Goal: Task Accomplishment & Management: Manage account settings

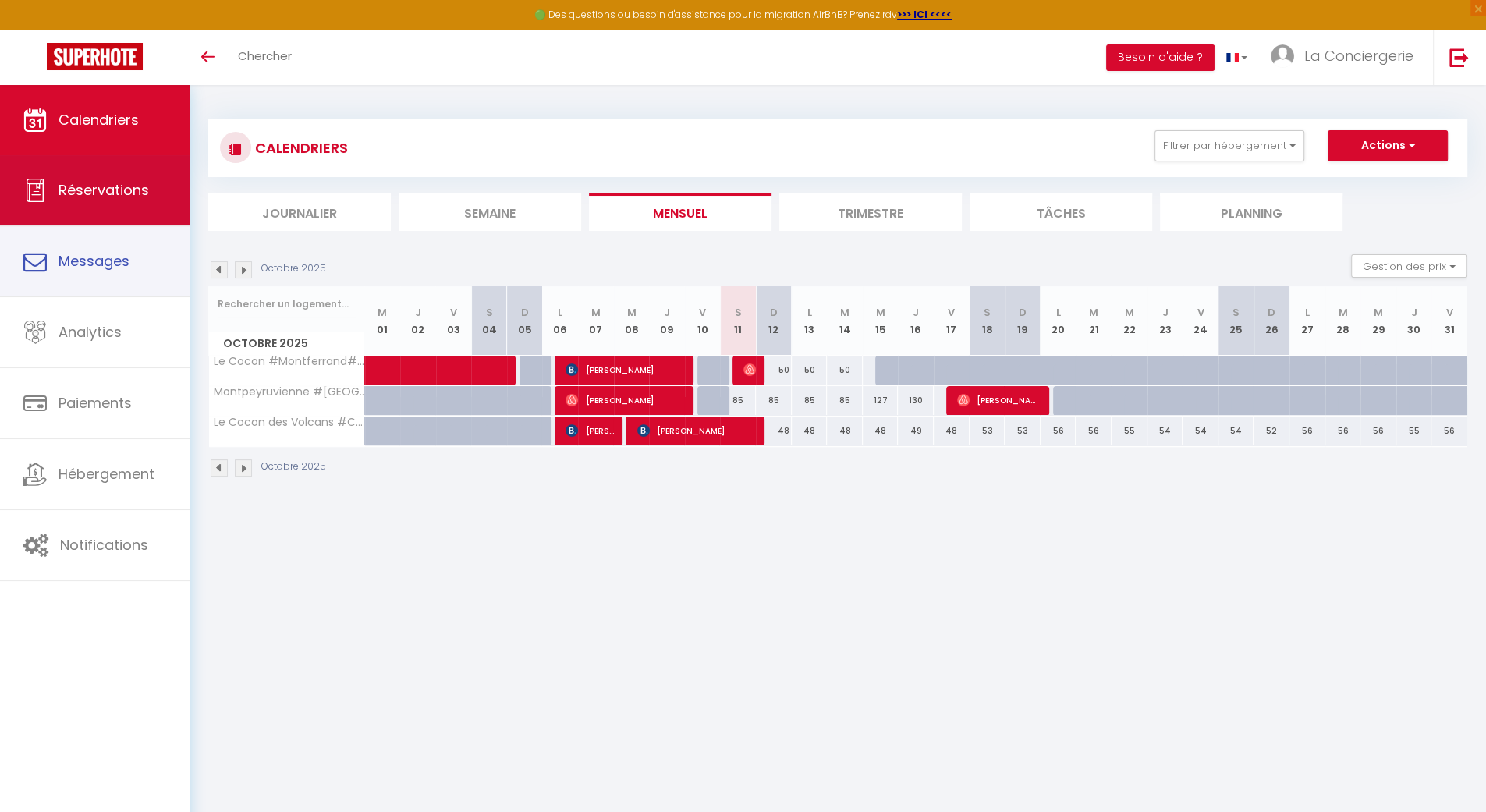
click at [168, 216] on link "Réservations" at bounding box center [94, 190] width 190 height 71
select select "not_cancelled"
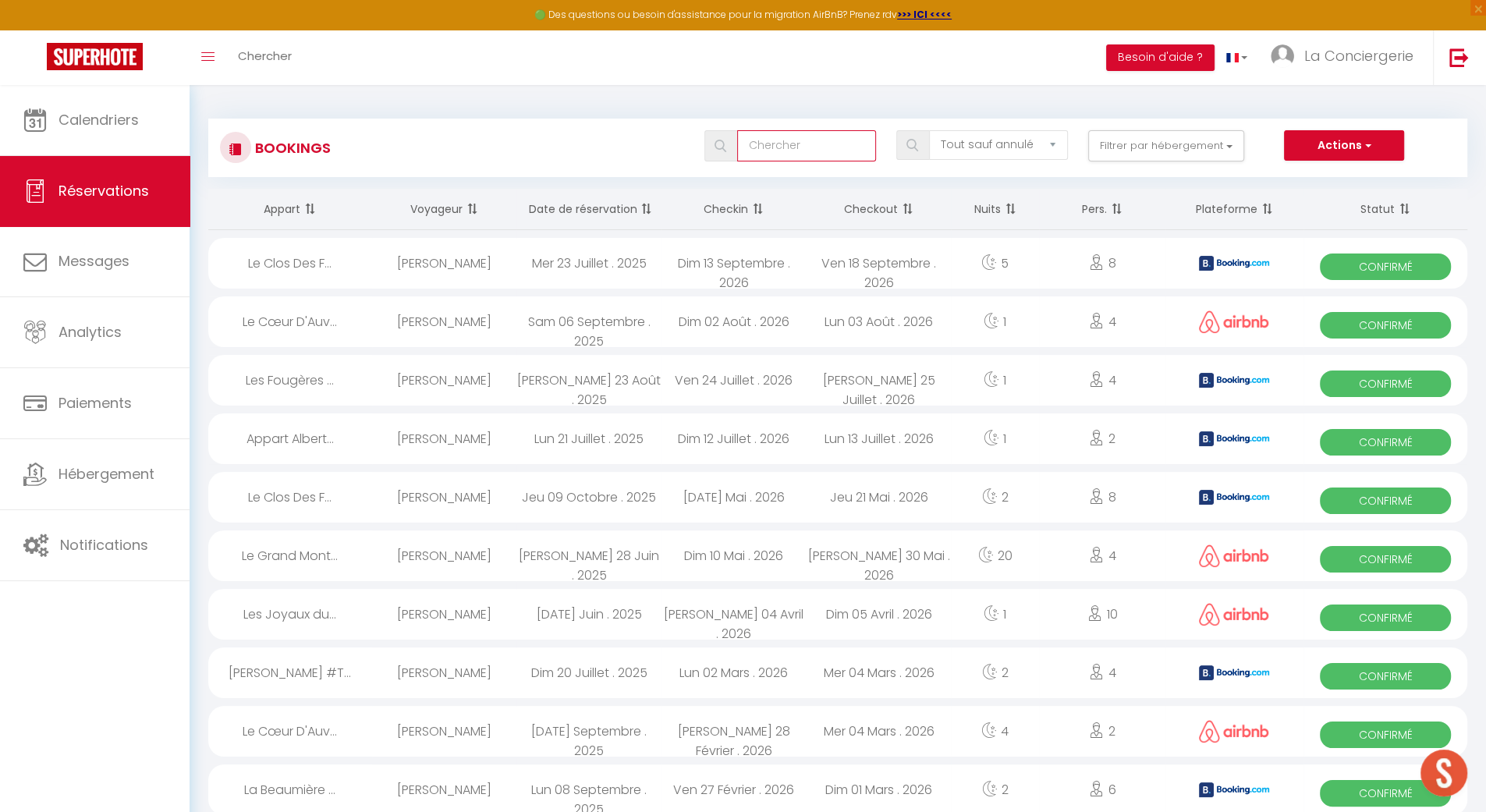
click at [833, 149] on input "text" at bounding box center [806, 146] width 139 height 31
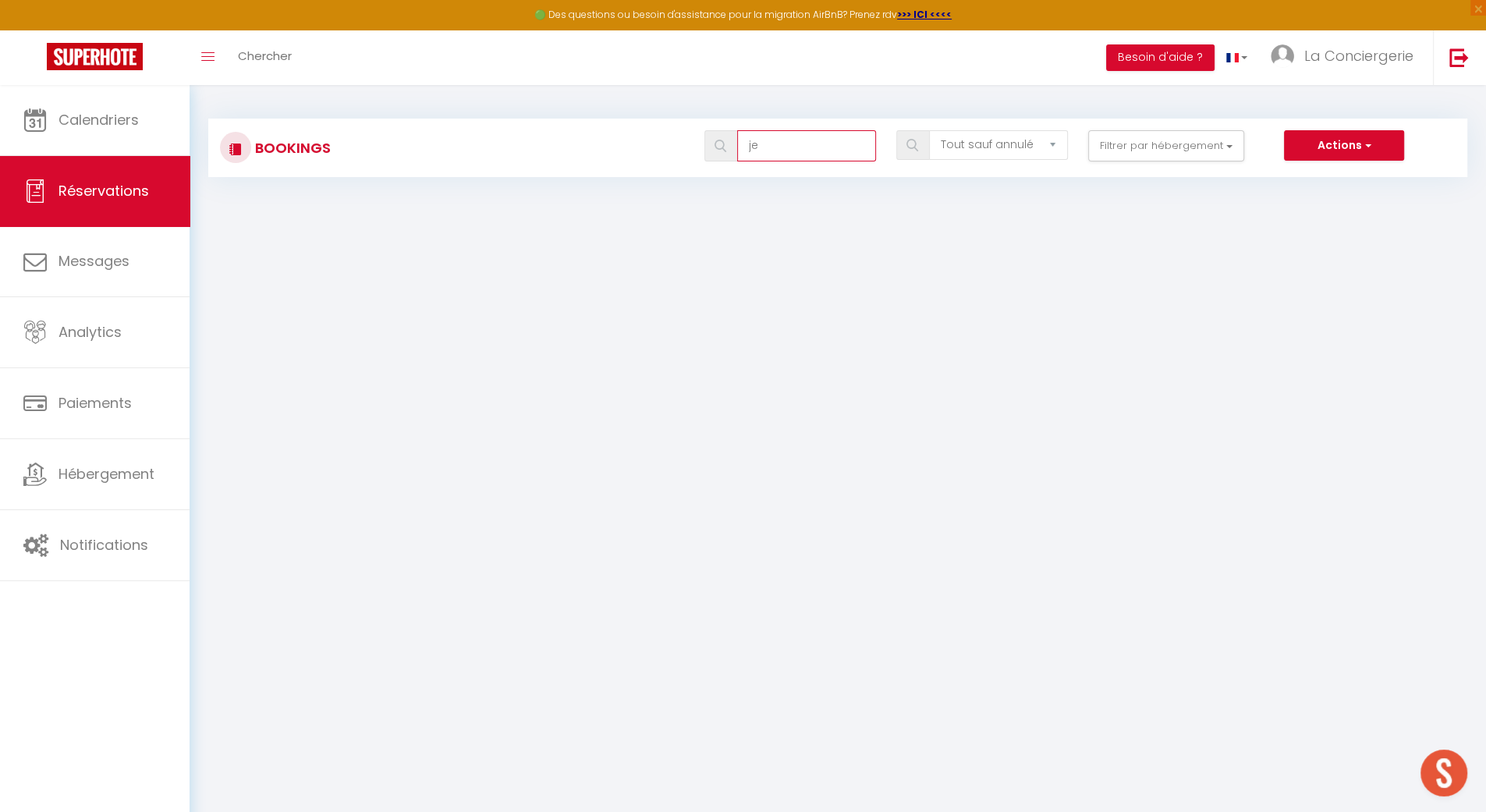
type input "j"
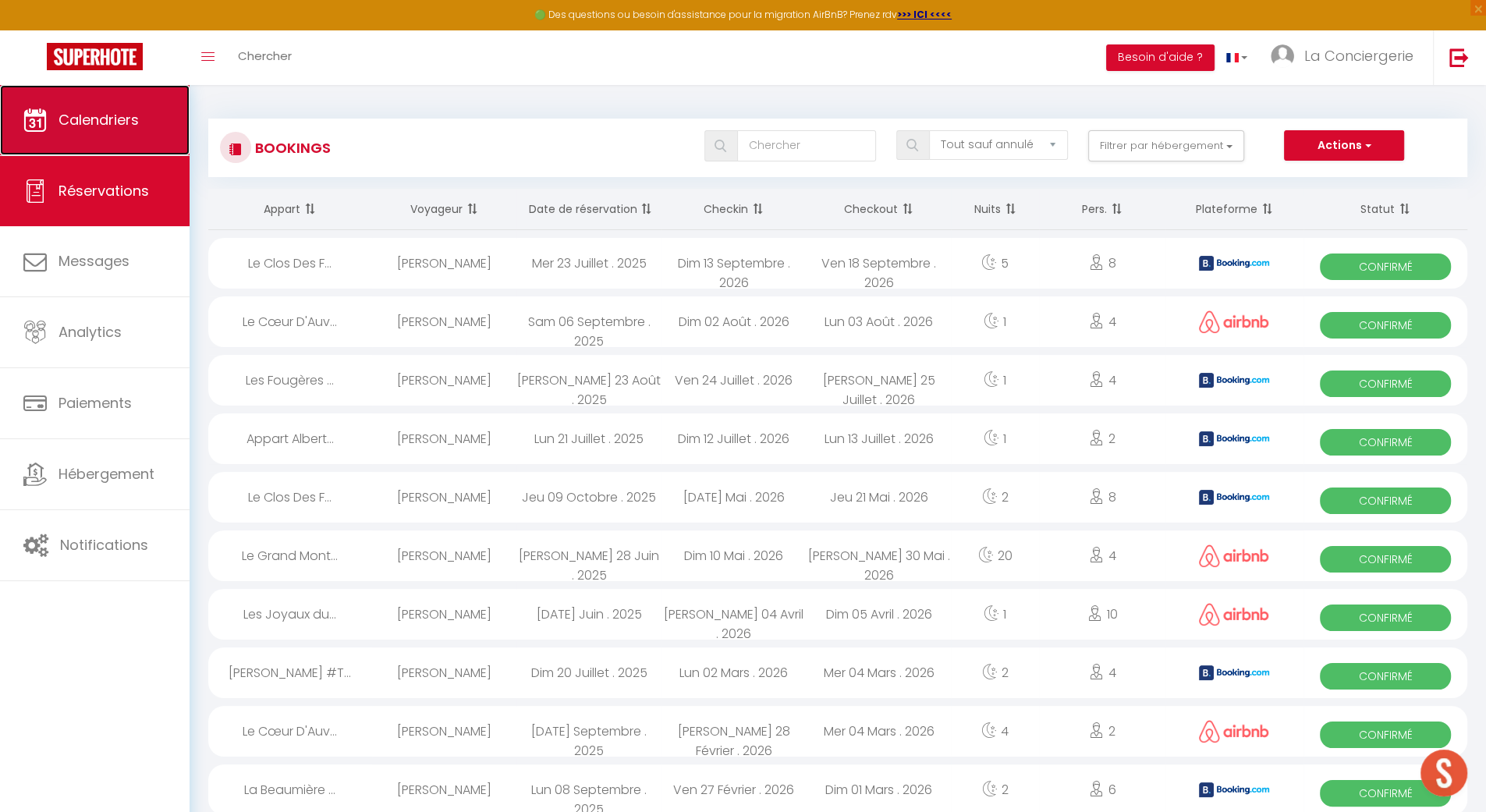
click at [175, 135] on link "Calendriers" at bounding box center [94, 121] width 190 height 71
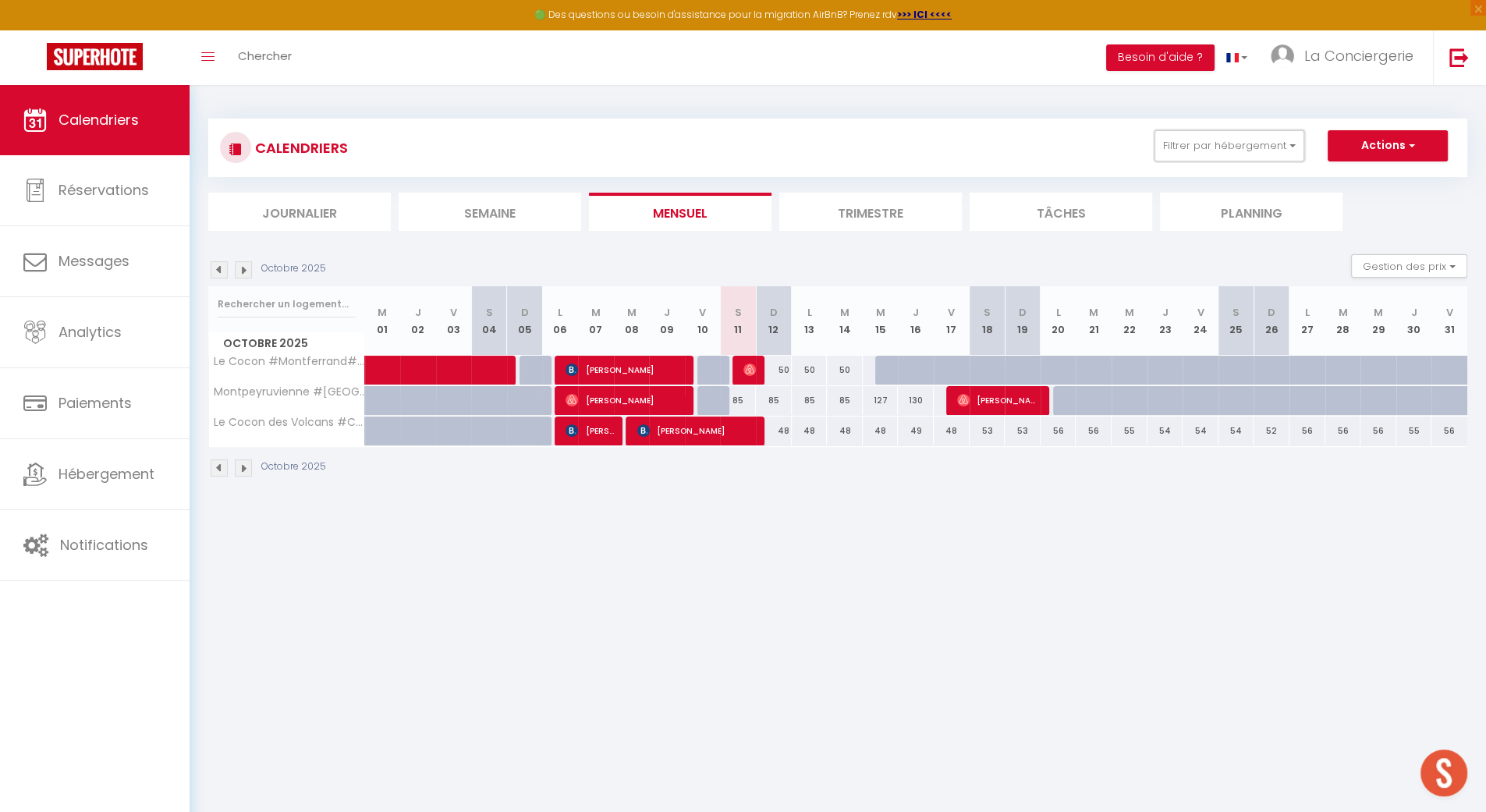
drag, startPoint x: 1263, startPoint y: 156, endPoint x: 1260, endPoint y: 179, distance: 23.2
click at [1264, 156] on button "Filtrer par hébergement" at bounding box center [1229, 146] width 150 height 31
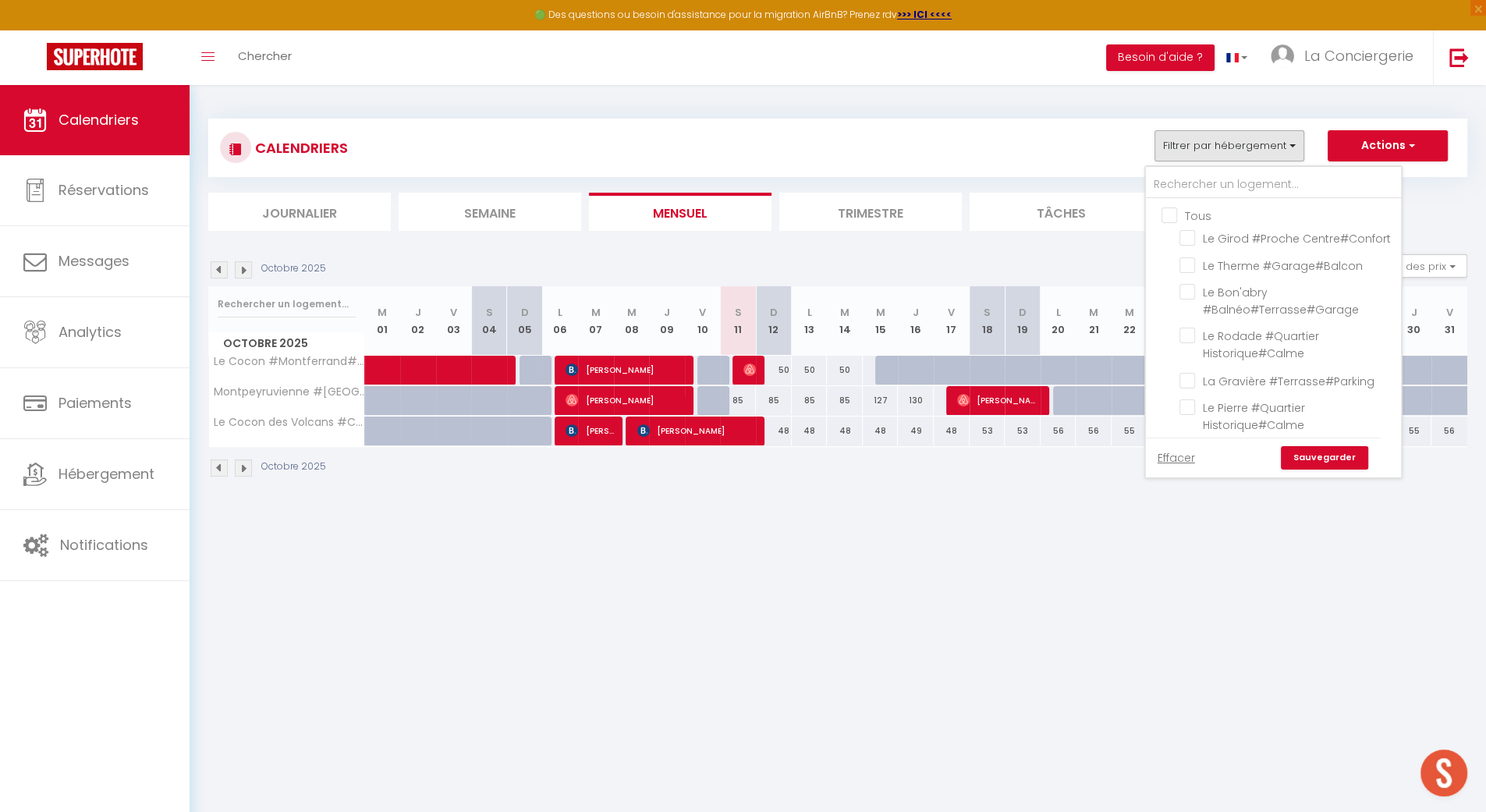
click at [1196, 216] on input "Tous" at bounding box center [1289, 214] width 255 height 16
checkbox input "true"
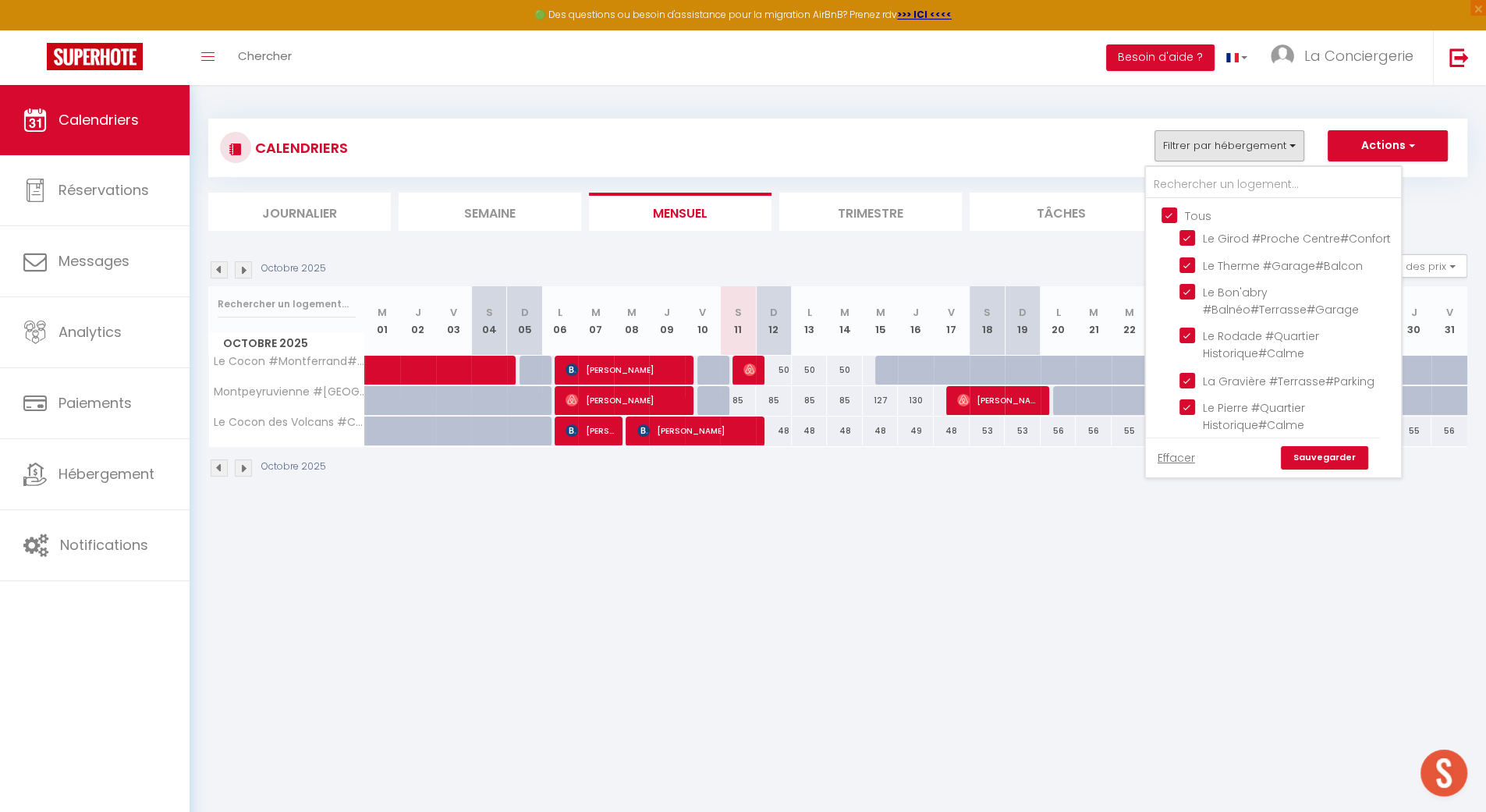
checkbox input "true"
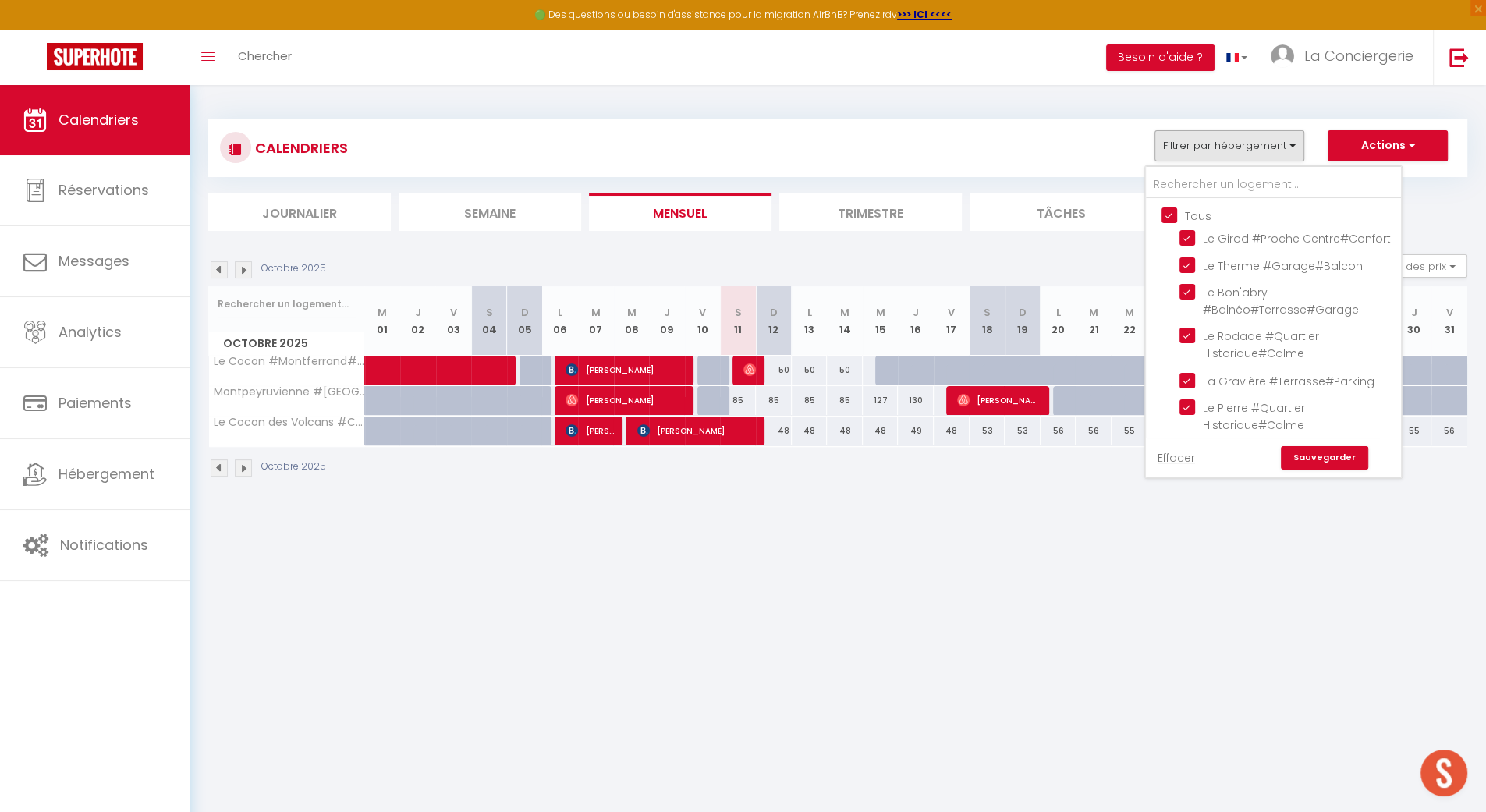
checkbox input "true"
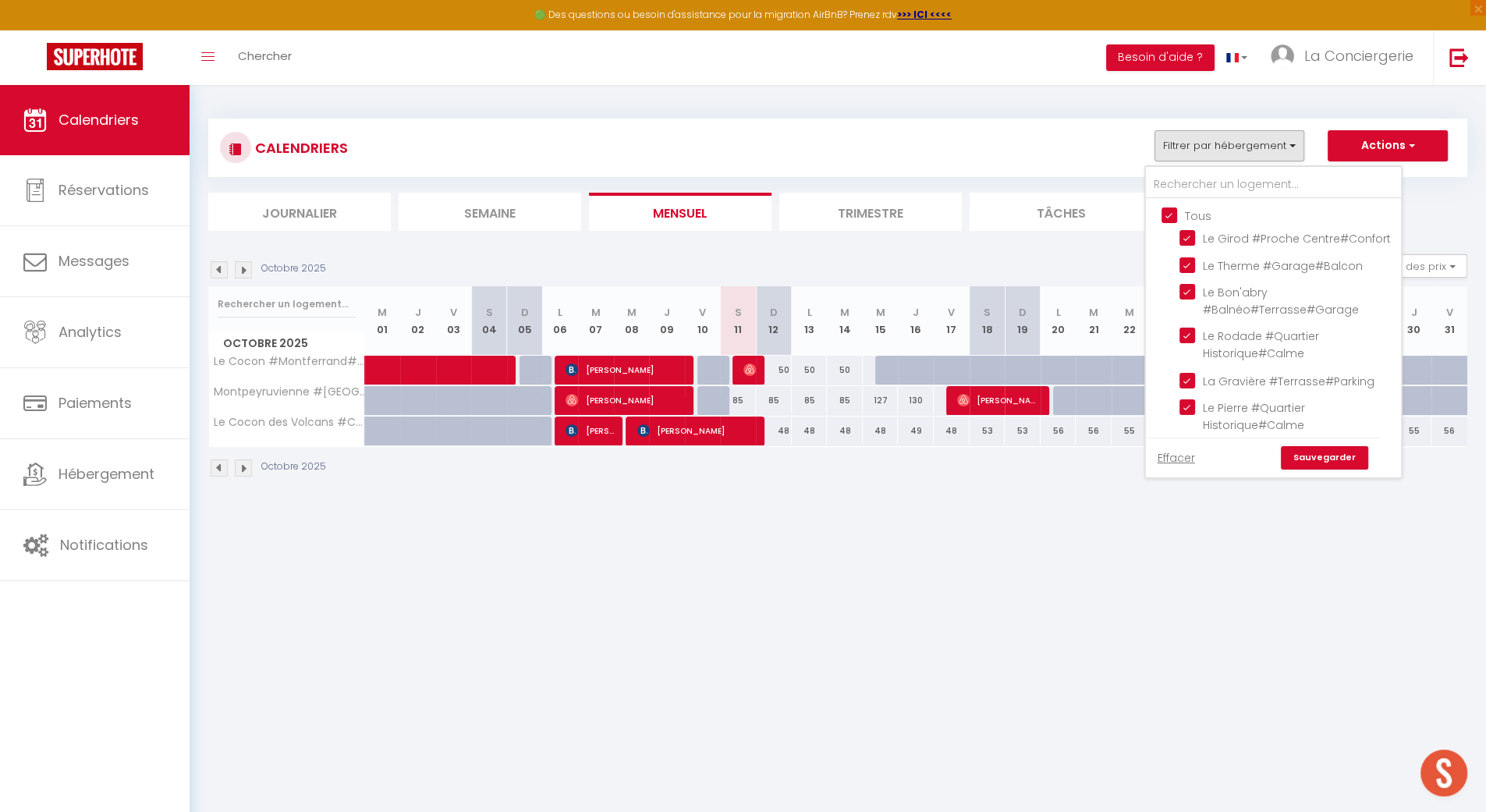
checkbox input "true"
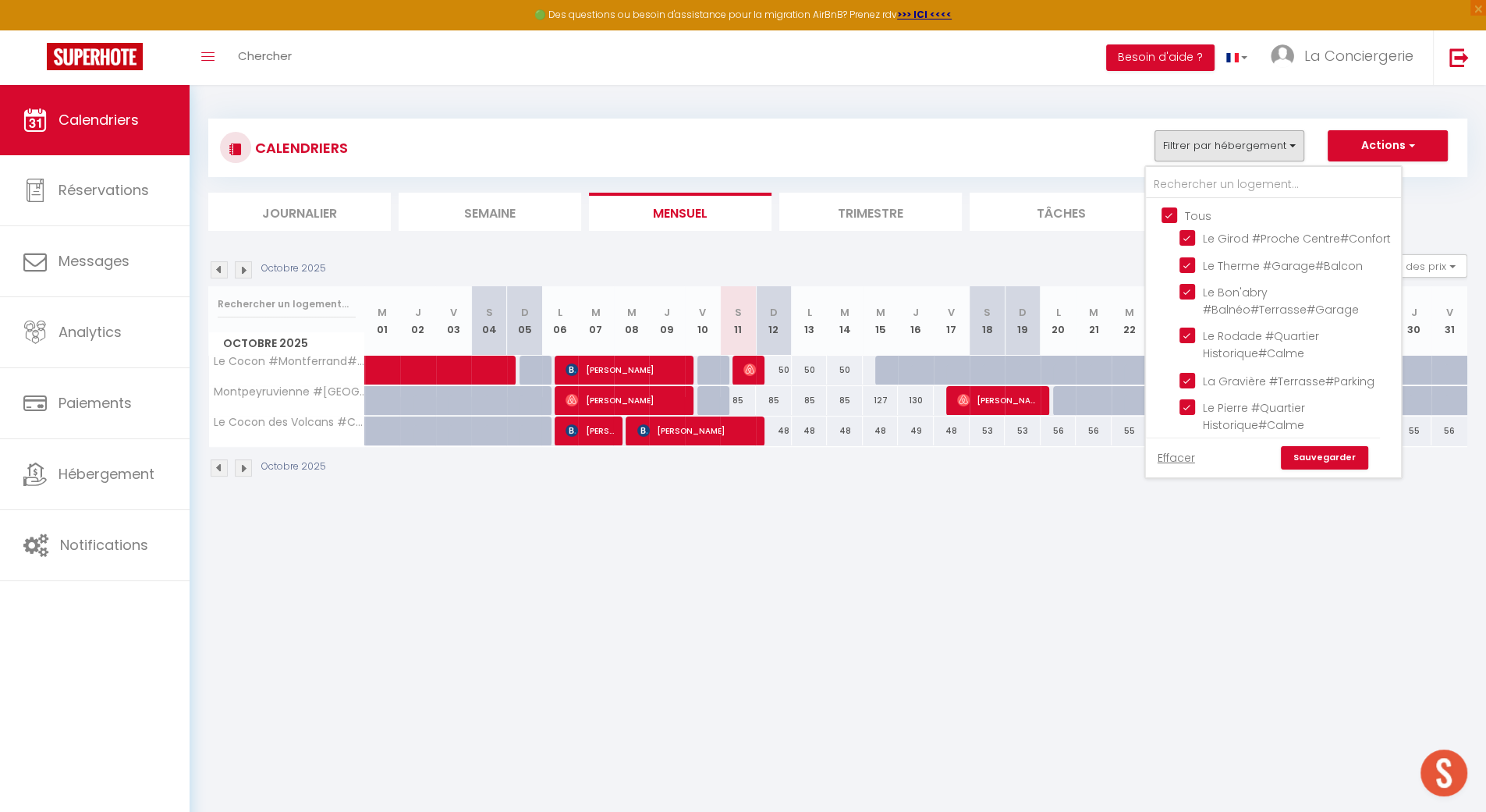
checkbox input "true"
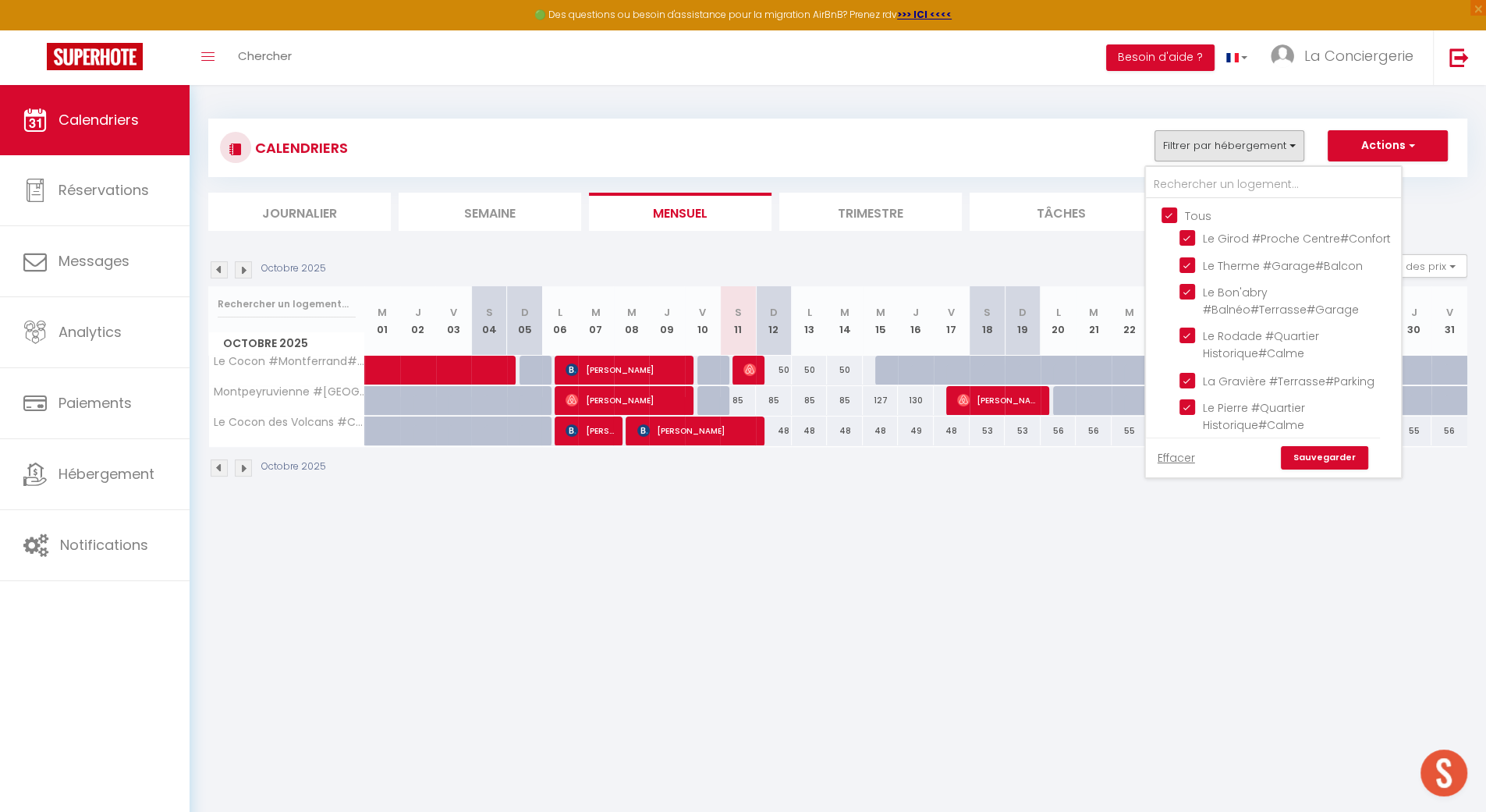
checkbox input "true"
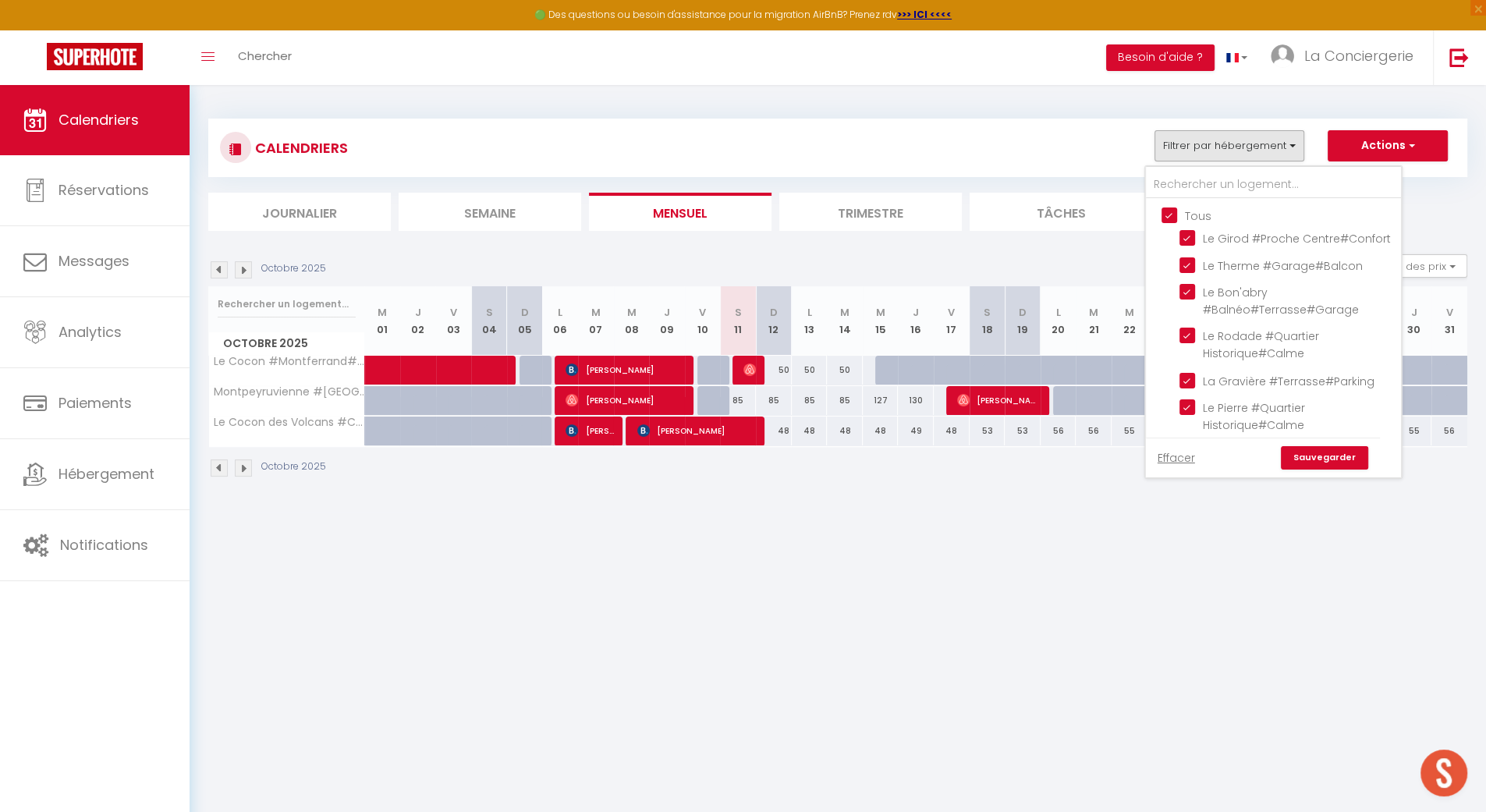
checkbox input "true"
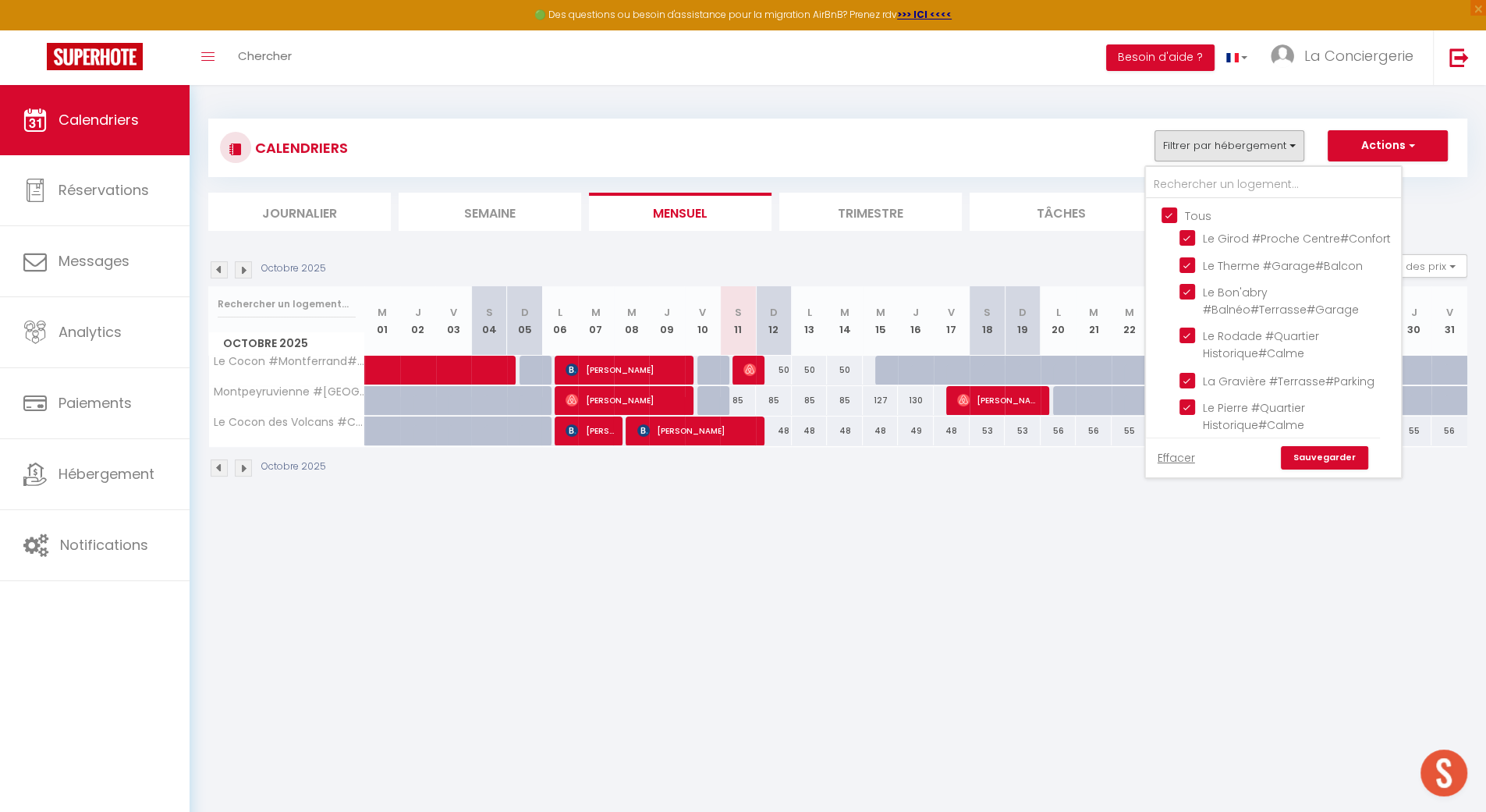
checkbox input "true"
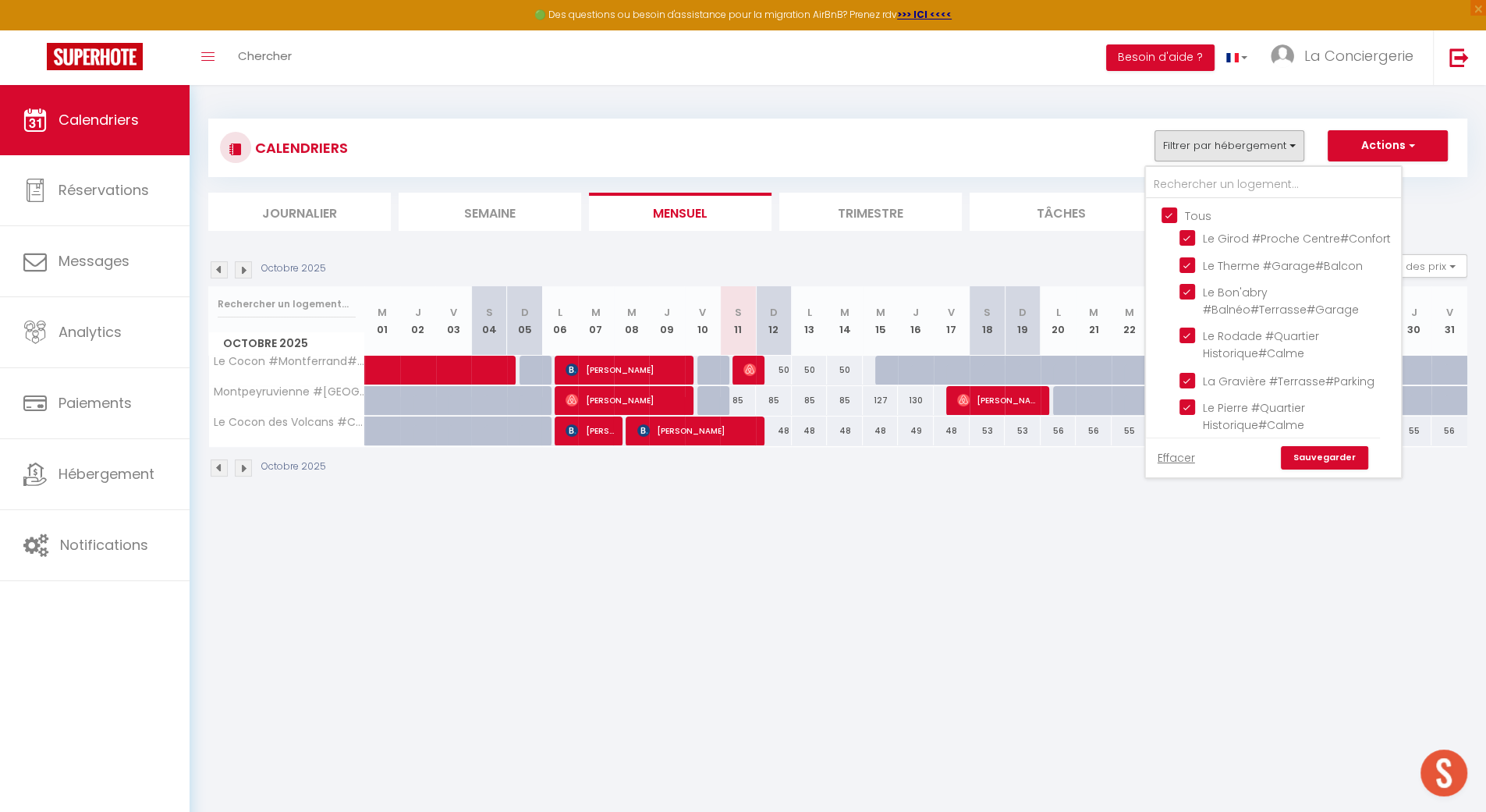
checkbox input "true"
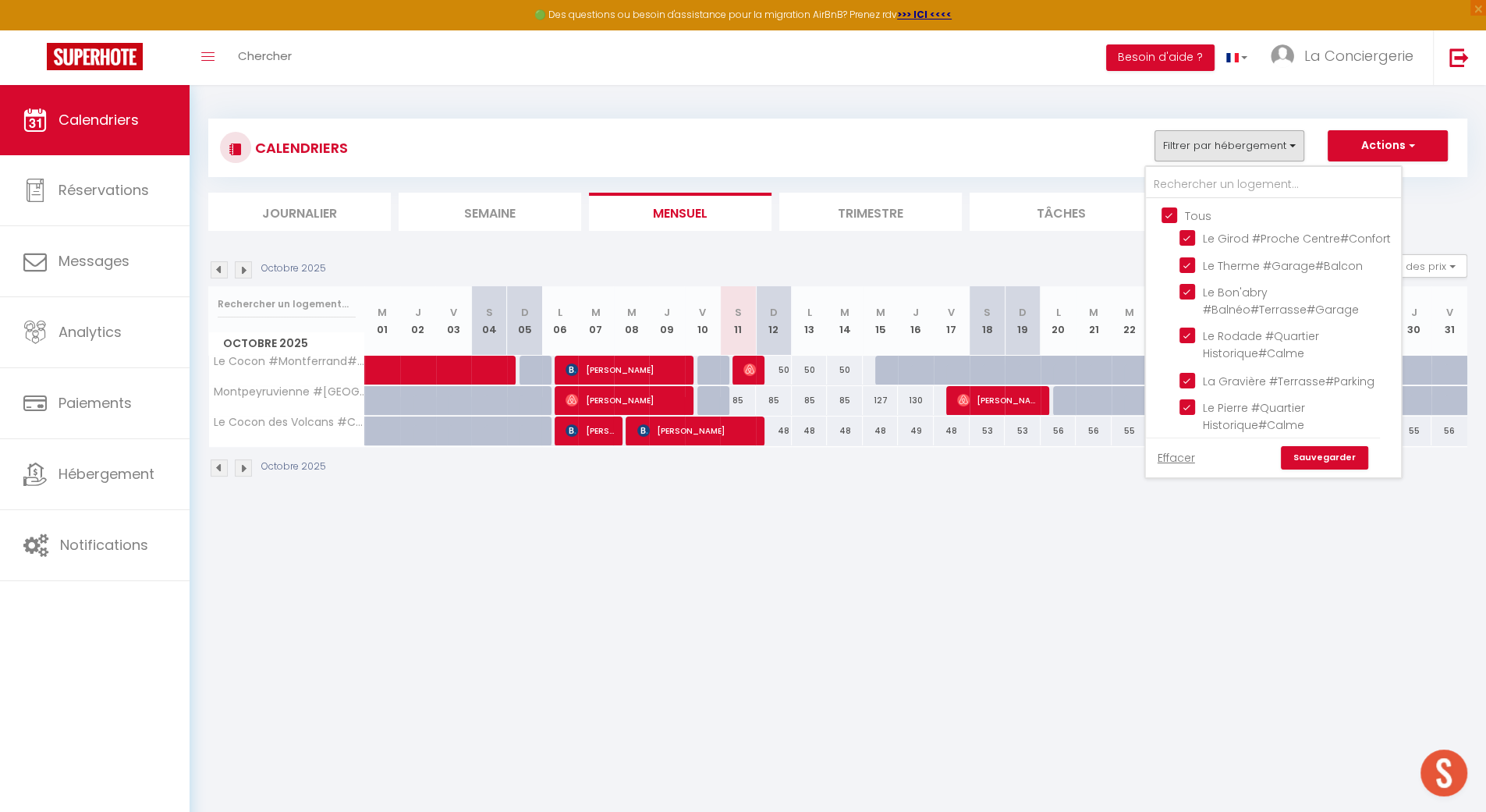
checkbox input "true"
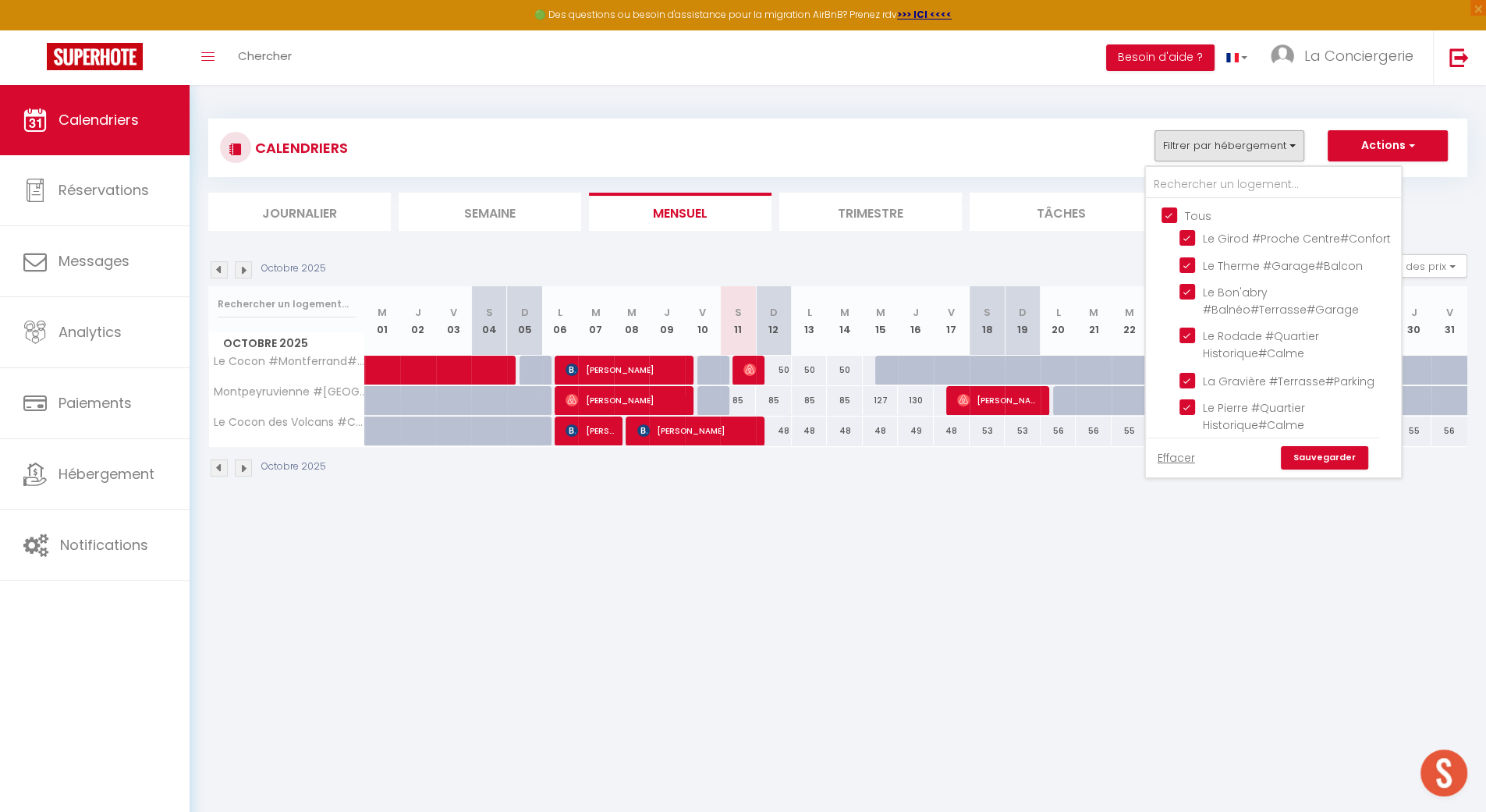
checkbox input "true"
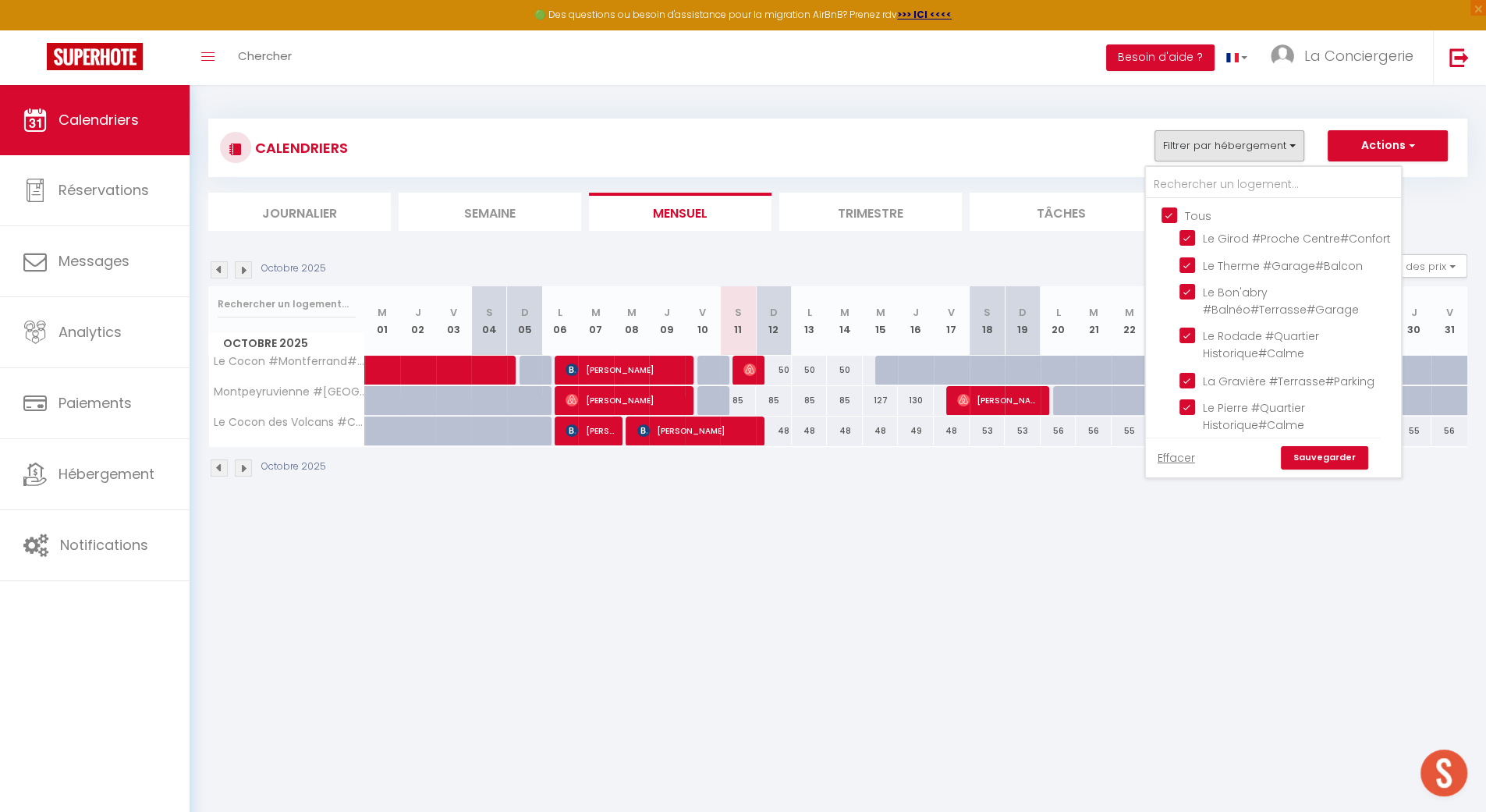
checkbox input "true"
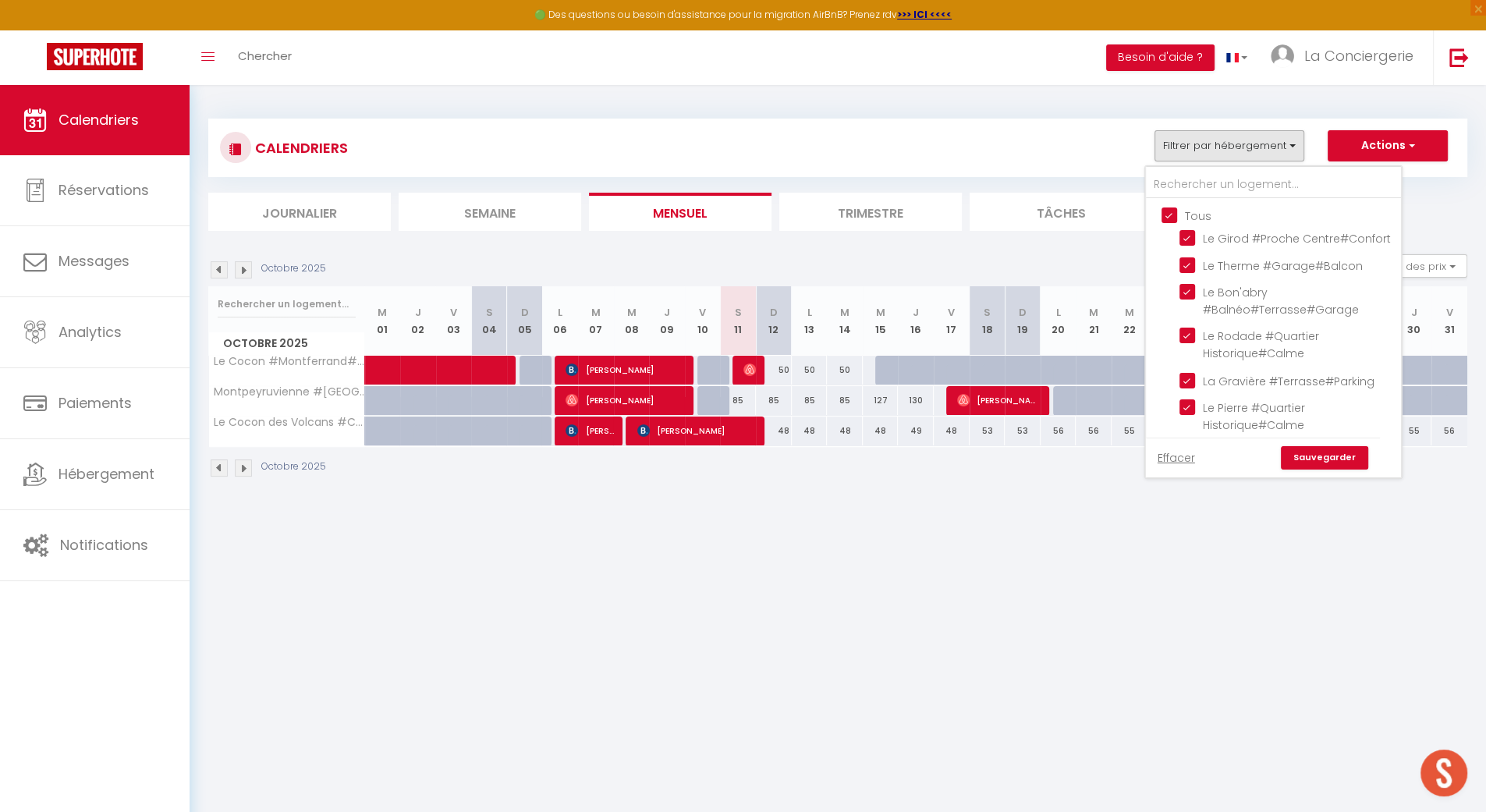
checkbox input "true"
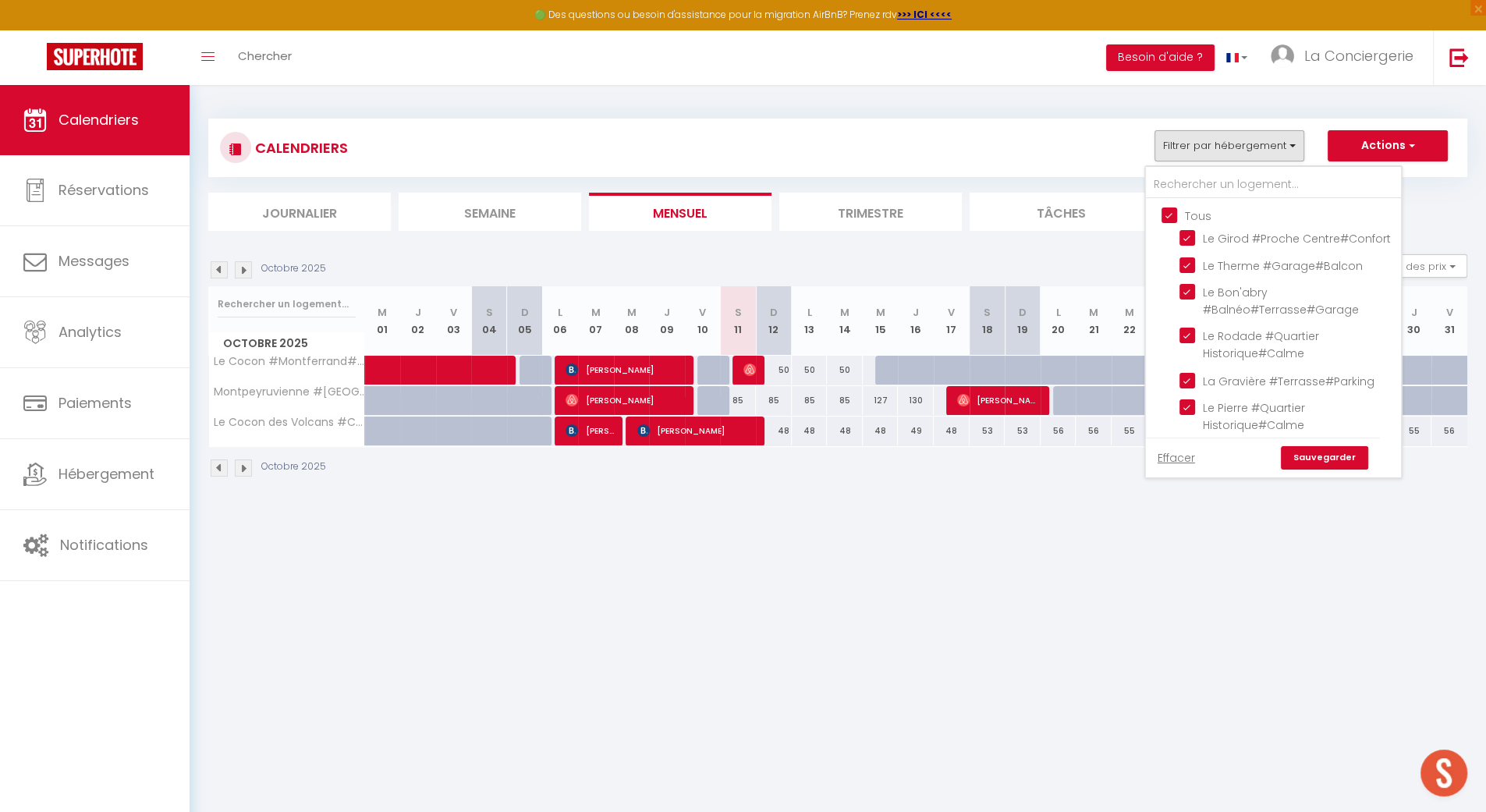
checkbox input "true"
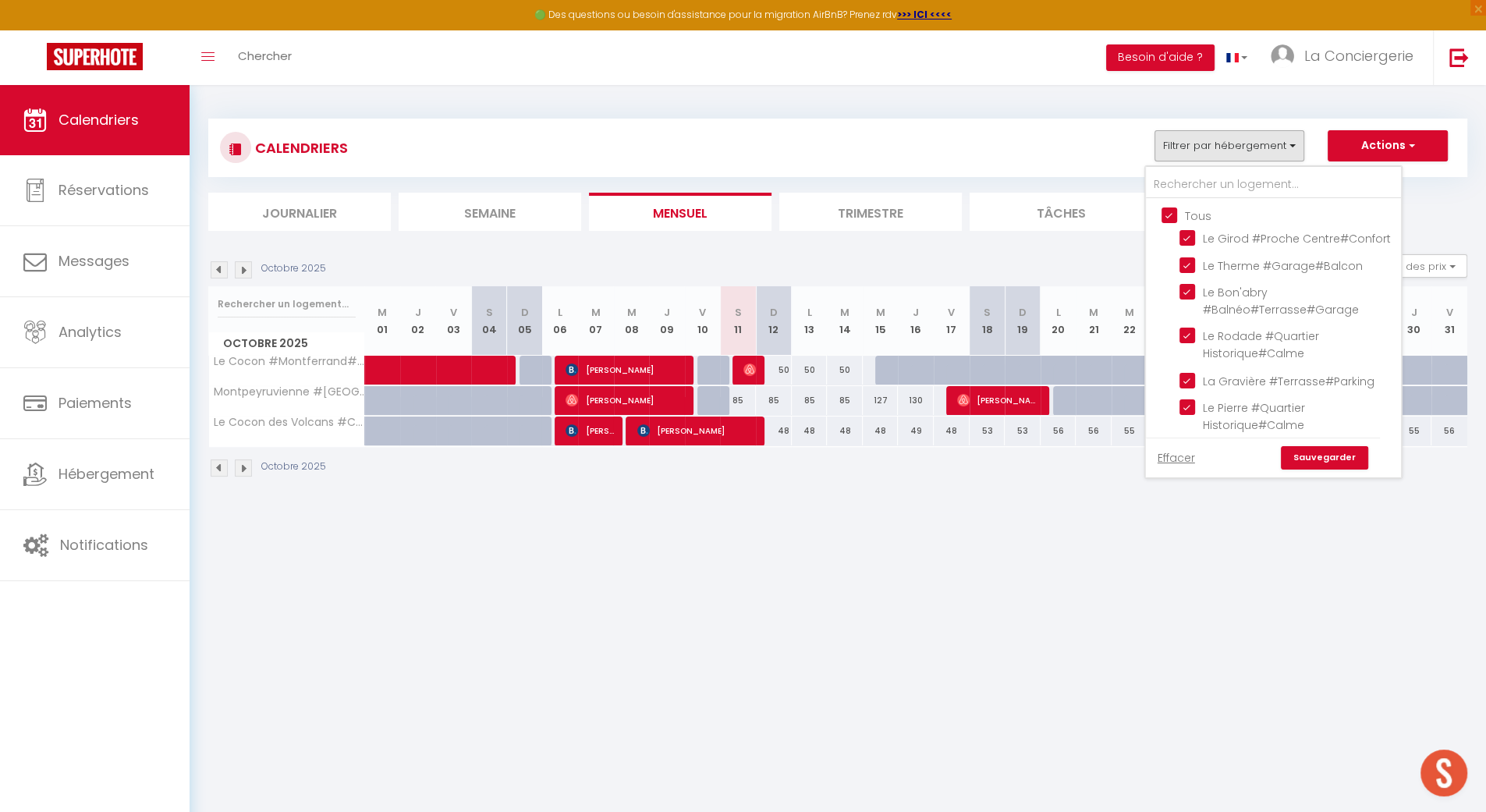
checkbox input "true"
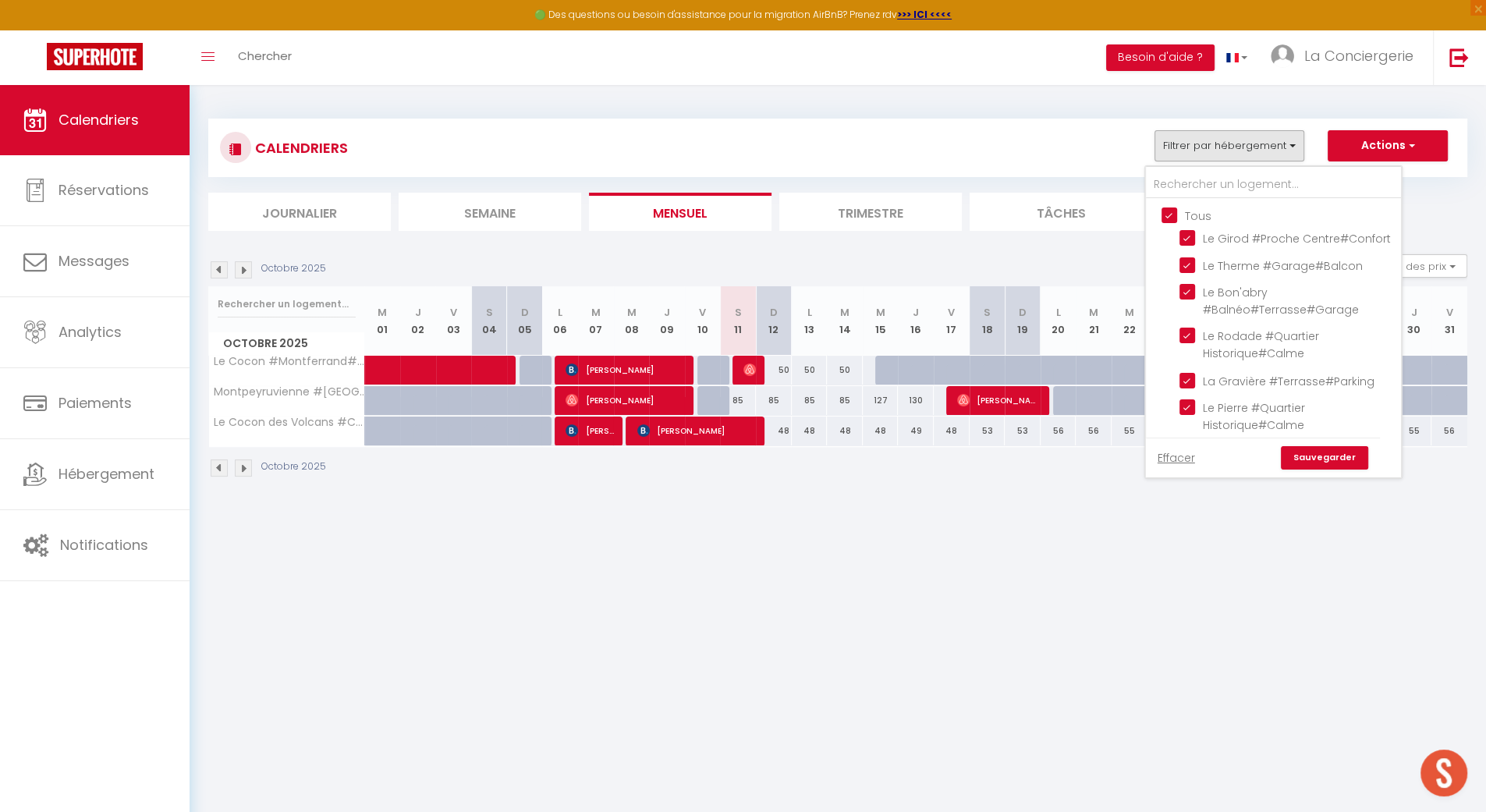
checkbox input "true"
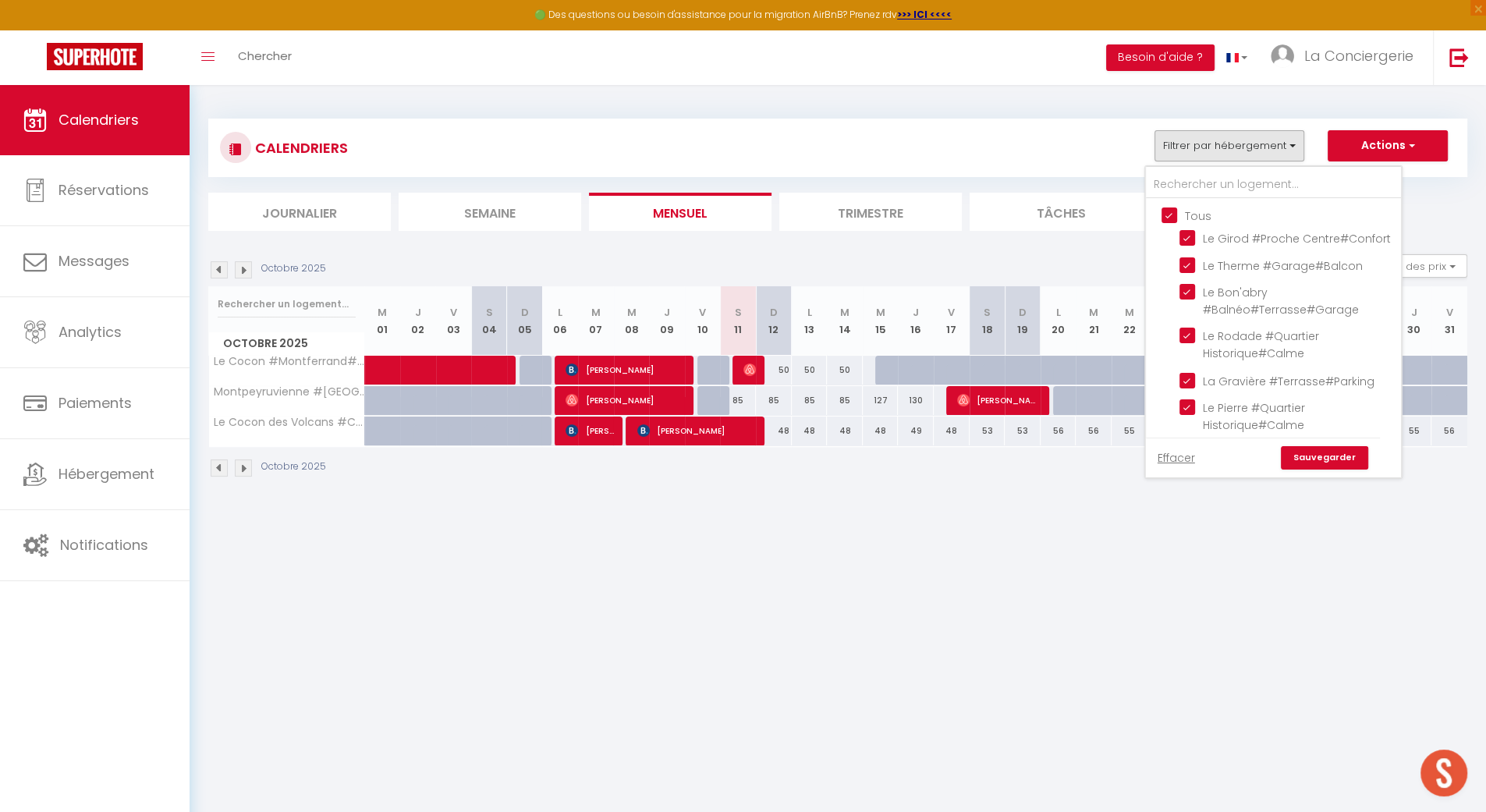
checkbox input "true"
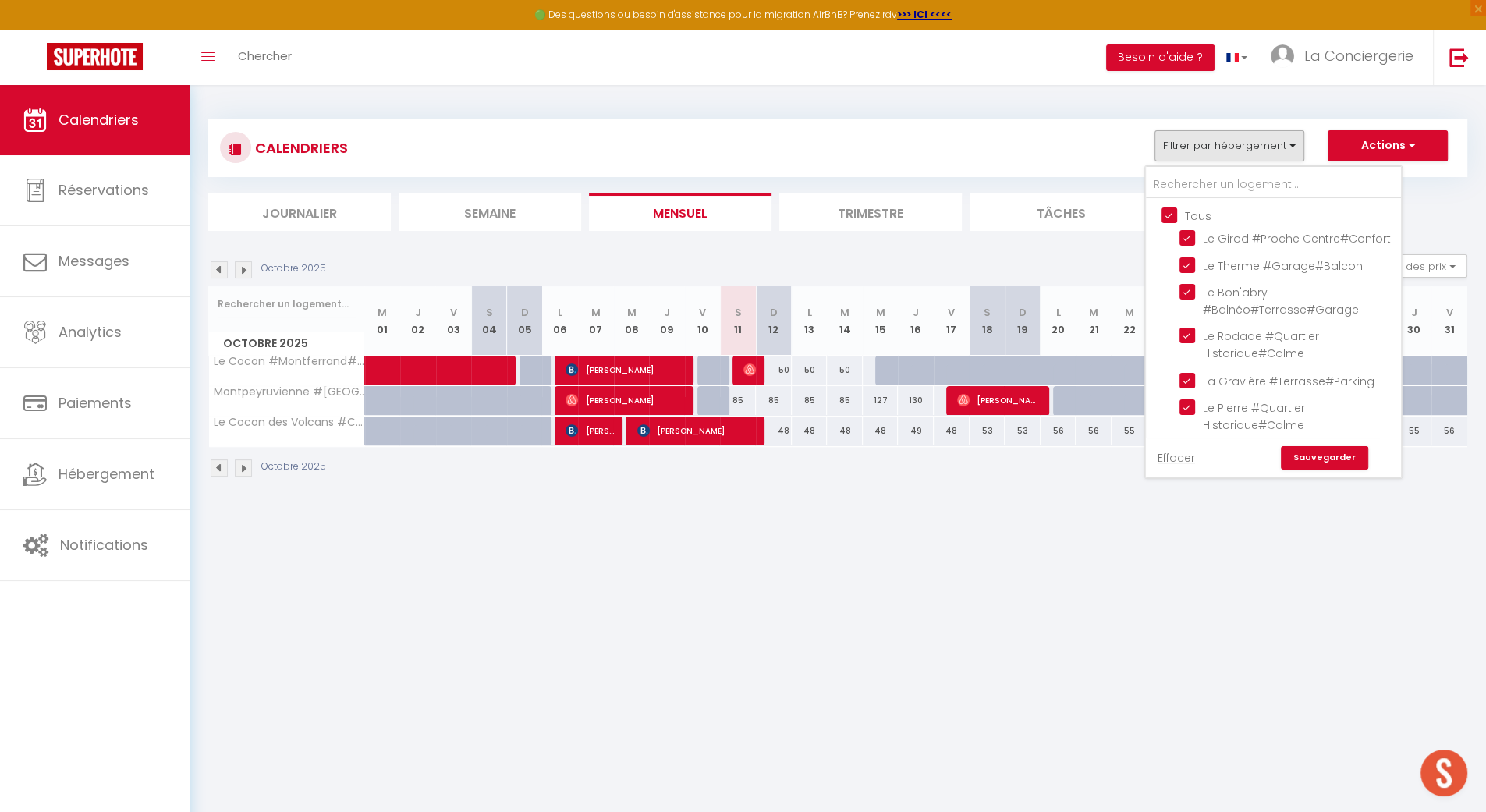
checkbox input "true"
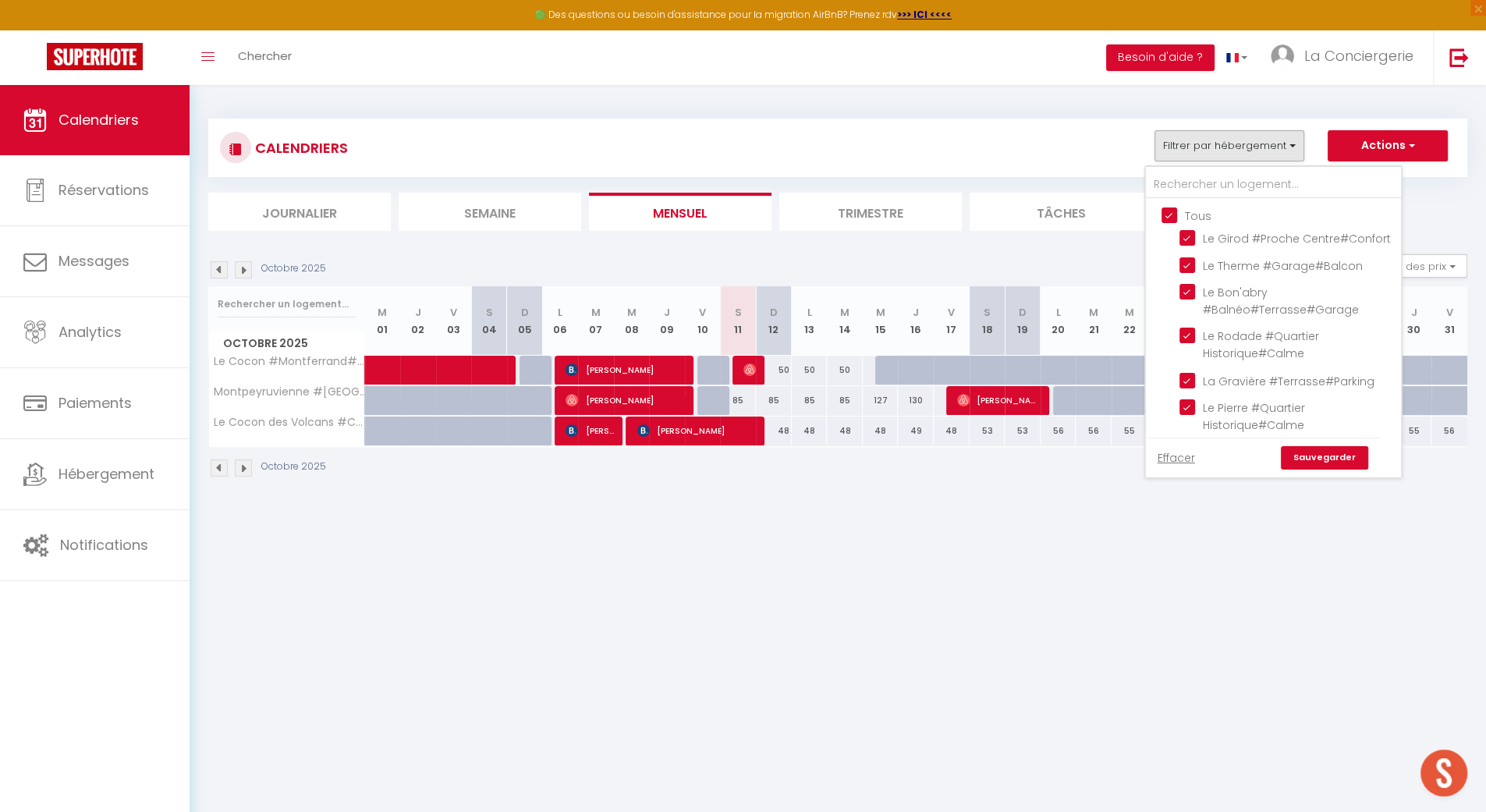
checkbox input "true"
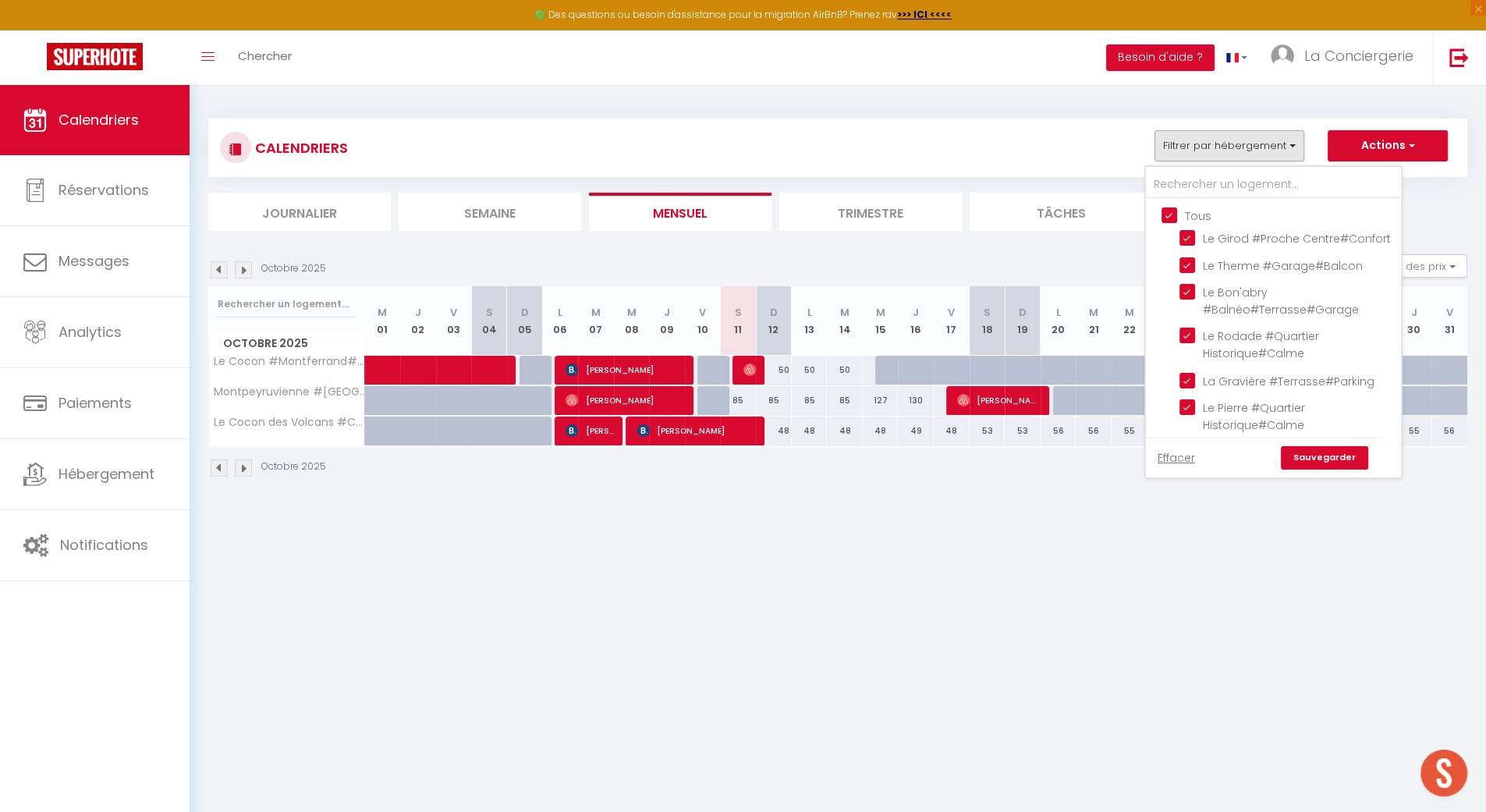
checkbox input "true"
click at [1196, 216] on input "Tous" at bounding box center [1289, 214] width 255 height 16
checkbox input "false"
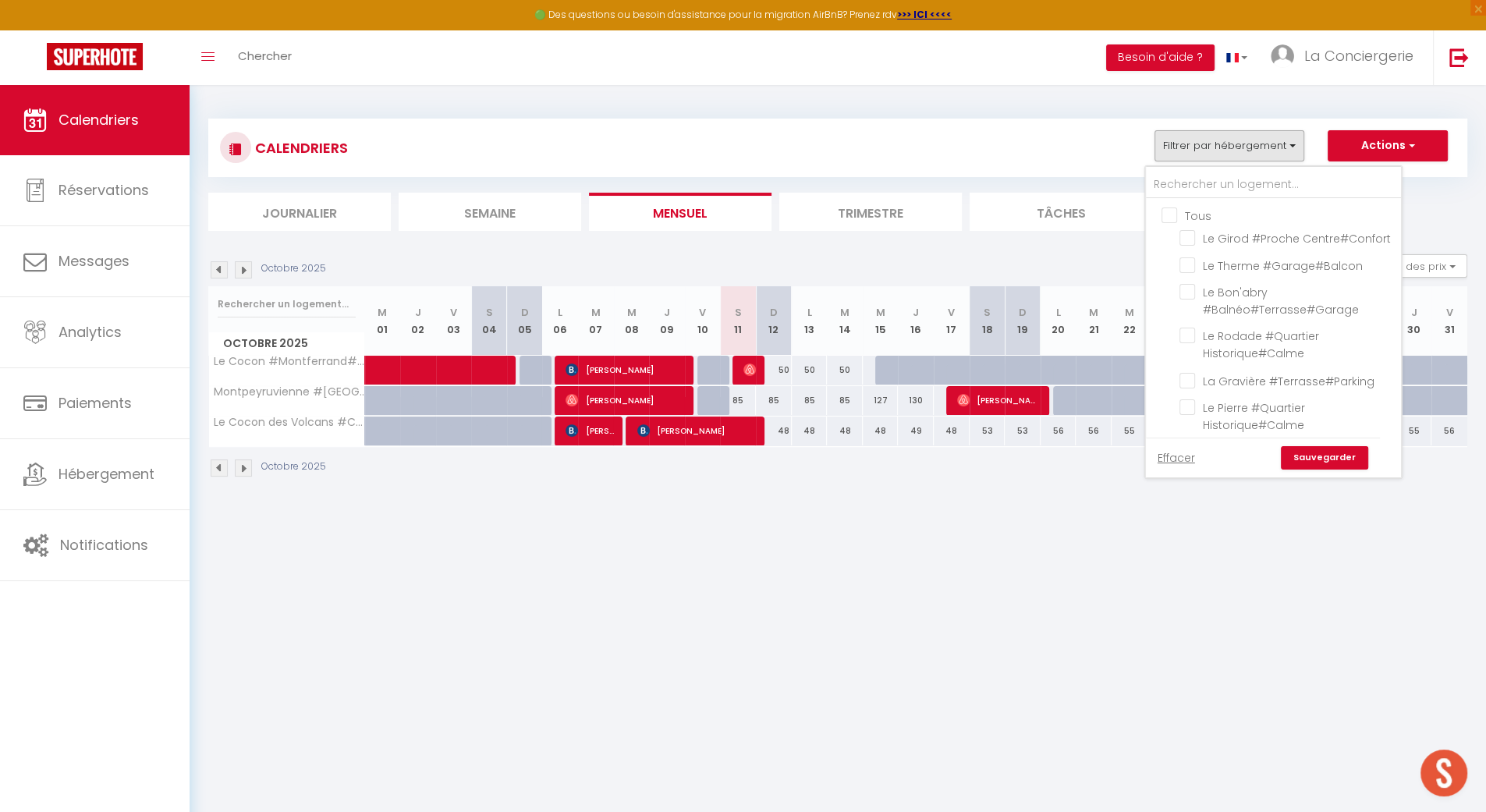
checkbox input "false"
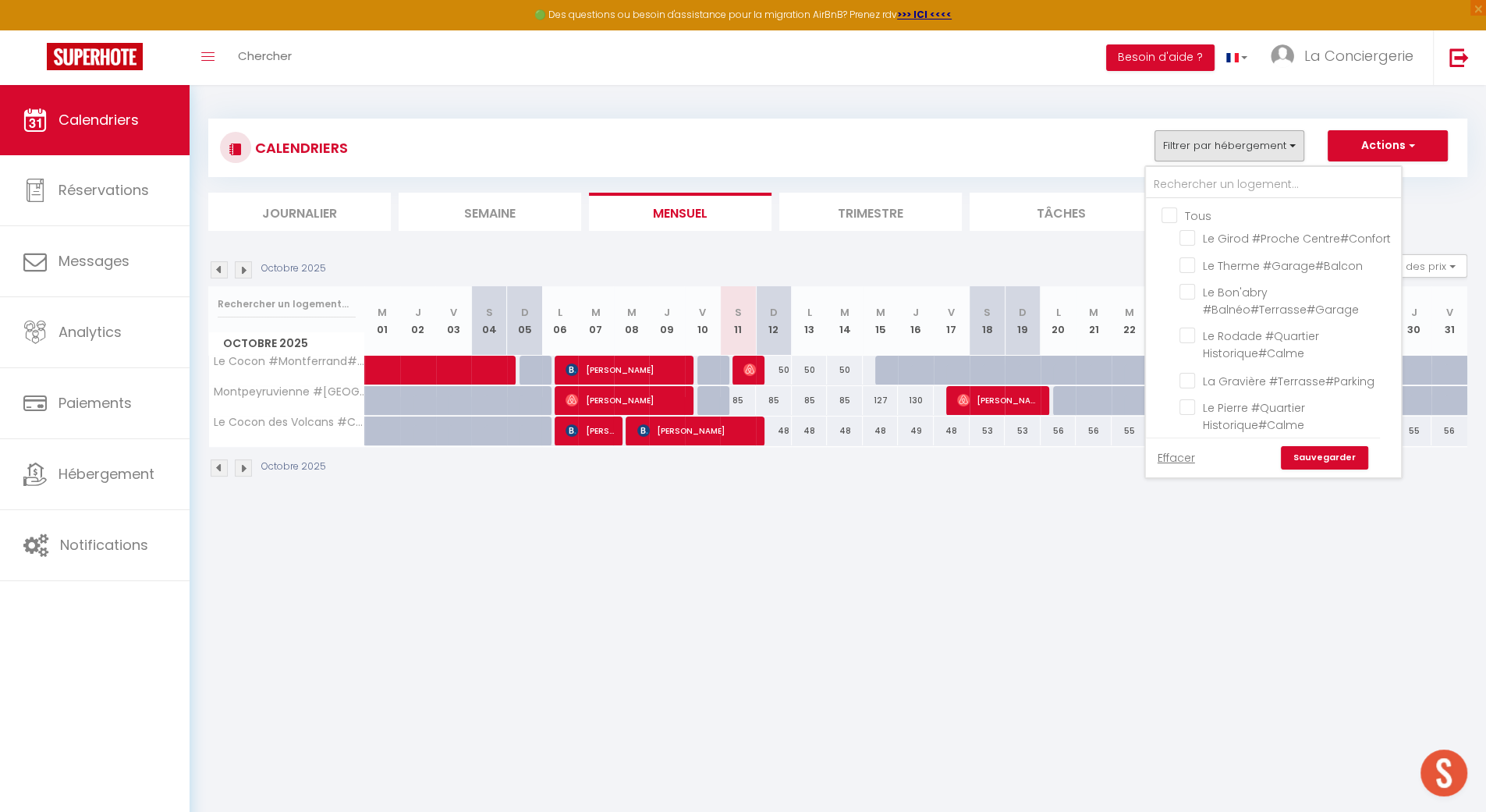
checkbox input "false"
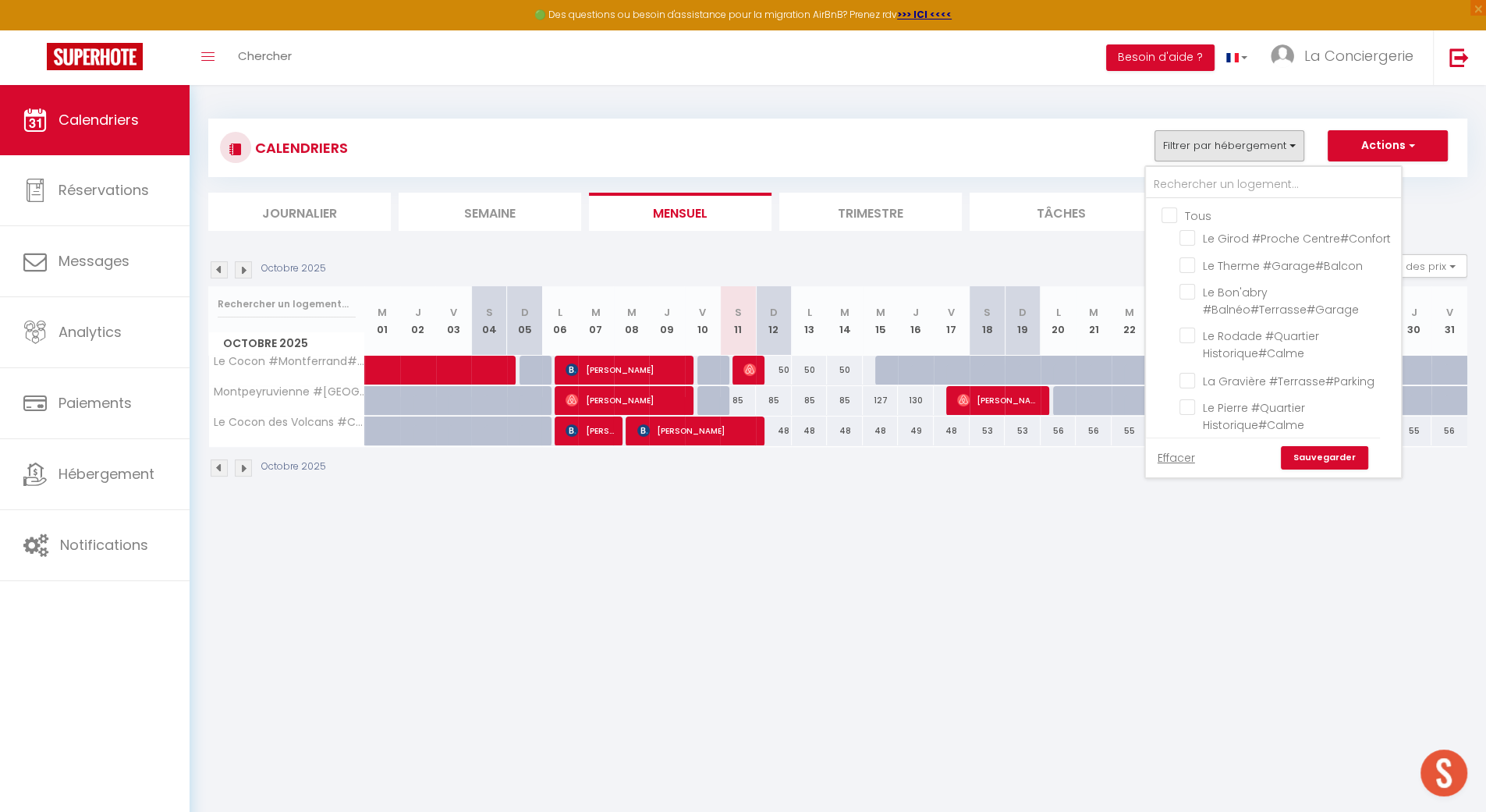
checkbox input "false"
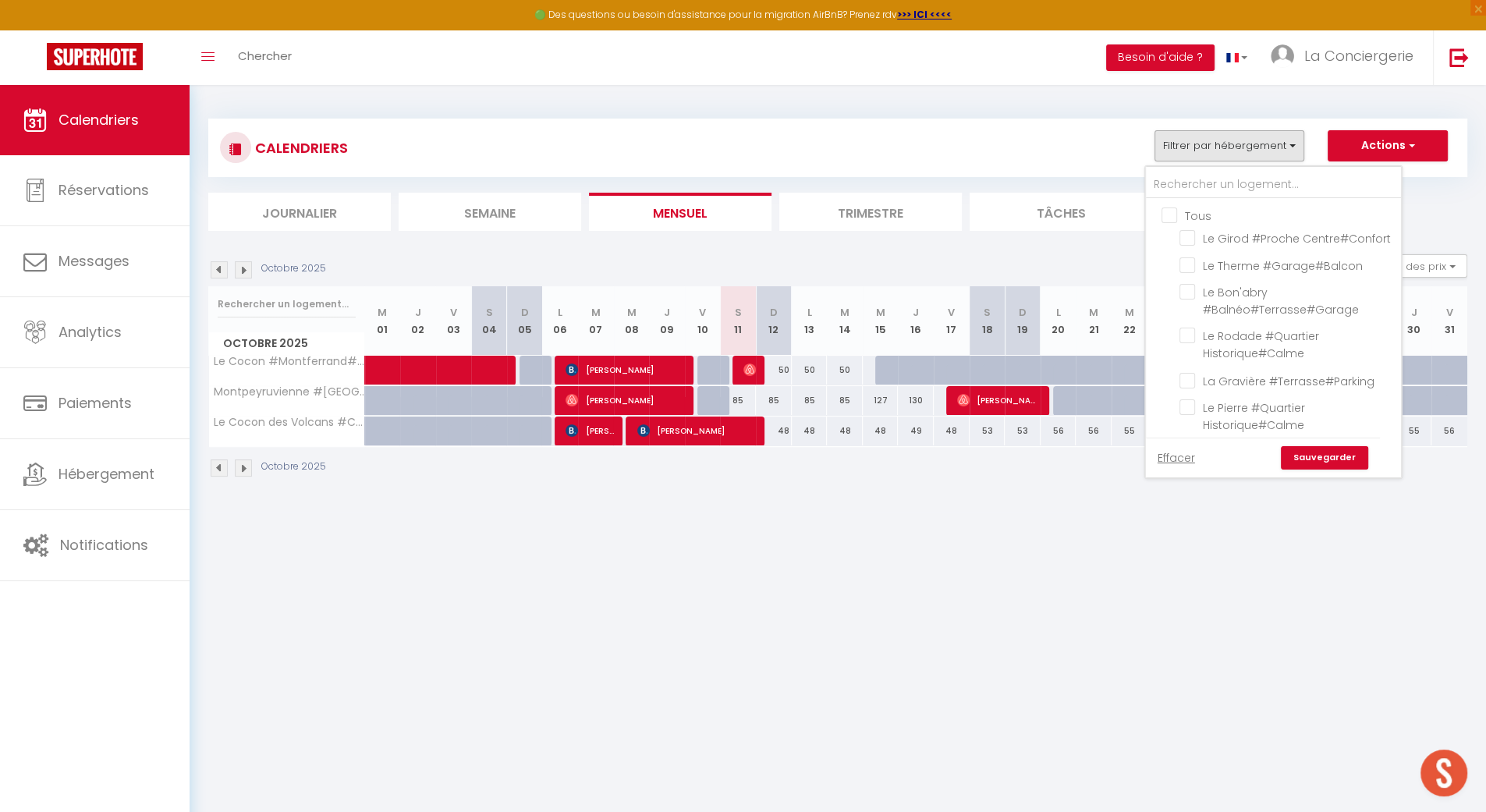
checkbox input "false"
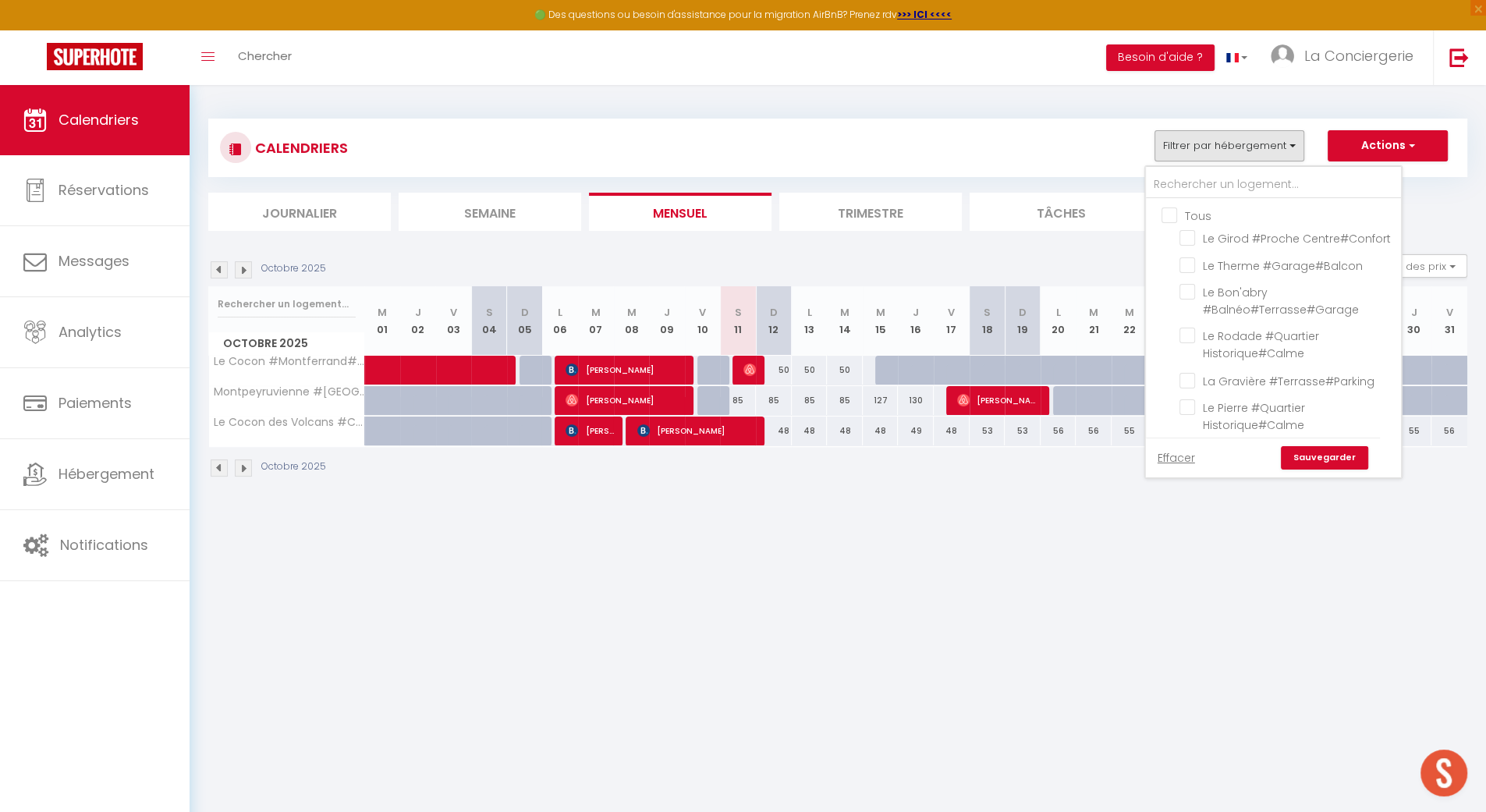
checkbox input "false"
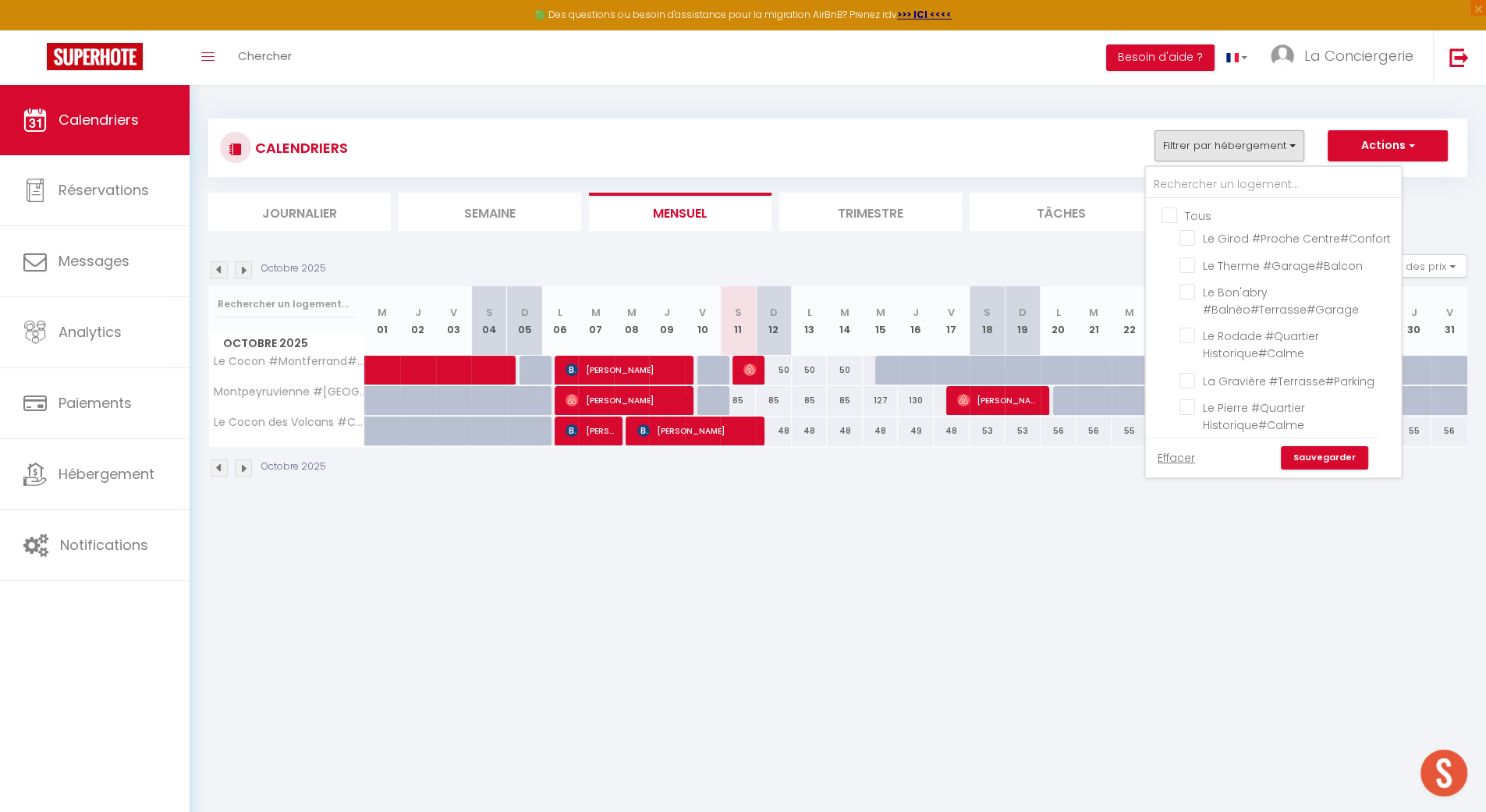
checkbox input "false"
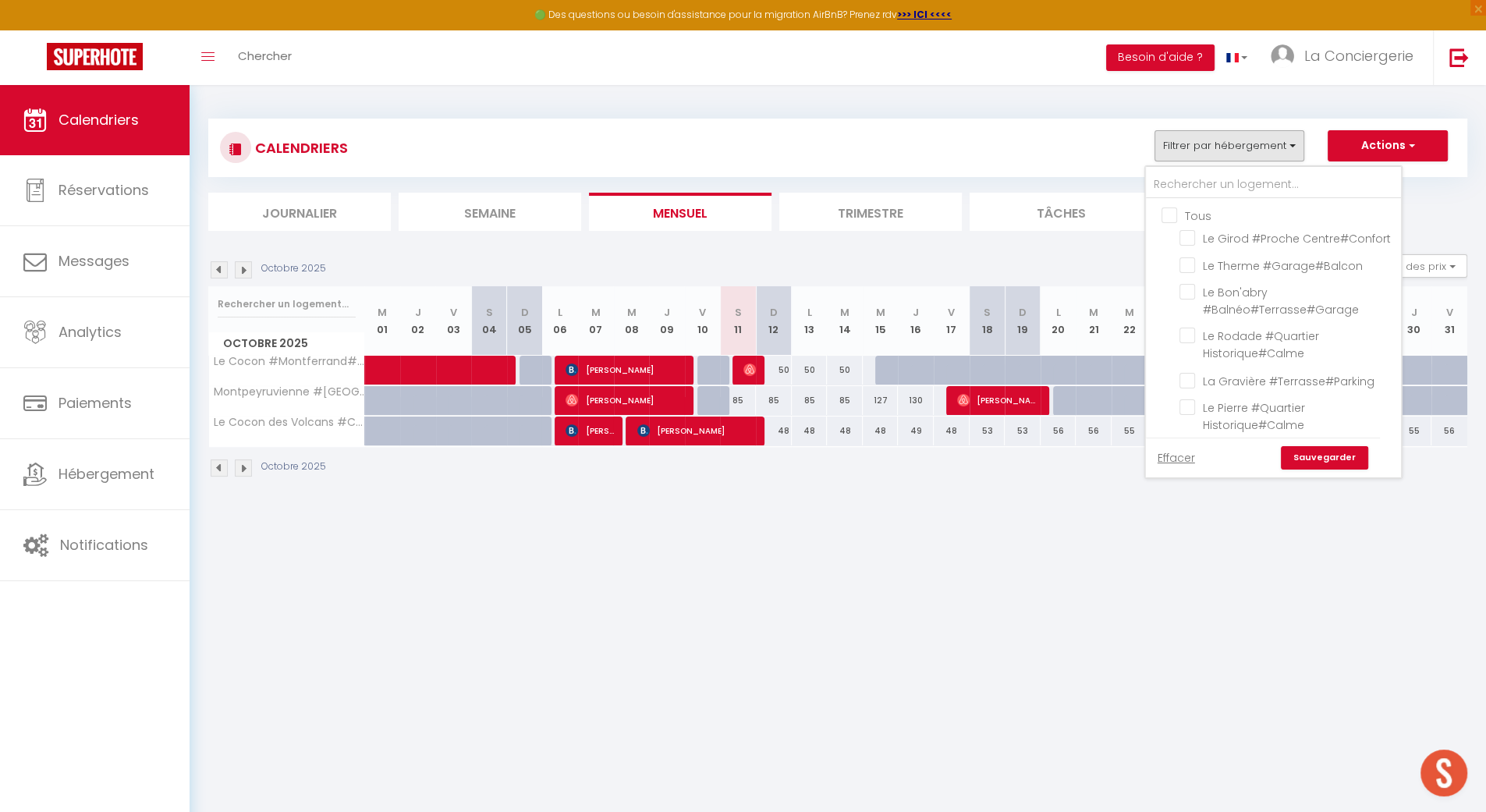
checkbox input "false"
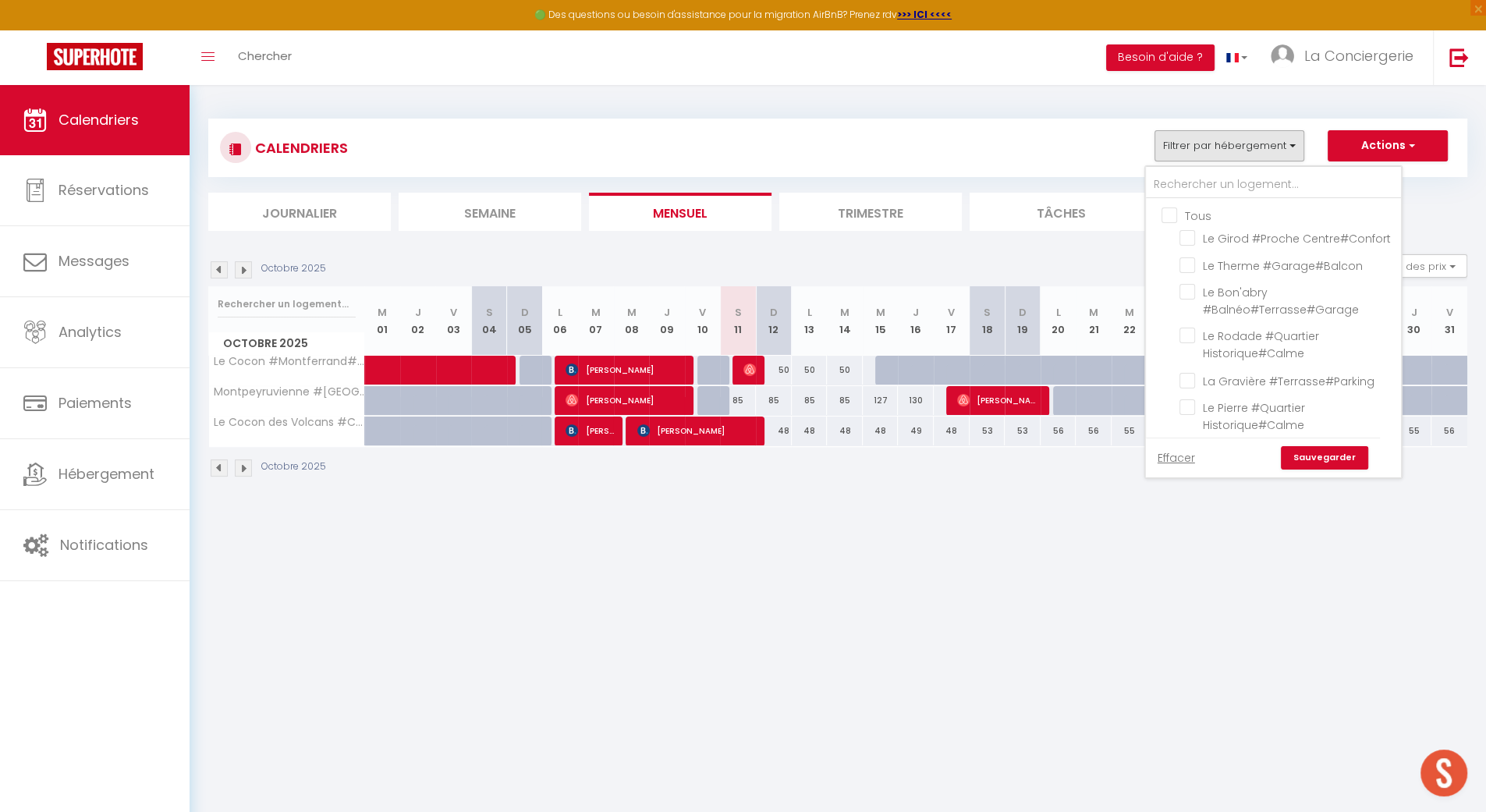
checkbox input "false"
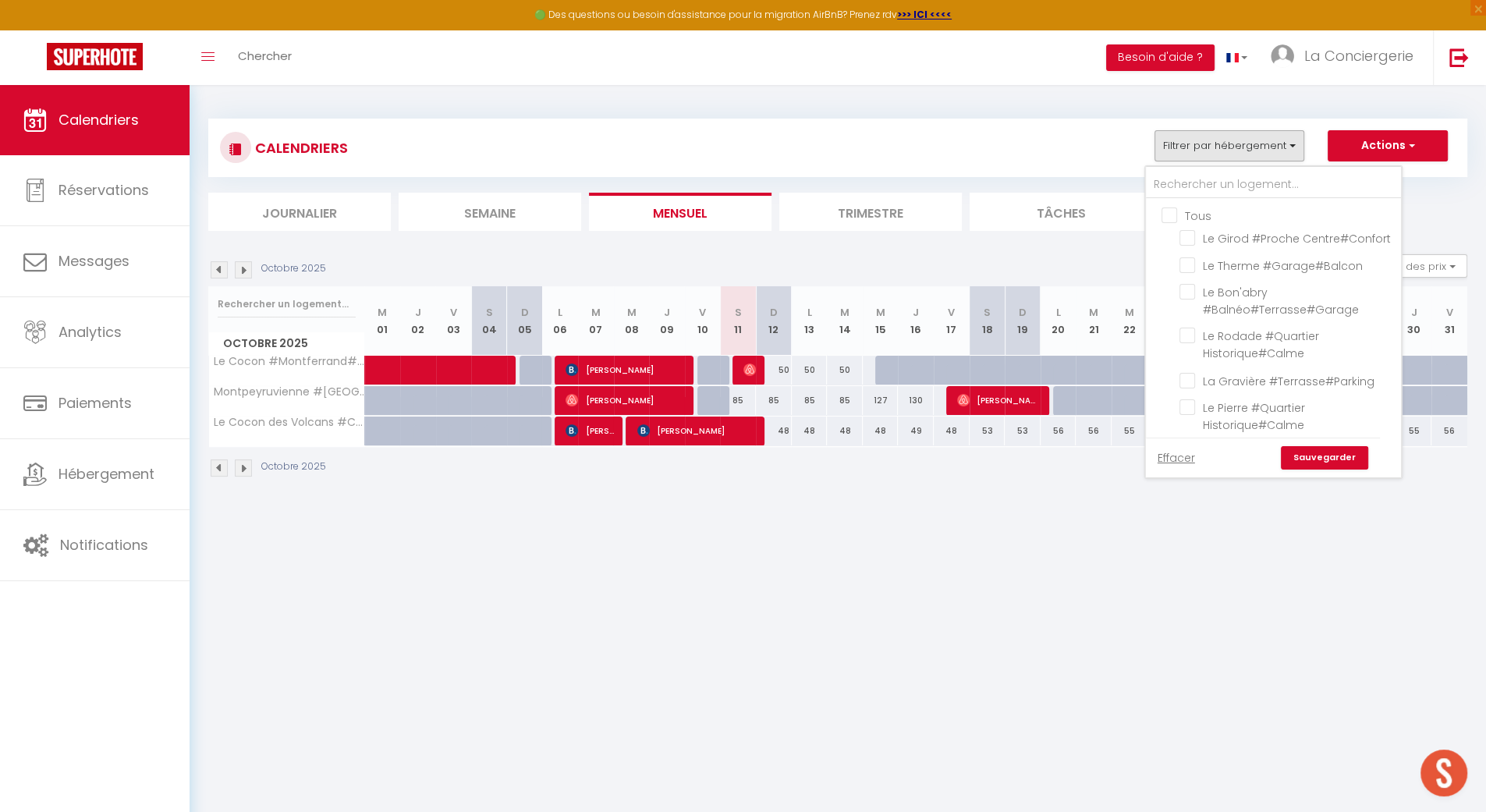
checkbox input "false"
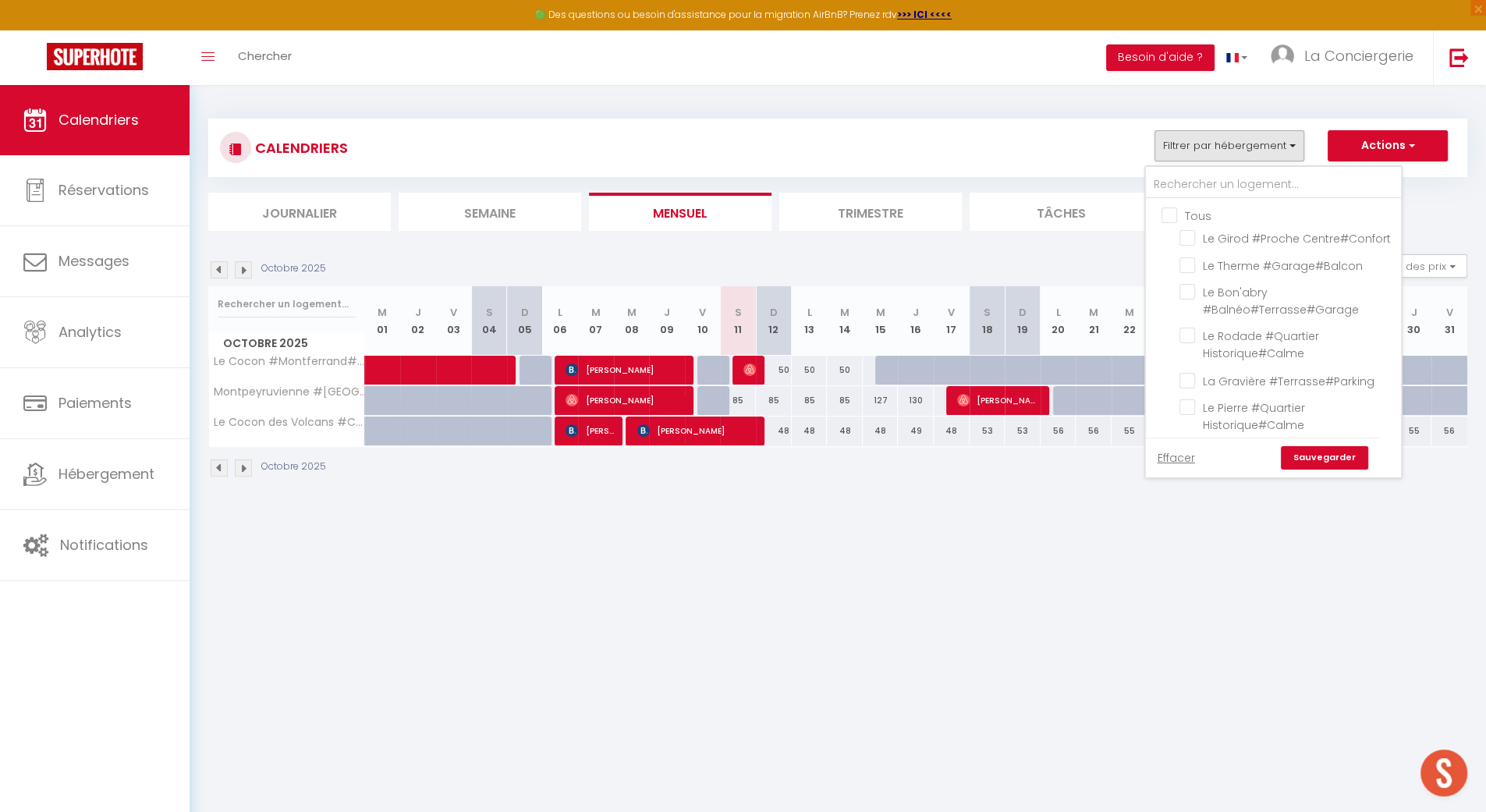
checkbox input "false"
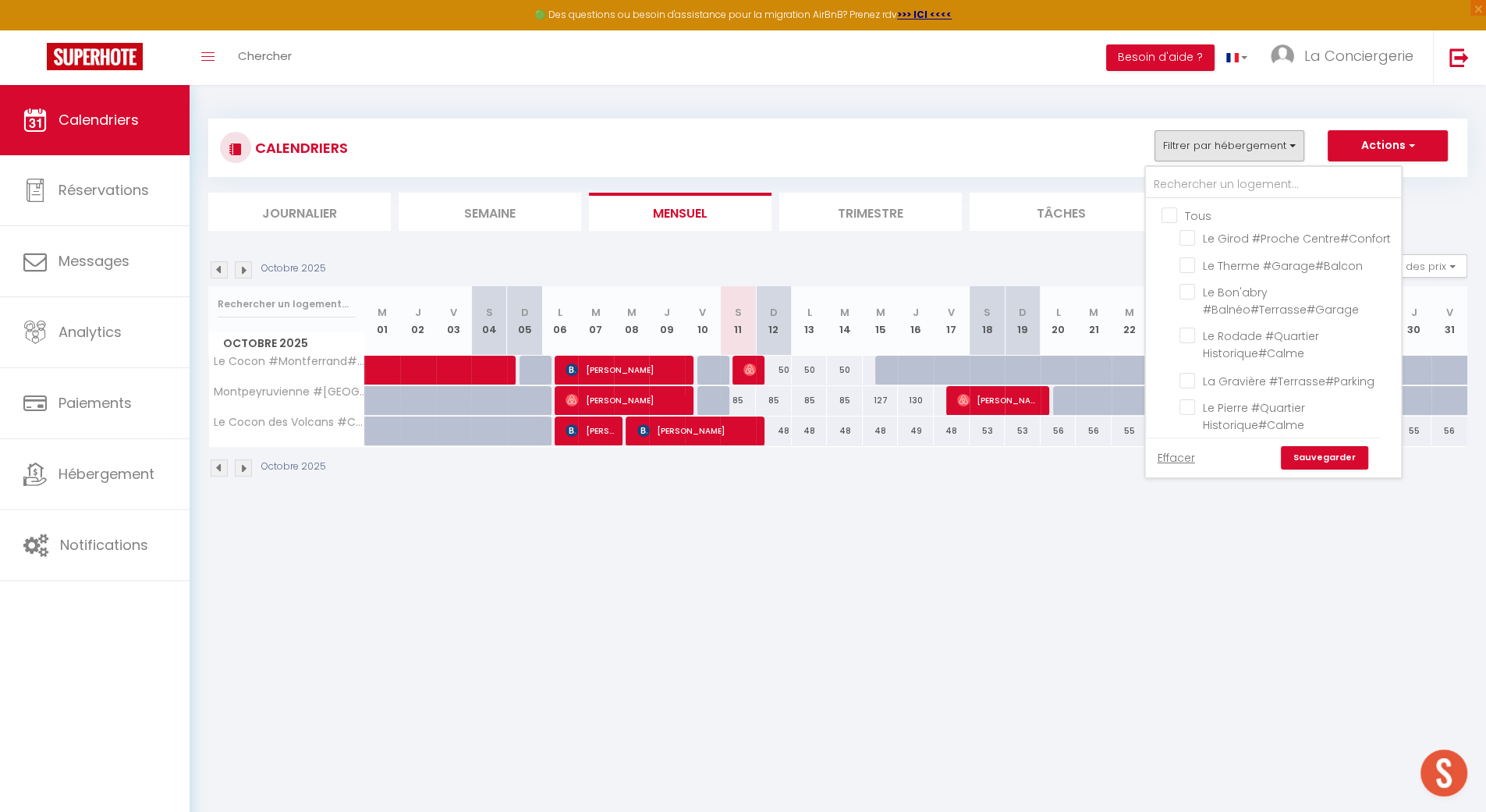
checkbox input "false"
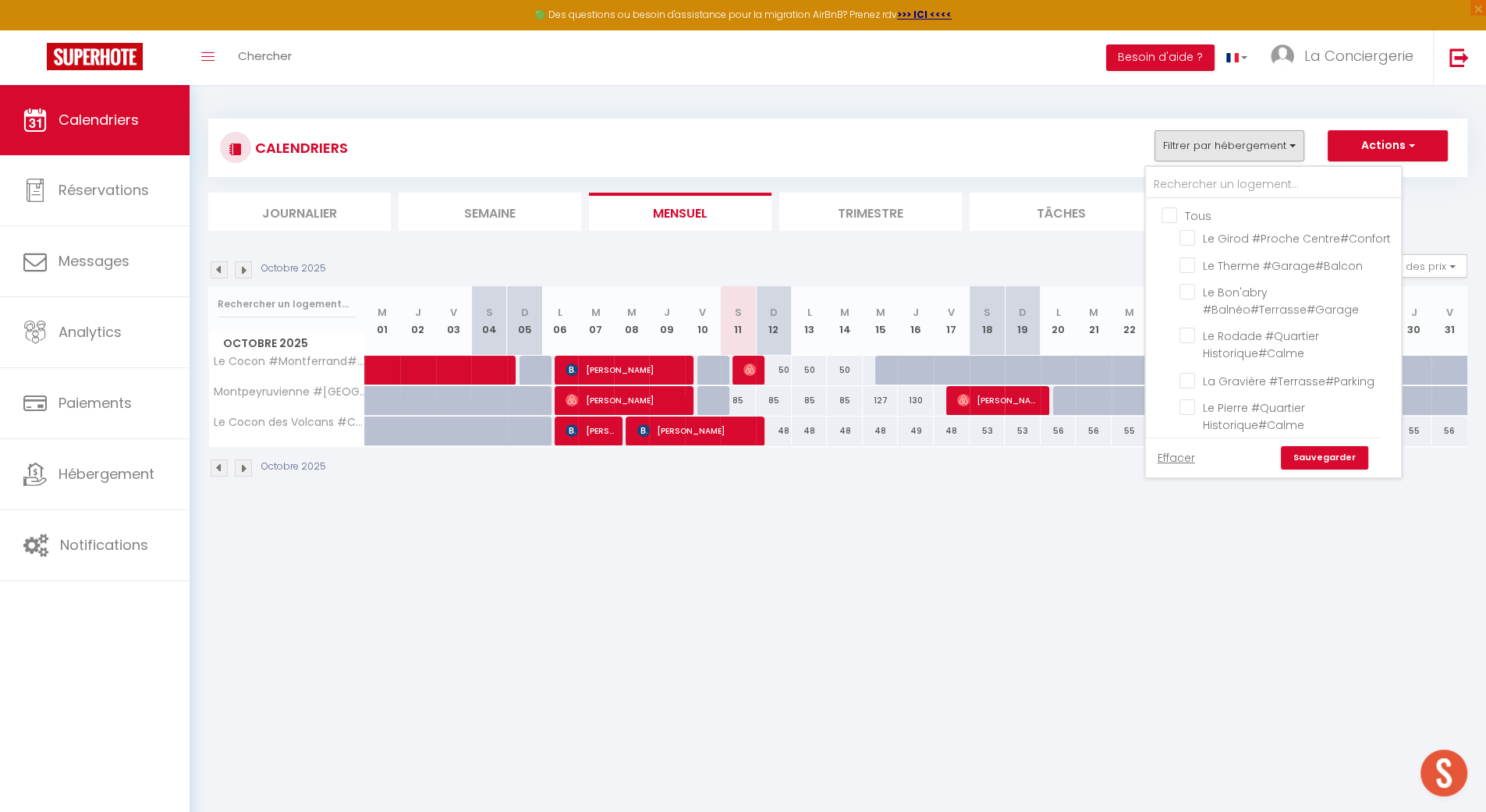
checkbox input "false"
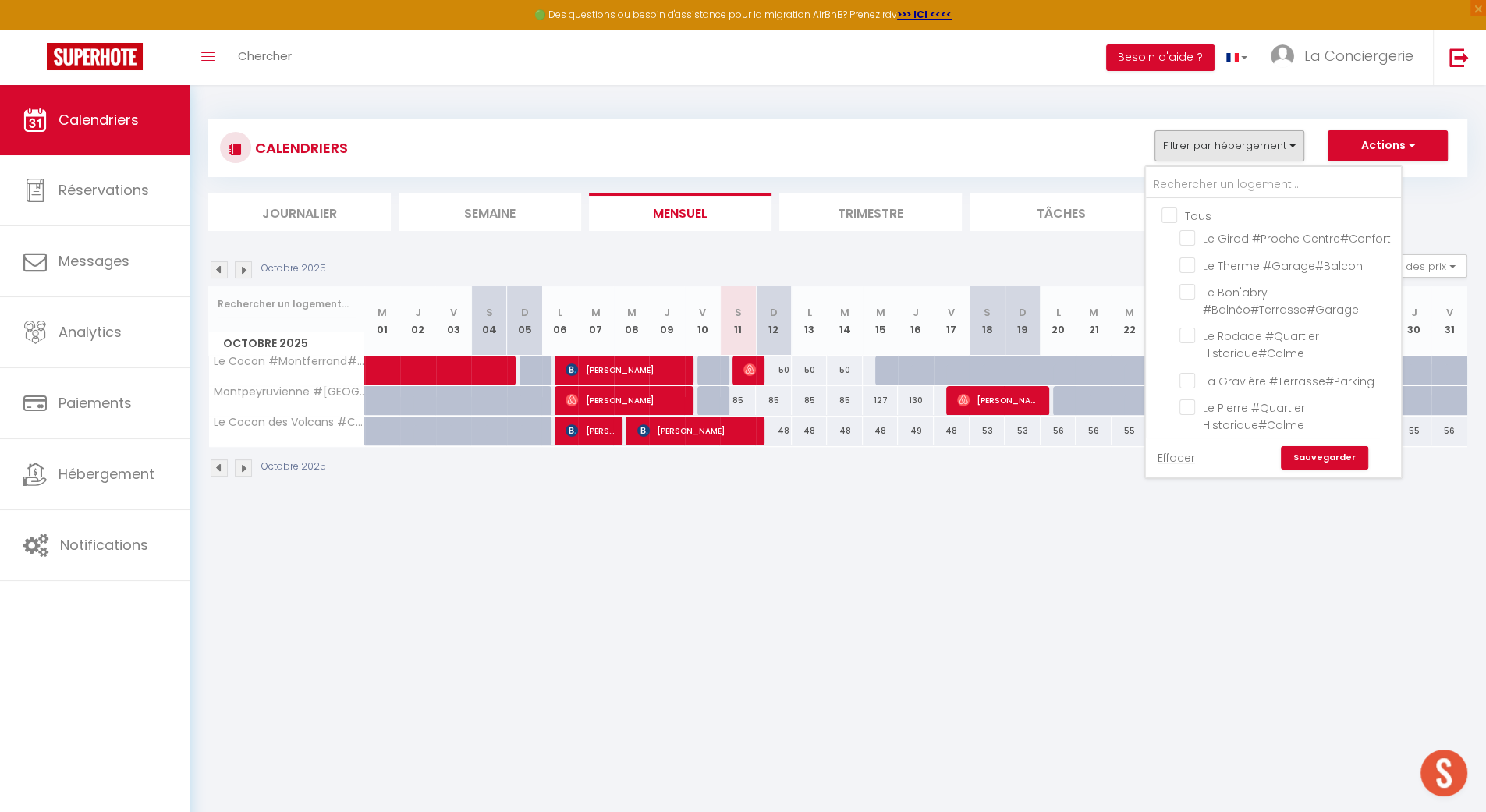
checkbox input "false"
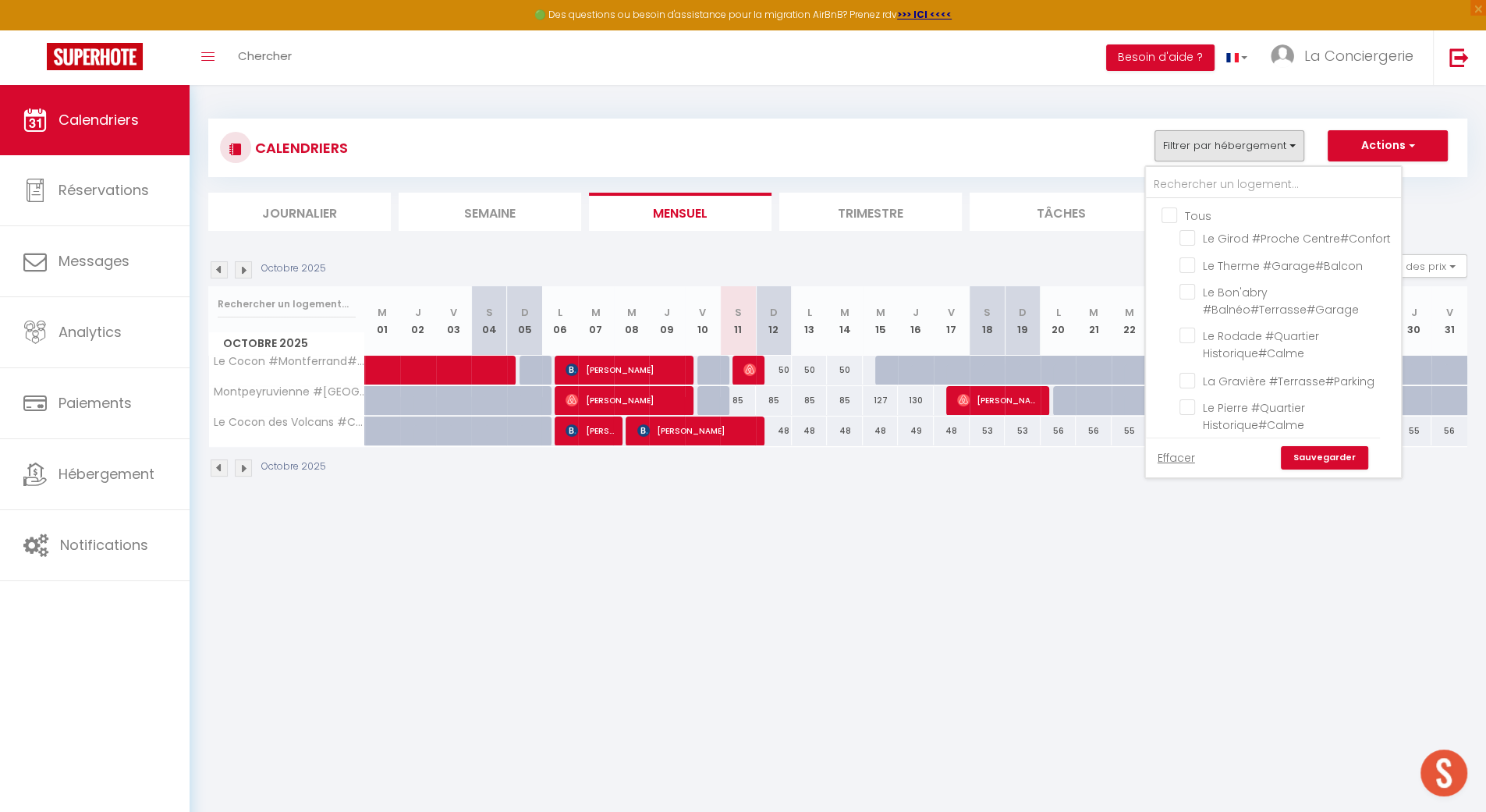
checkbox input "false"
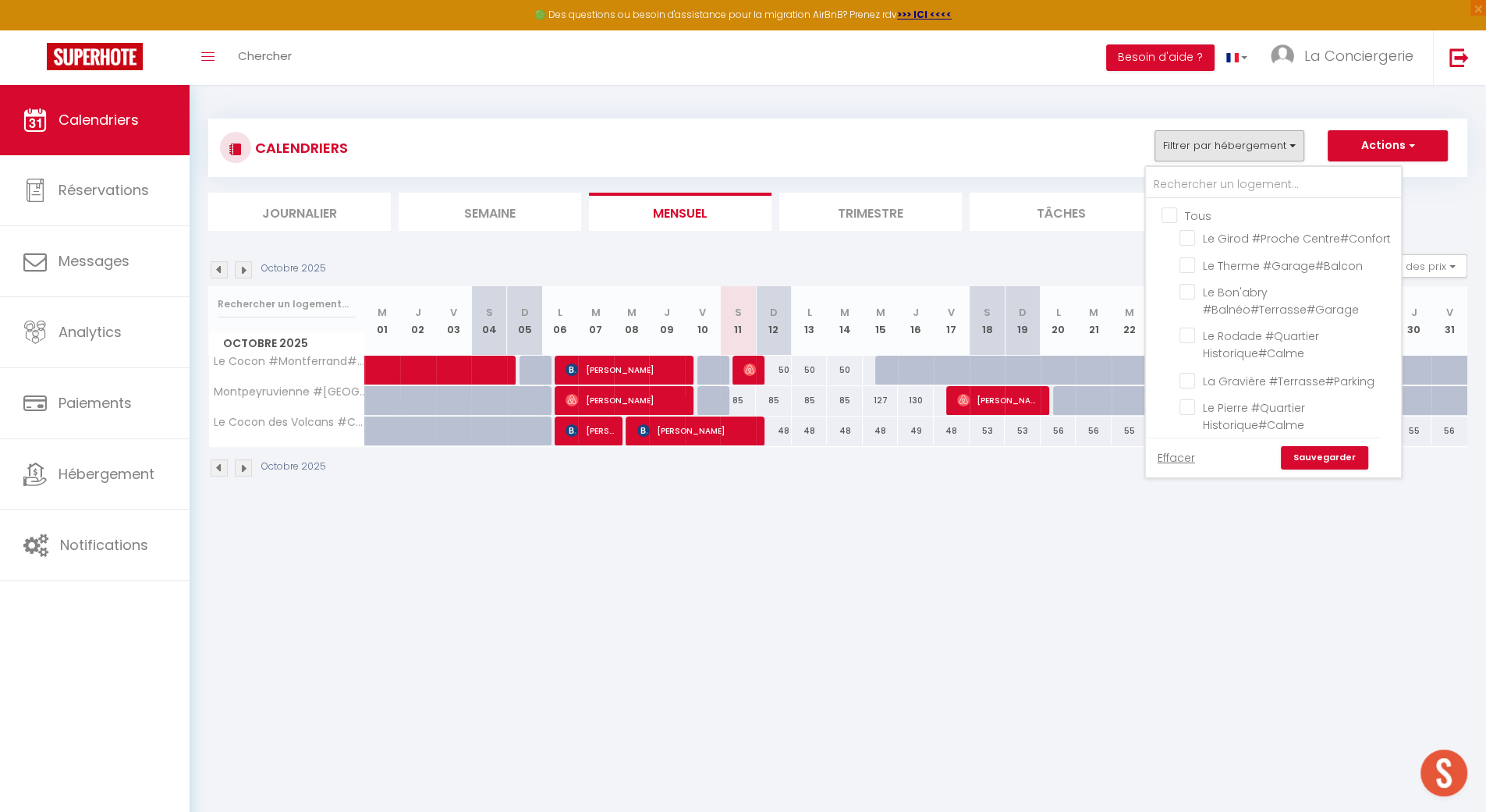
checkbox input "false"
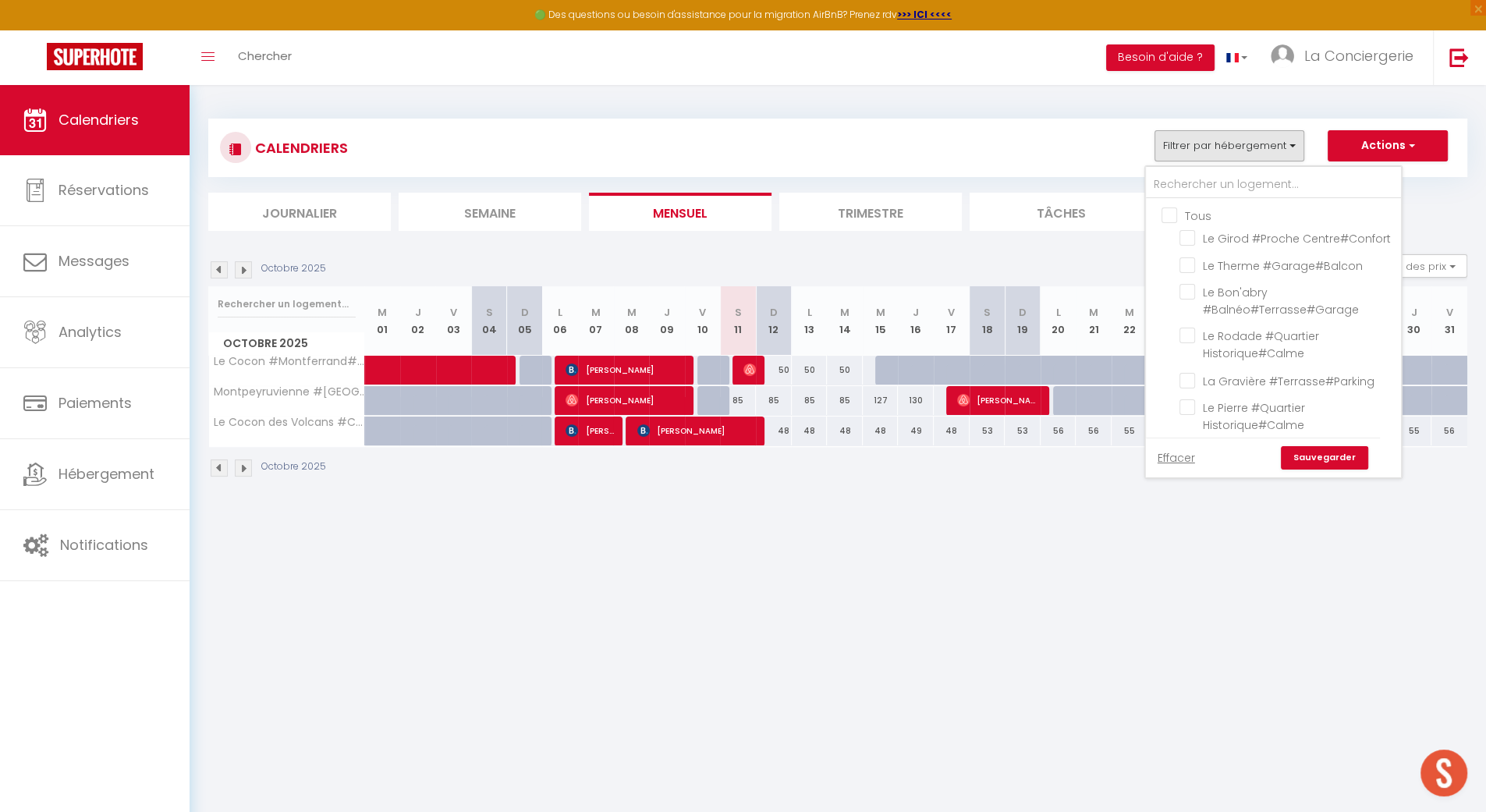
checkbox input "false"
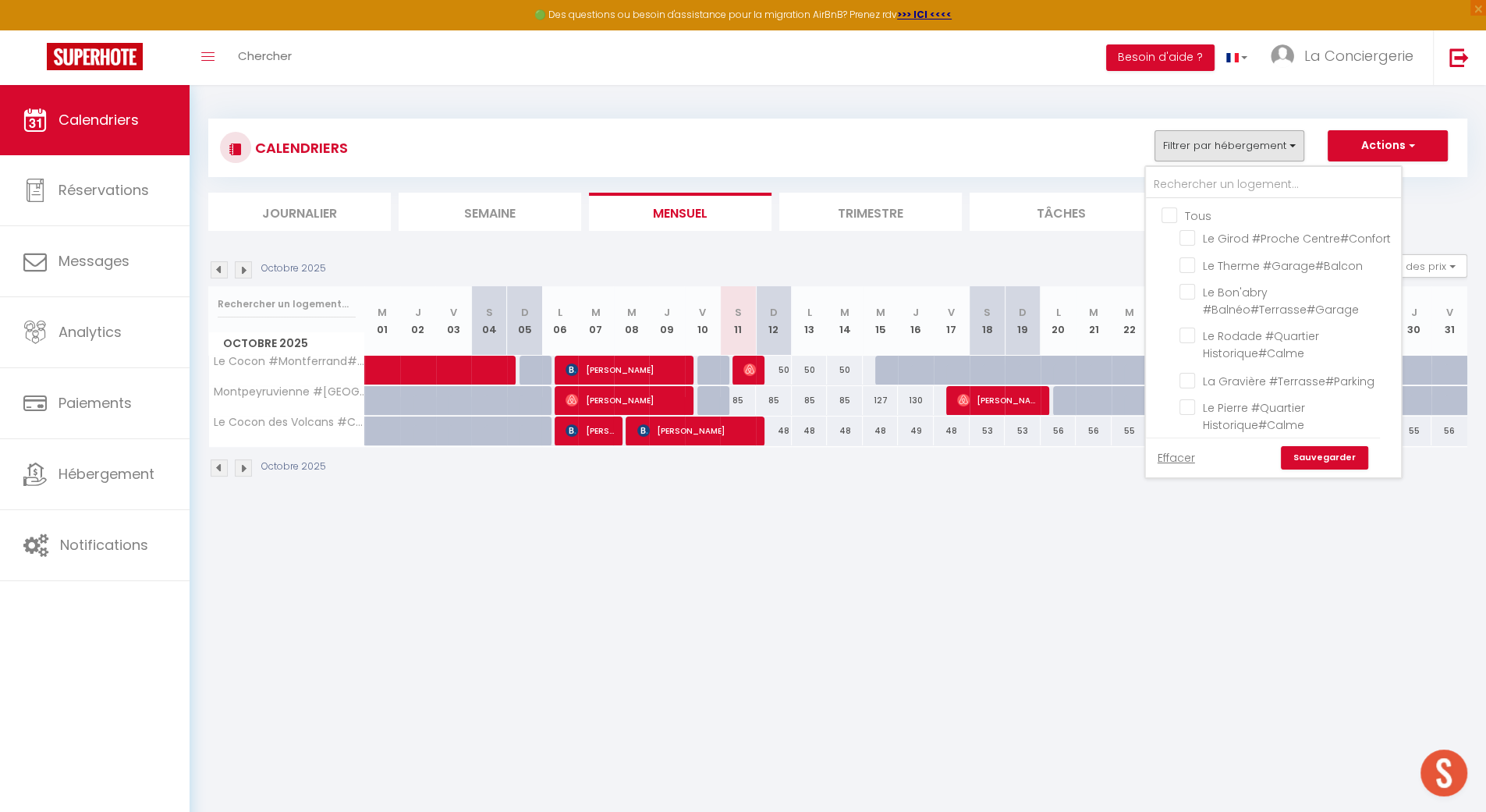
checkbox input "false"
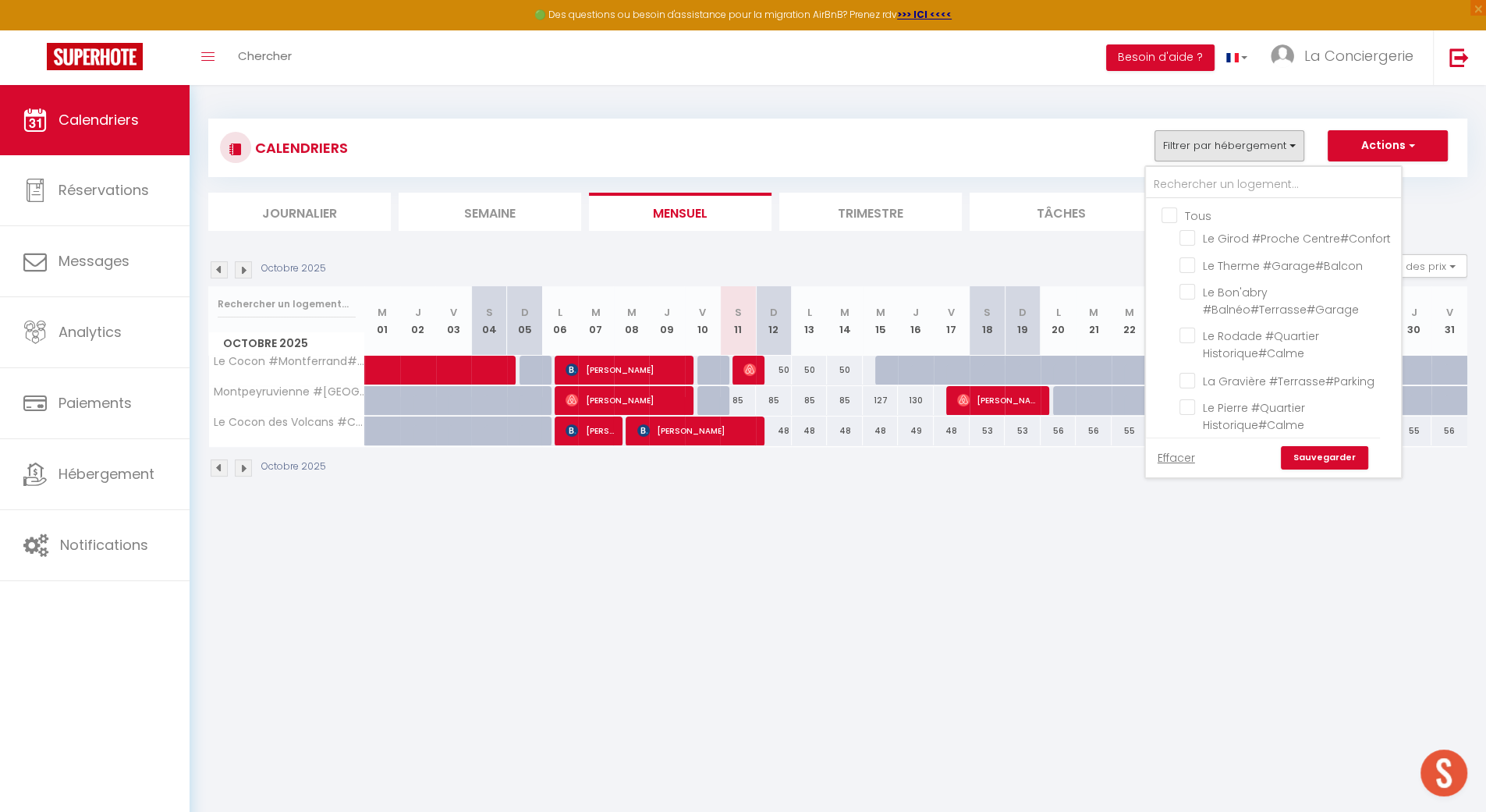
checkbox input "false"
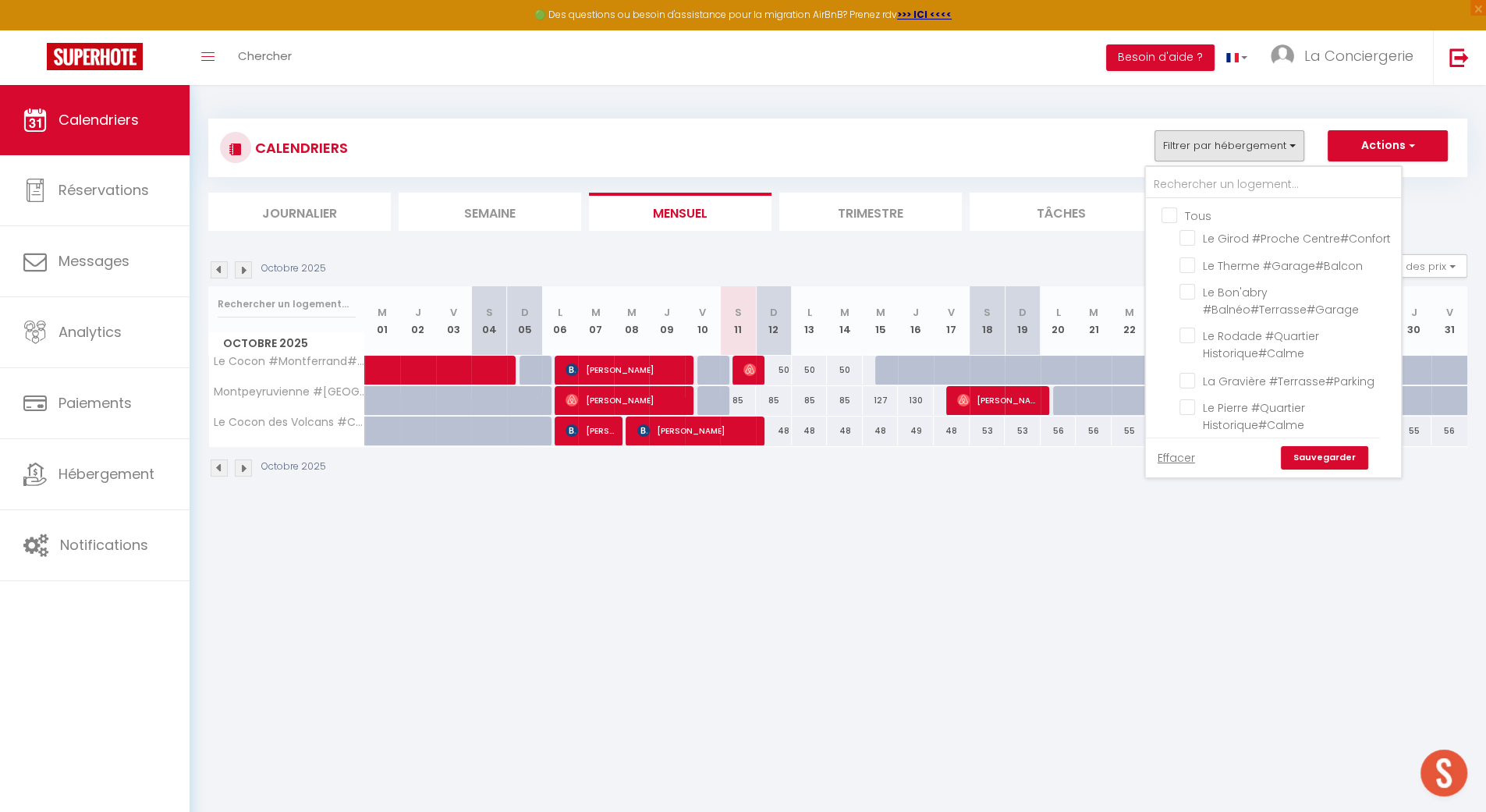
checkbox input "false"
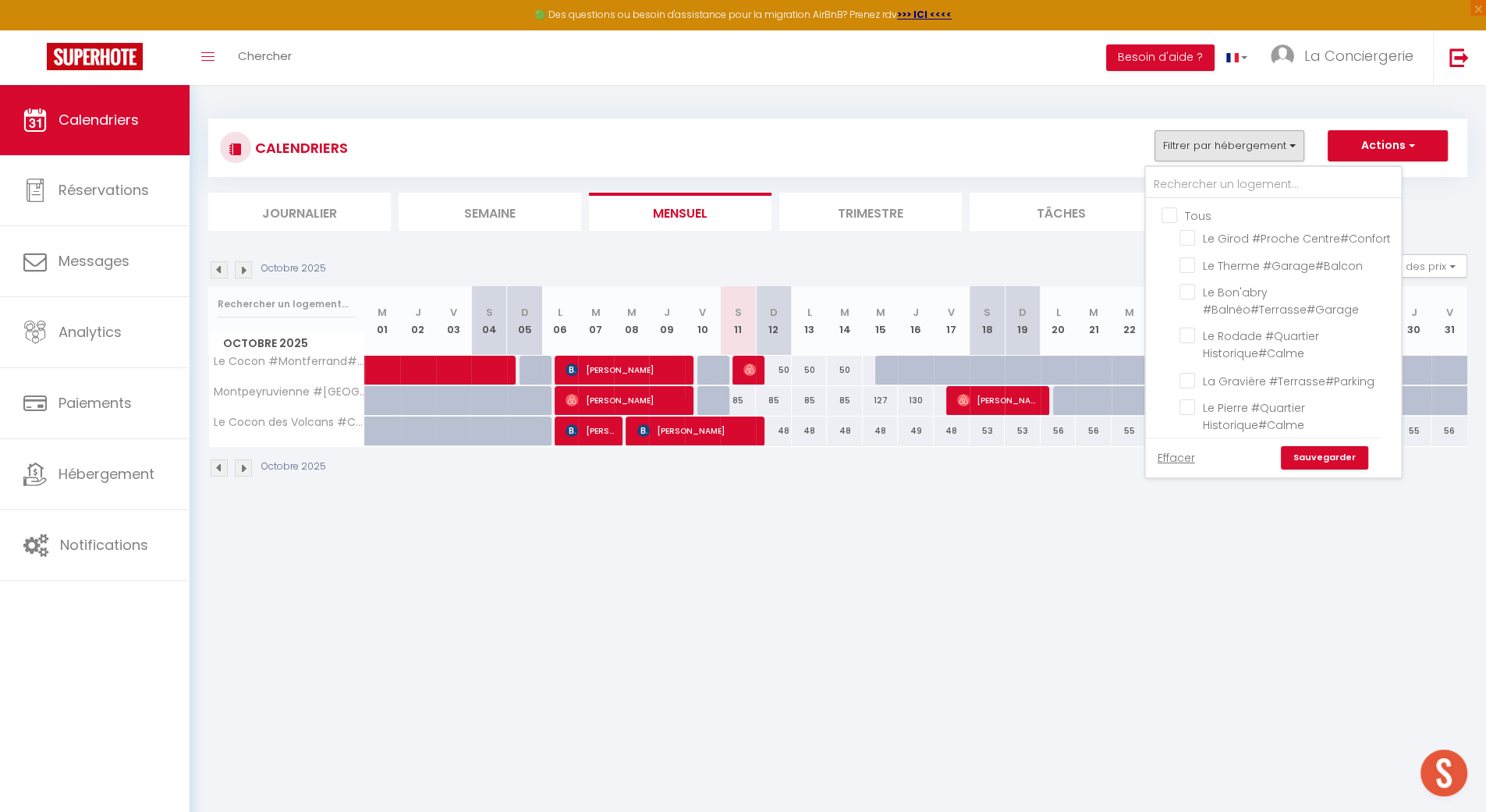
checkbox input "false"
click at [1362, 456] on link "Sauvegarder" at bounding box center [1324, 458] width 87 height 24
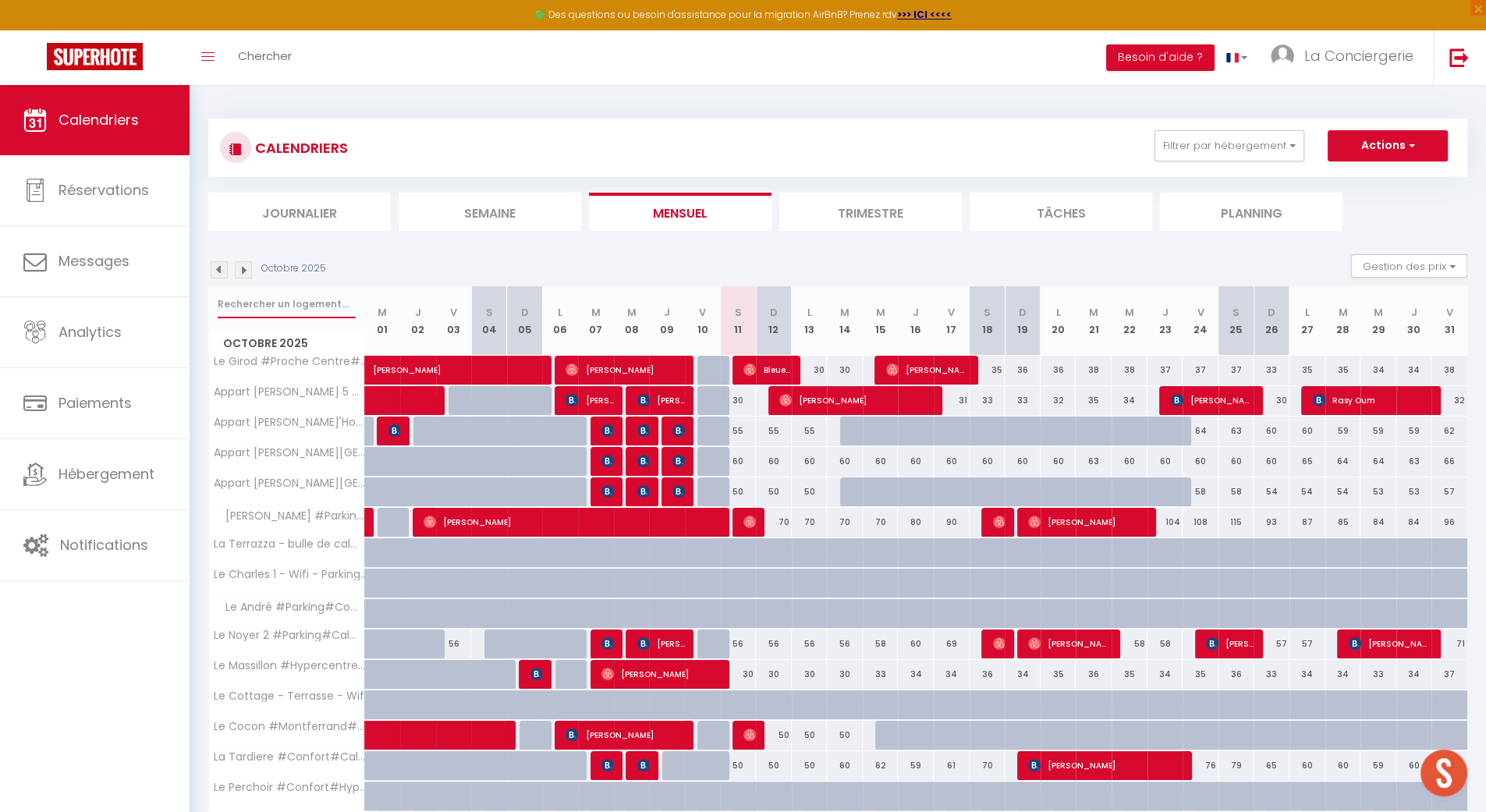
click at [310, 292] on input "text" at bounding box center [286, 304] width 138 height 28
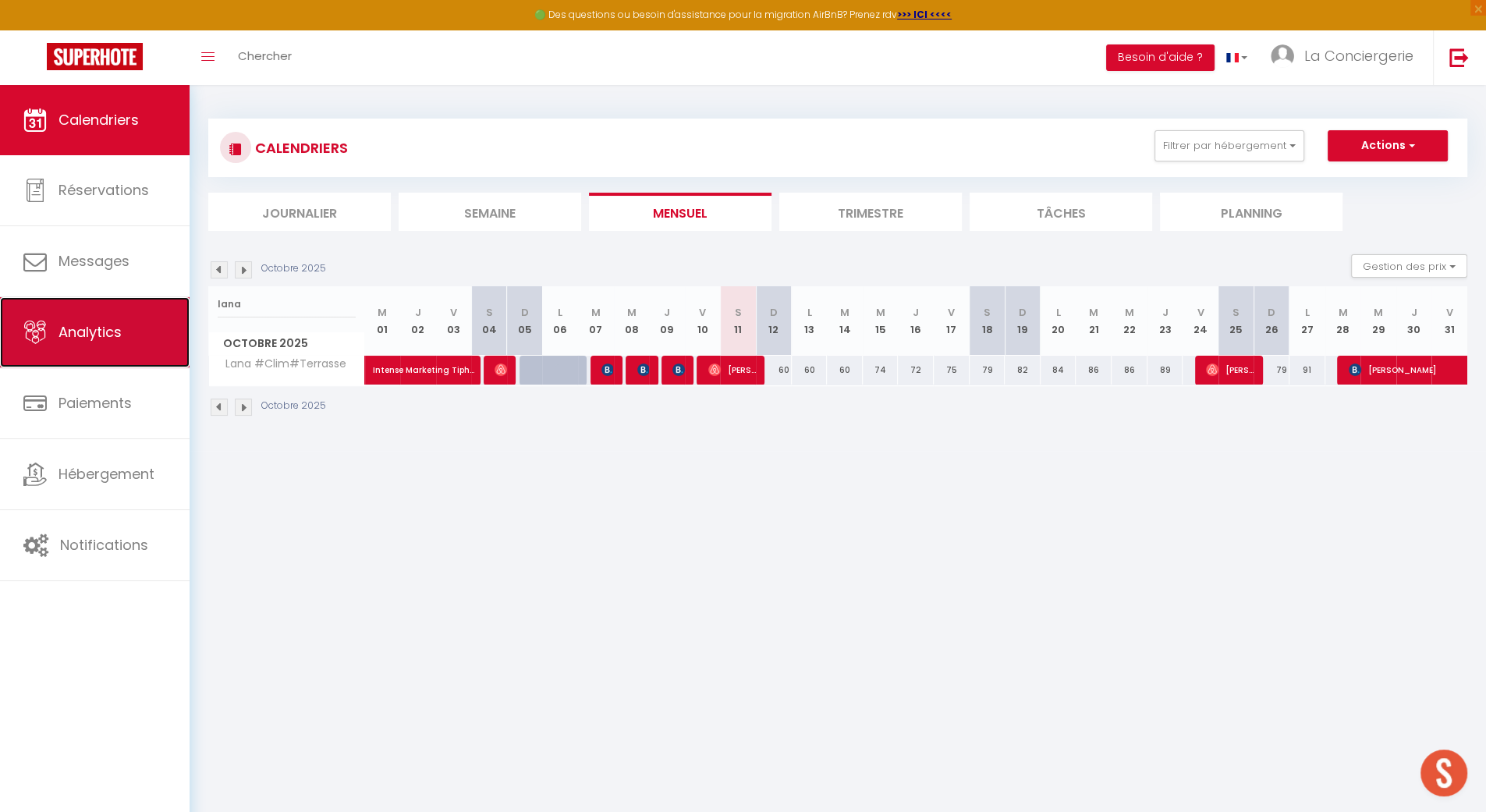
click at [93, 323] on link "Analytics" at bounding box center [94, 332] width 190 height 71
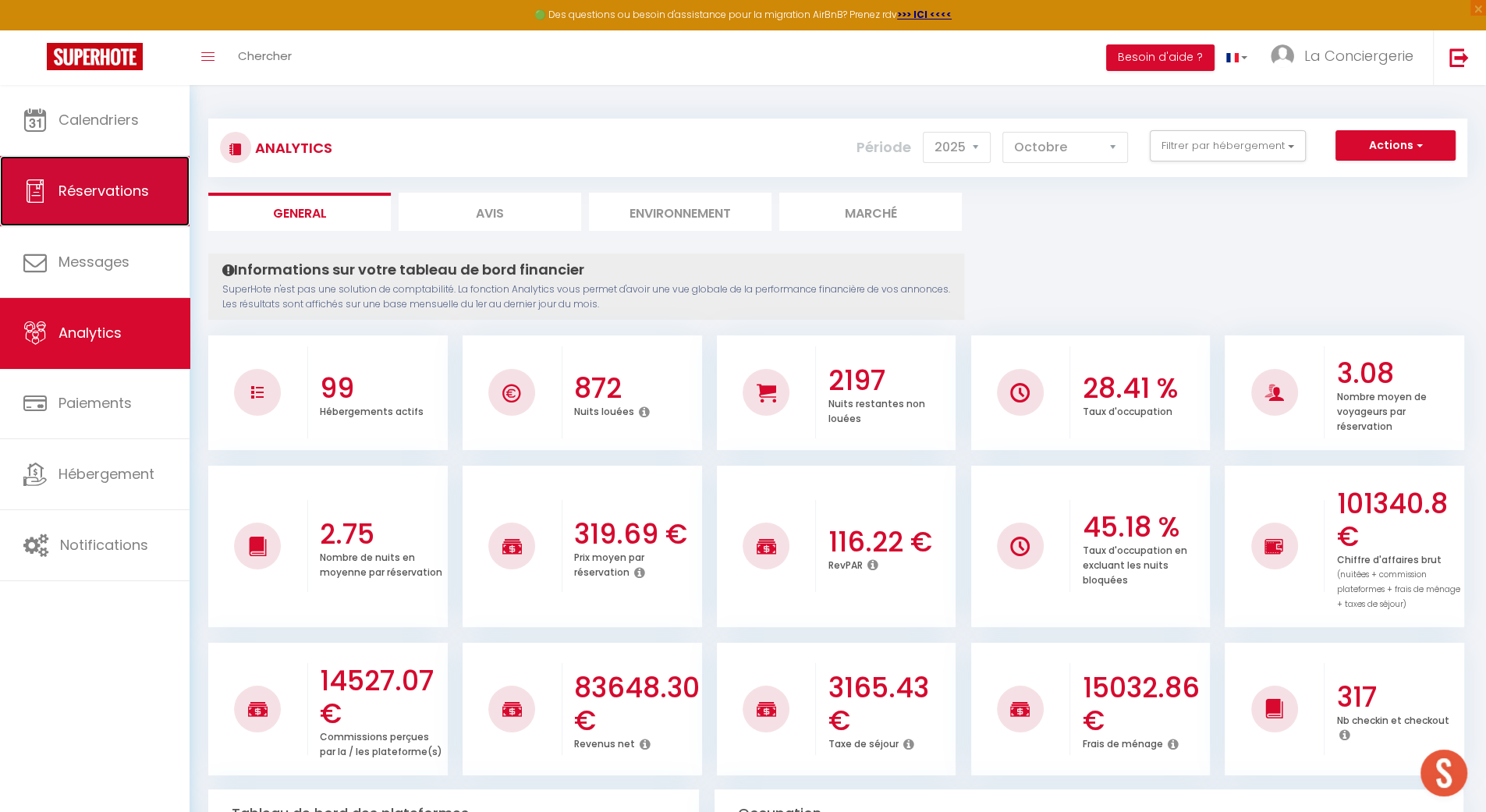
click at [79, 184] on span "Réservations" at bounding box center [103, 191] width 90 height 20
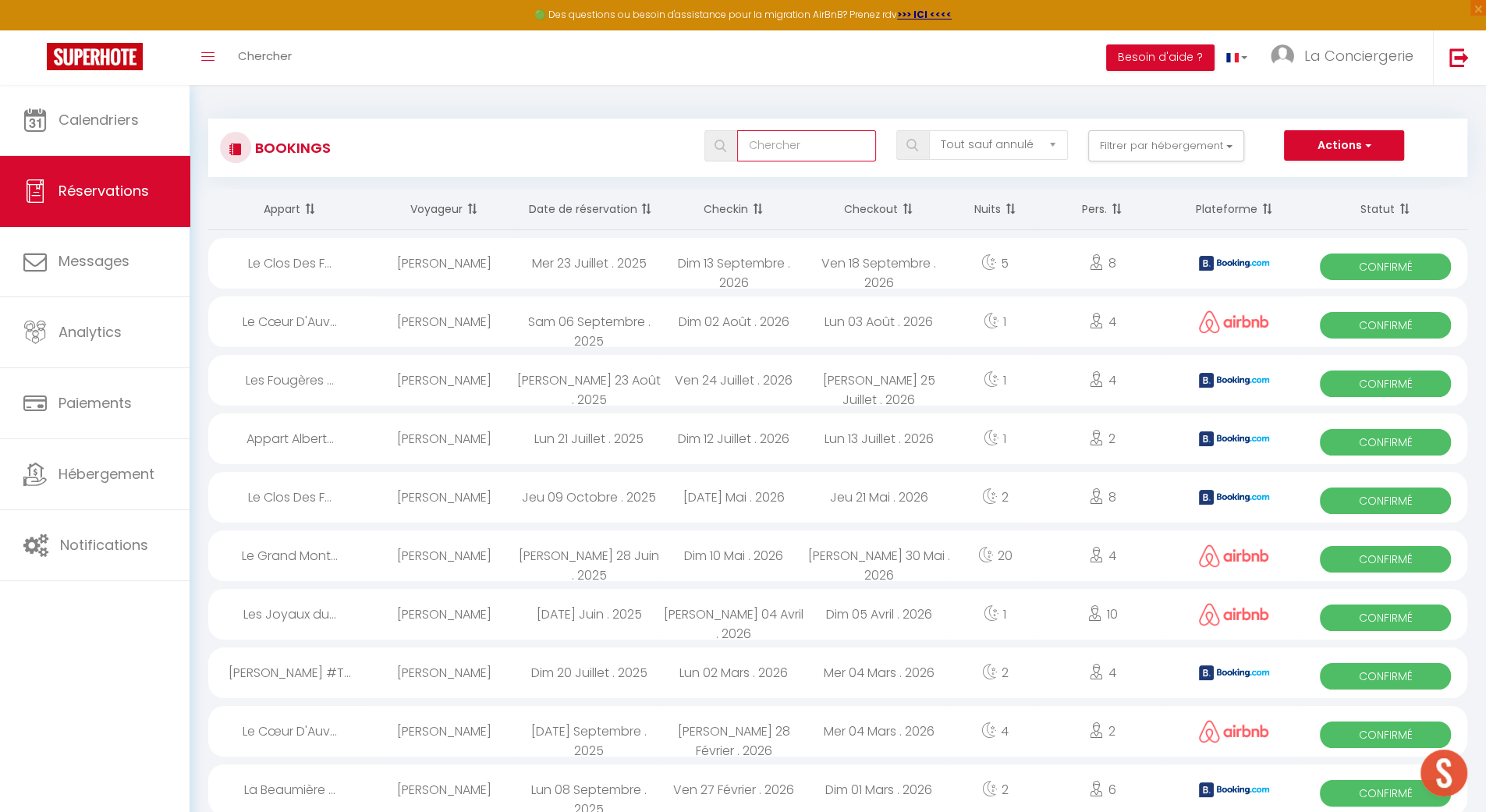
click at [799, 148] on input "text" at bounding box center [806, 146] width 139 height 31
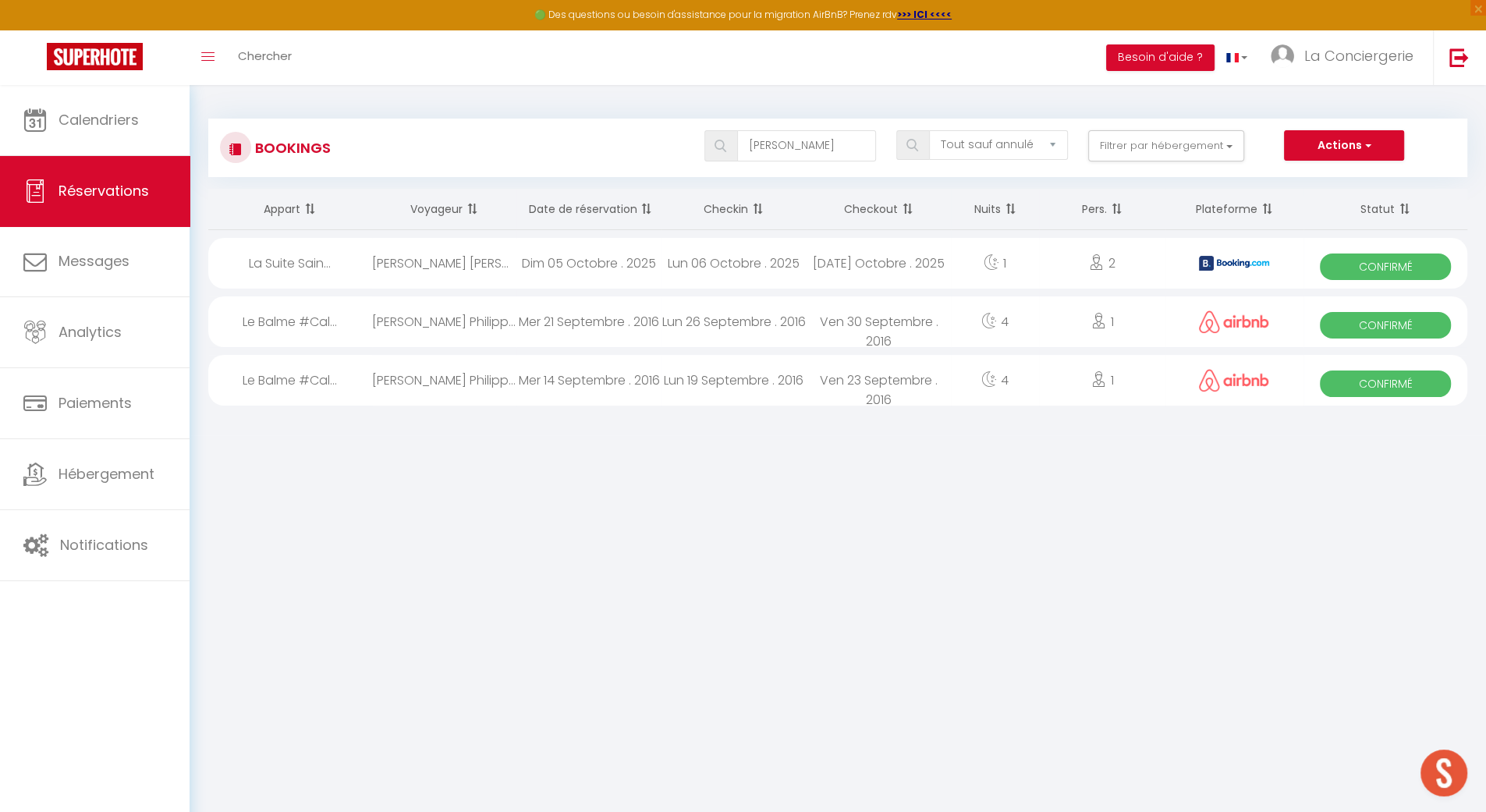
click at [446, 276] on div "[PERSON_NAME] [PERSON_NAME]" at bounding box center [444, 263] width 145 height 51
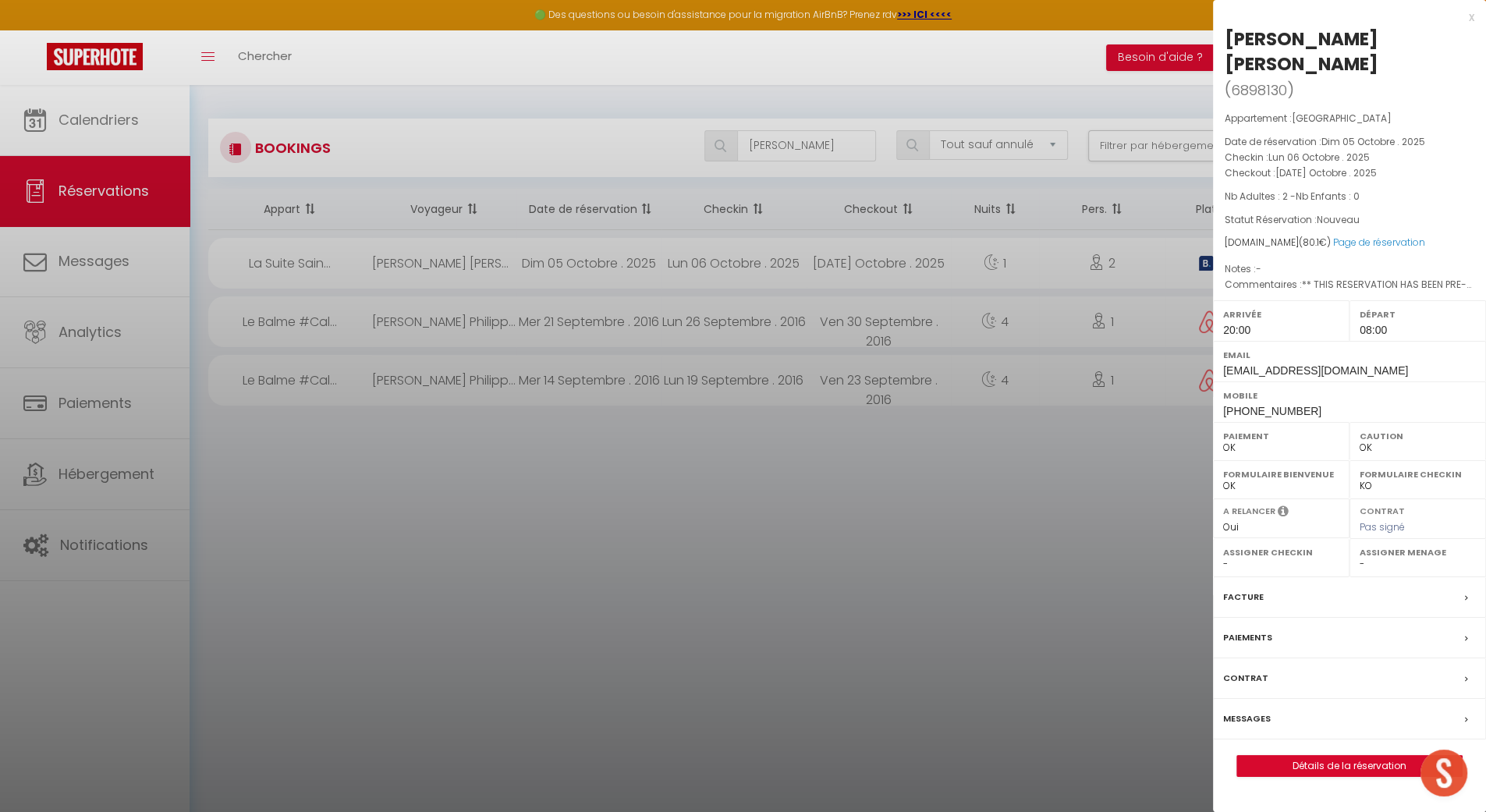
click at [1257, 589] on label "Facture" at bounding box center [1243, 597] width 40 height 16
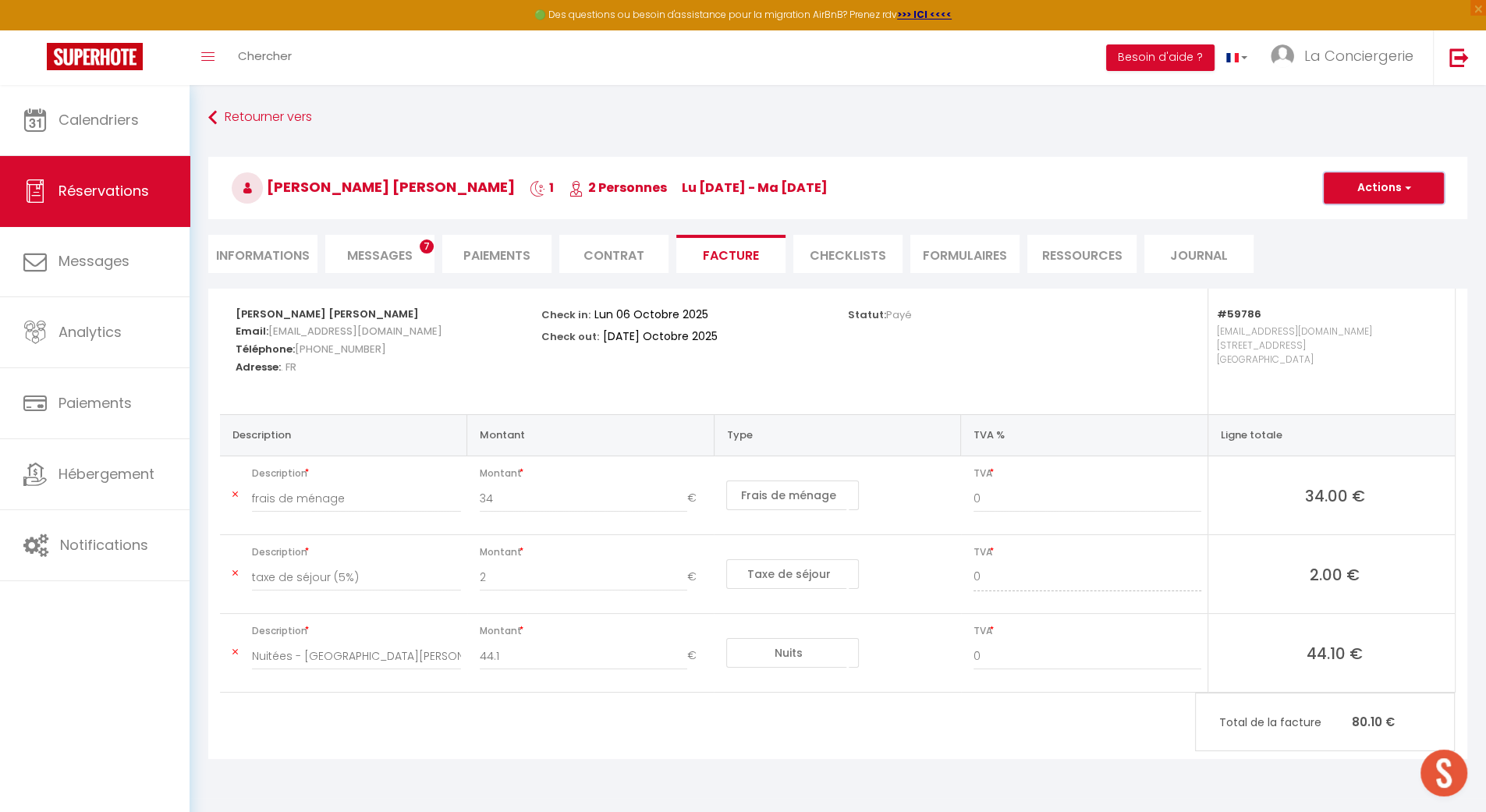
click at [1347, 180] on button "Actions" at bounding box center [1383, 188] width 120 height 31
click at [1360, 267] on link "Envoyer la facture" at bounding box center [1372, 262] width 131 height 21
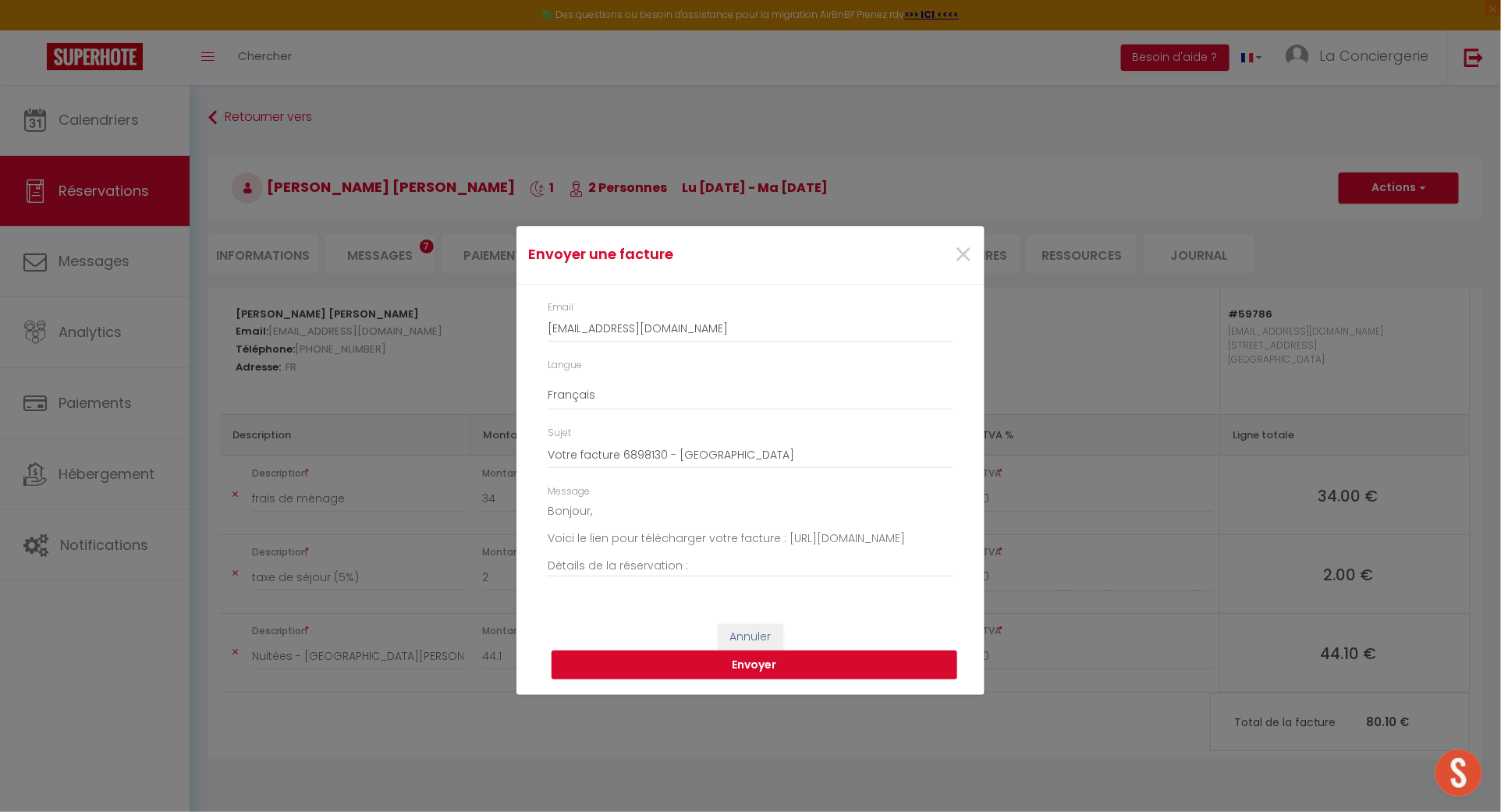
click at [802, 661] on button "Envoyer" at bounding box center [754, 665] width 405 height 30
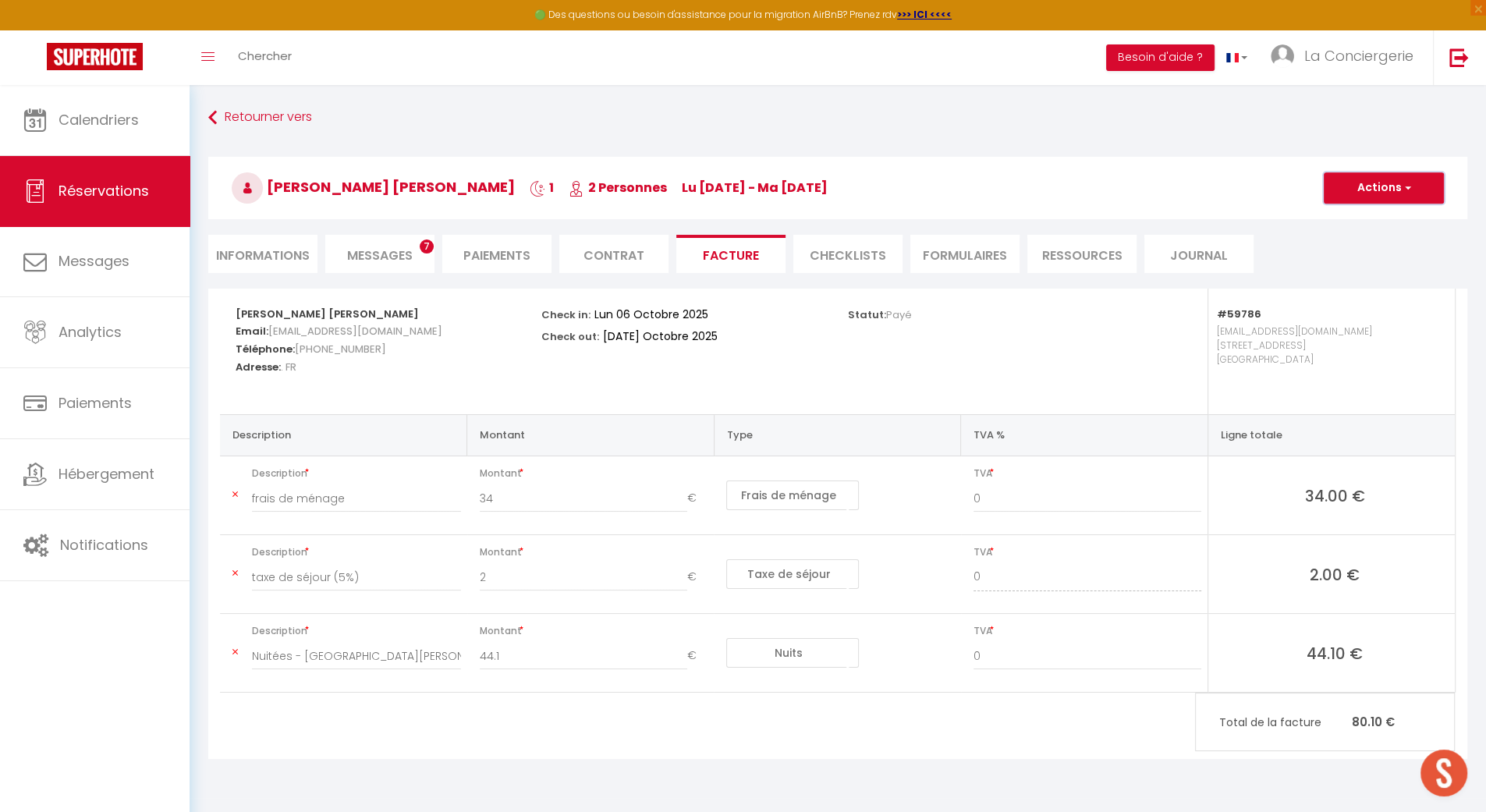
click at [1376, 189] on button "Actions" at bounding box center [1383, 188] width 120 height 31
click at [1366, 267] on link "Envoyer la facture" at bounding box center [1372, 262] width 131 height 21
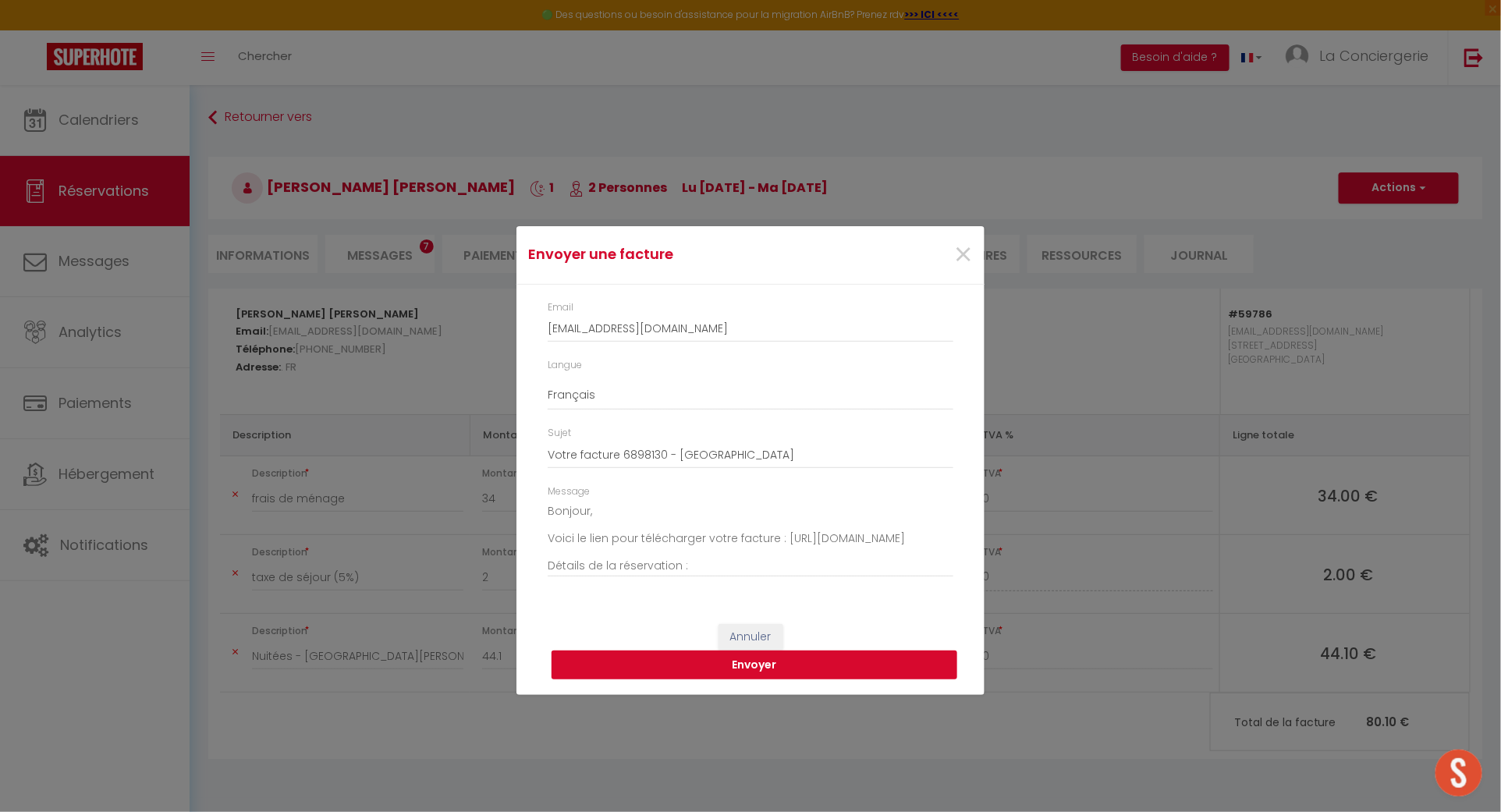
click at [803, 676] on button "Envoyer" at bounding box center [754, 665] width 405 height 30
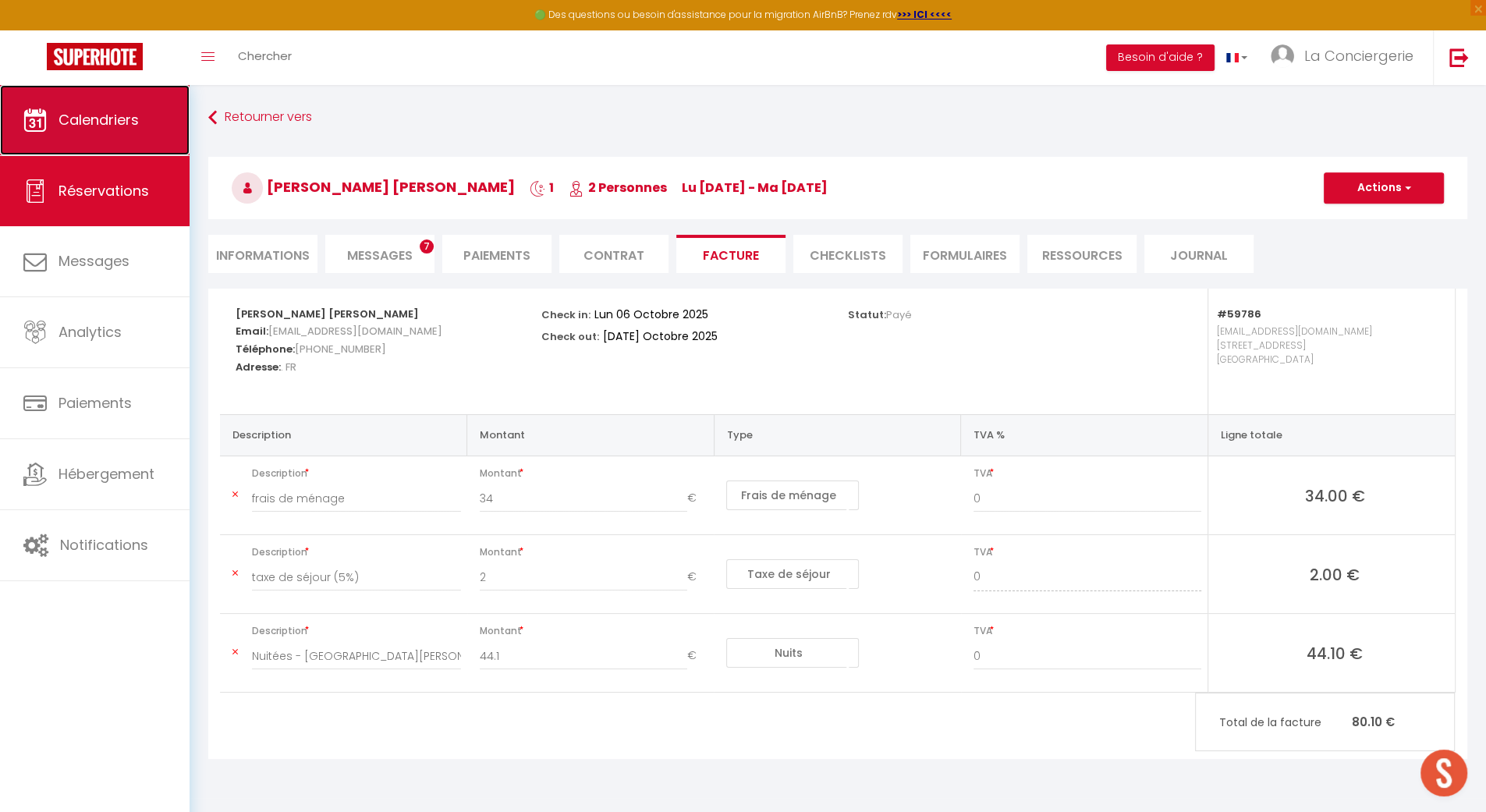
click at [115, 151] on link "Calendriers" at bounding box center [94, 121] width 190 height 71
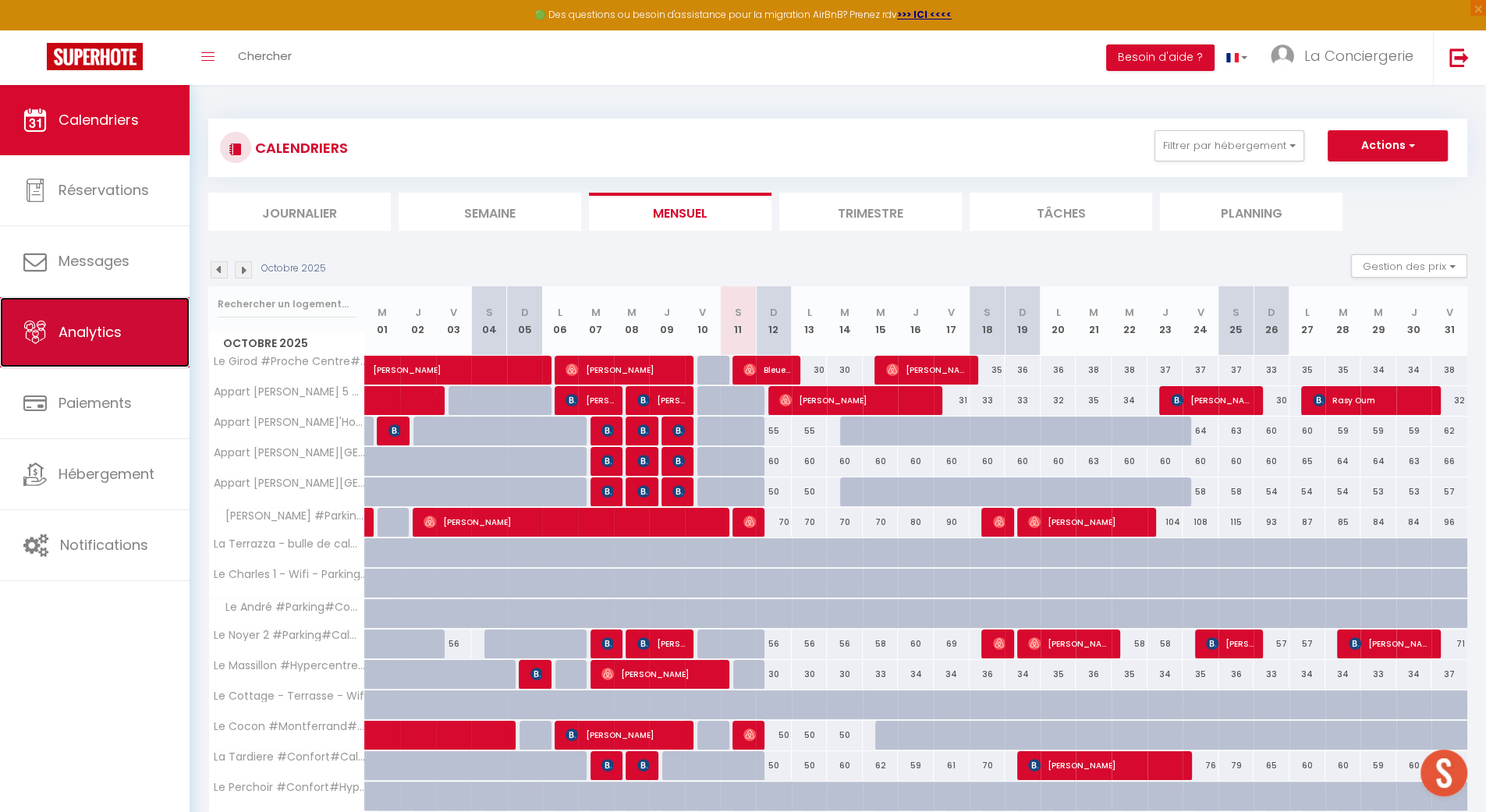
click at [62, 311] on link "Analytics" at bounding box center [94, 332] width 190 height 71
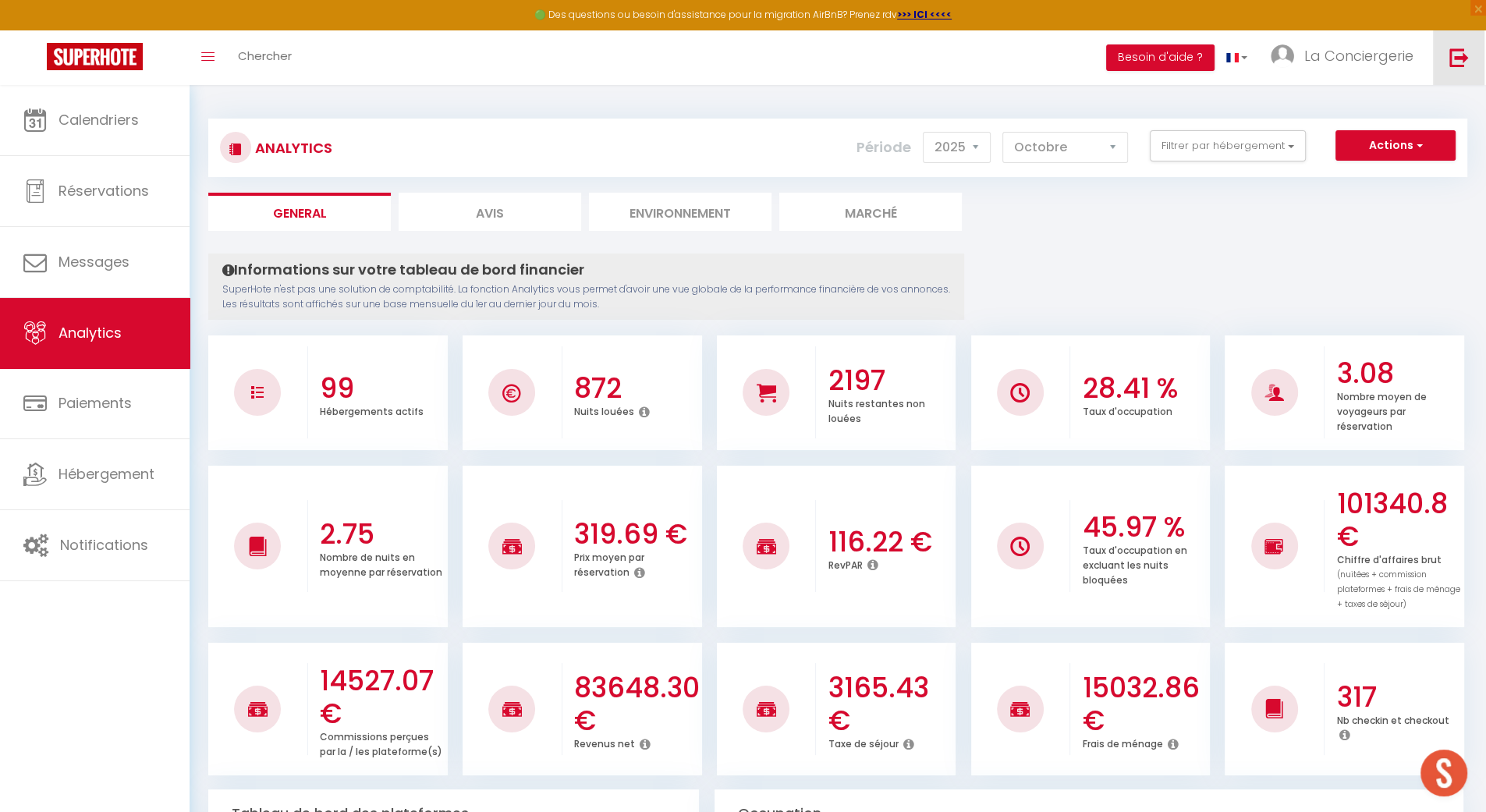
click at [1452, 66] on img at bounding box center [1459, 57] width 20 height 20
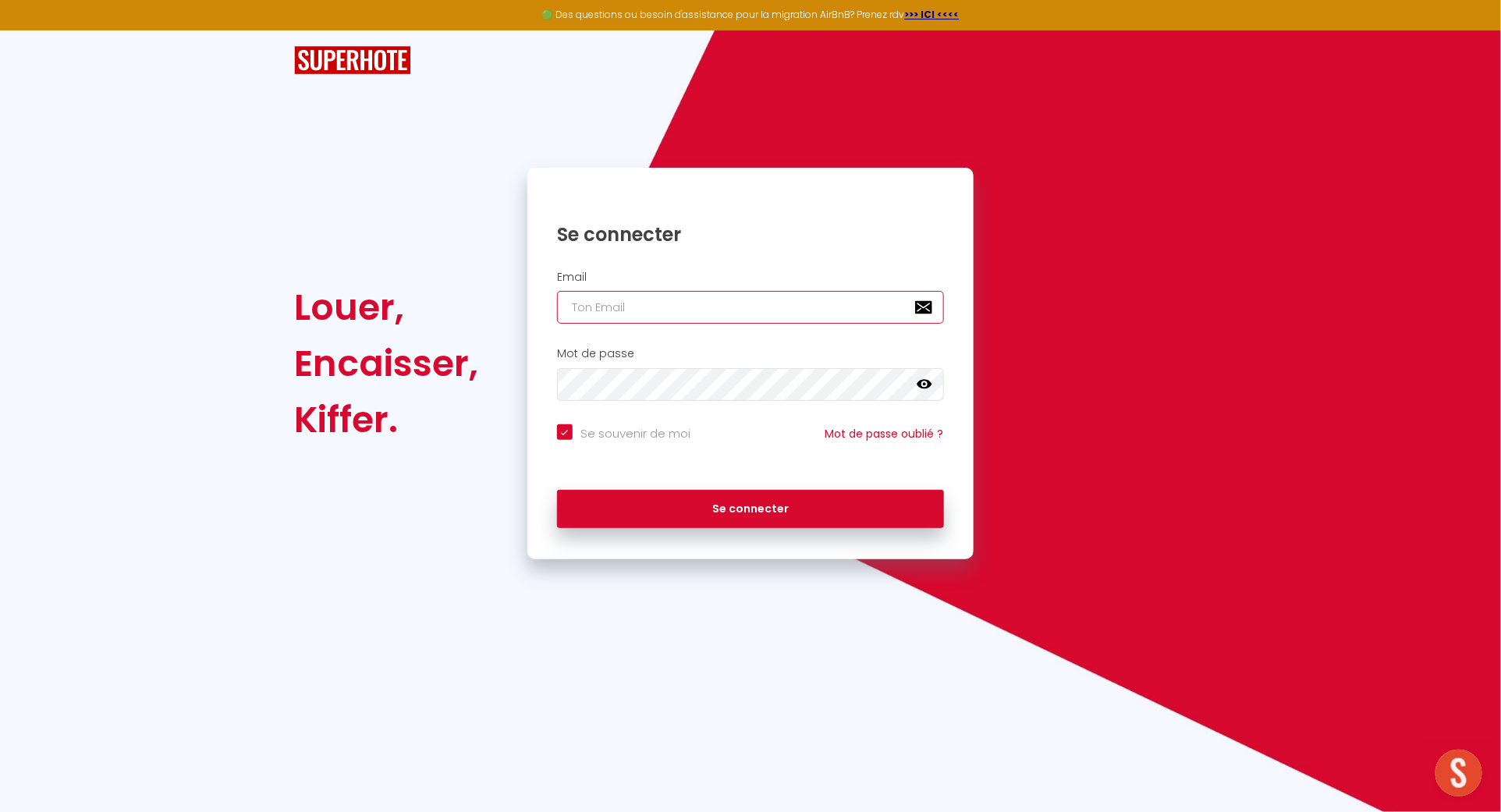
click at [768, 306] on input "email" at bounding box center [751, 308] width 387 height 33
paste input "[PERSON_NAME][EMAIL_ADDRESS][DOMAIN_NAME]"
click at [785, 313] on input "[PERSON_NAME][EMAIL_ADDRESS][DOMAIN_NAME]" at bounding box center [751, 308] width 387 height 33
click at [1178, 496] on div "Louer, Encaisser, [PERSON_NAME]. Se connecter Email [PERSON_NAME][EMAIL_ADDRESS…" at bounding box center [750, 363] width 933 height 391
click at [918, 384] on icon at bounding box center [924, 384] width 16 height 9
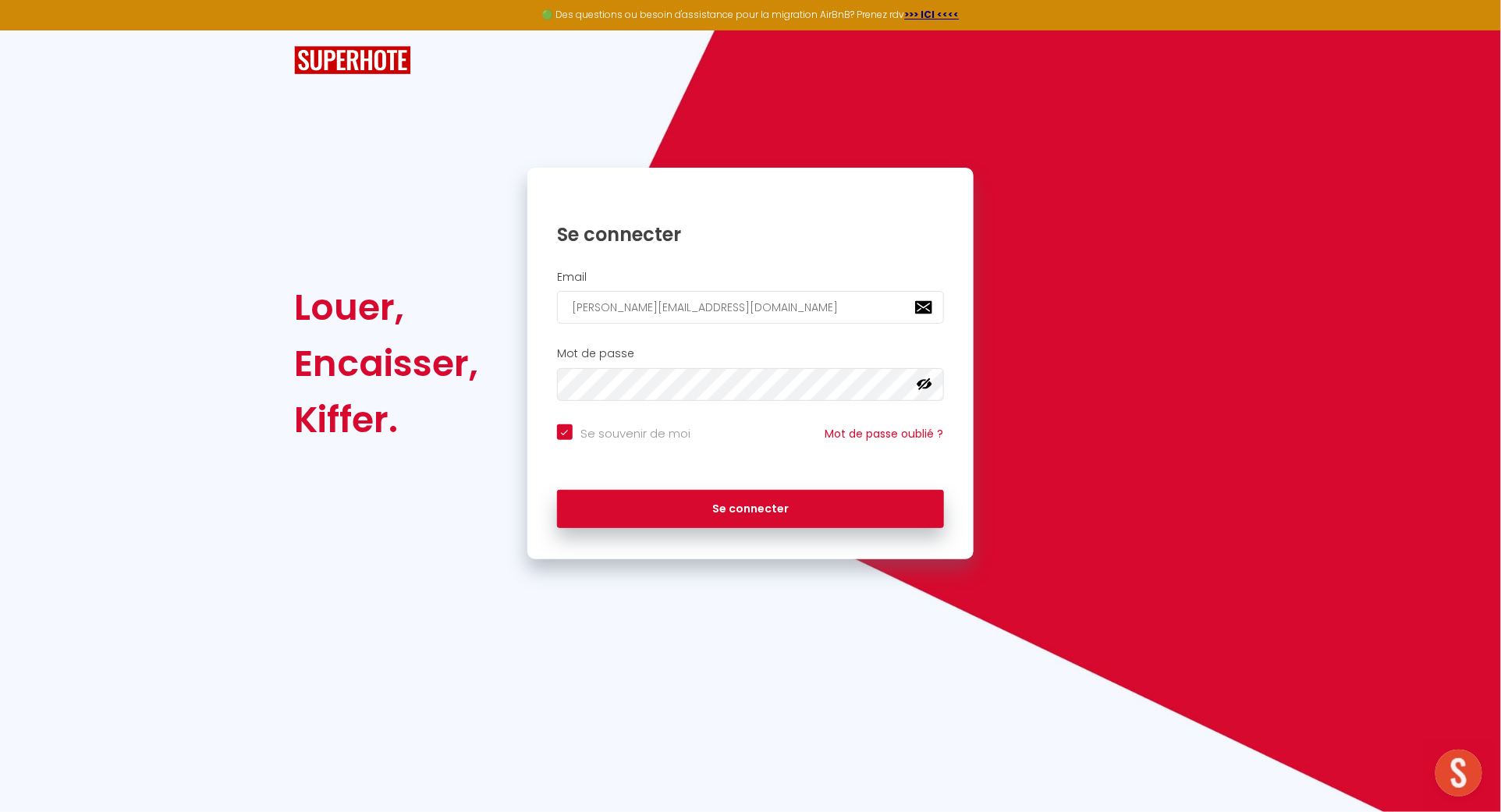
click at [1123, 411] on div "Louer, Encaisser, [PERSON_NAME]. Se connecter Email [PERSON_NAME][EMAIL_ADDRESS…" at bounding box center [750, 363] width 933 height 391
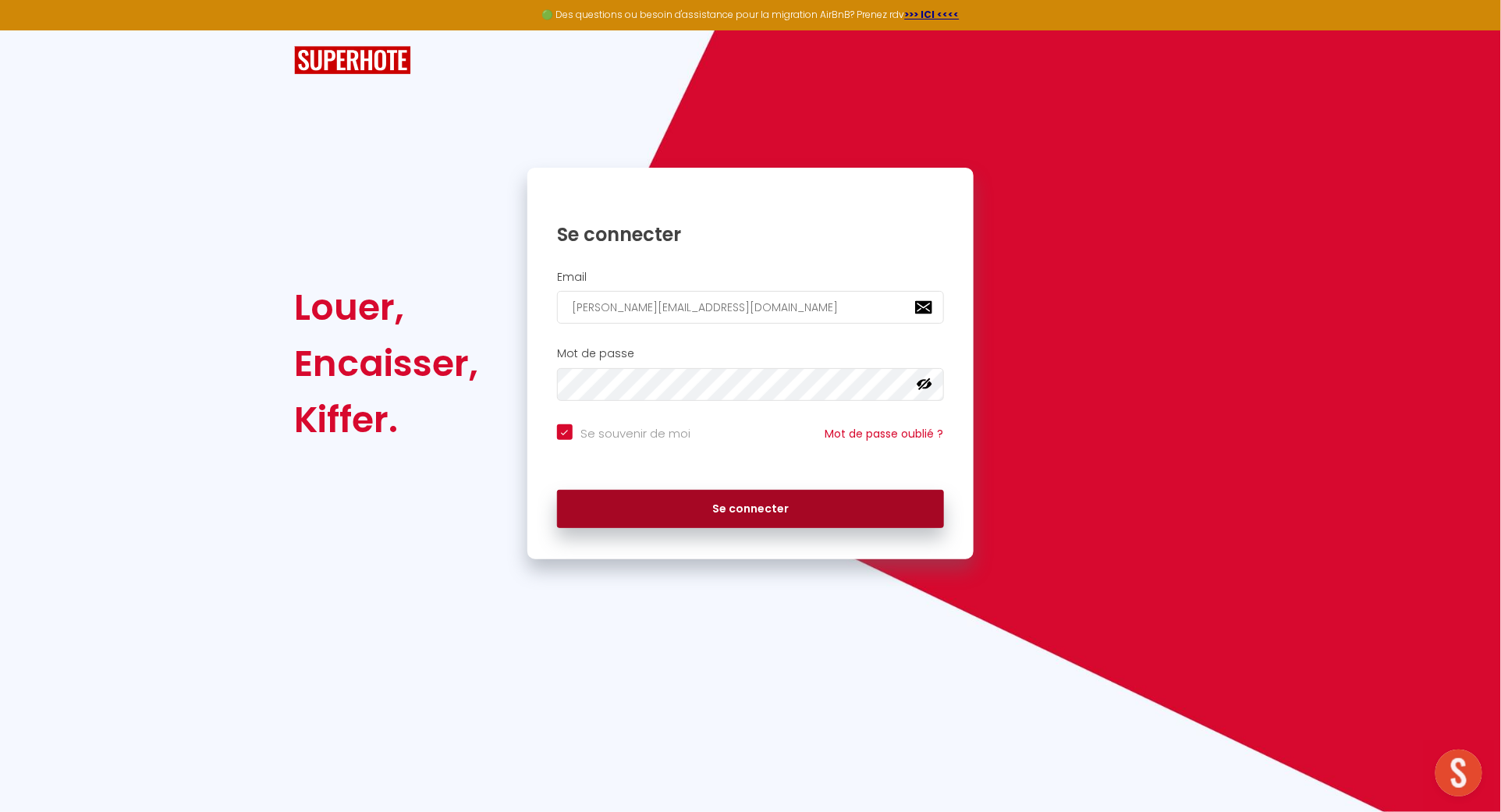
click at [830, 504] on button "Se connecter" at bounding box center [751, 509] width 387 height 39
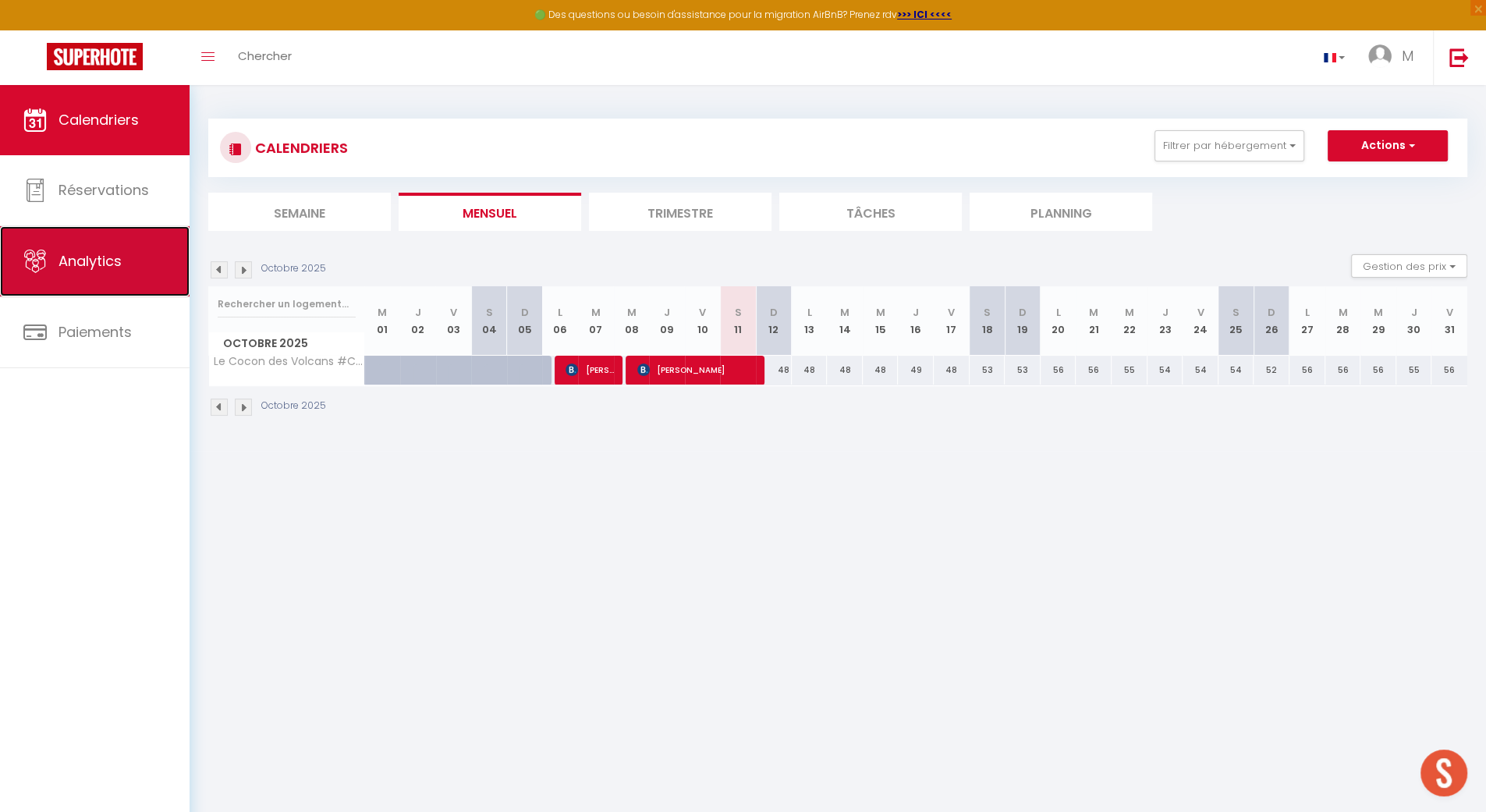
click at [155, 249] on link "Analytics" at bounding box center [94, 262] width 190 height 71
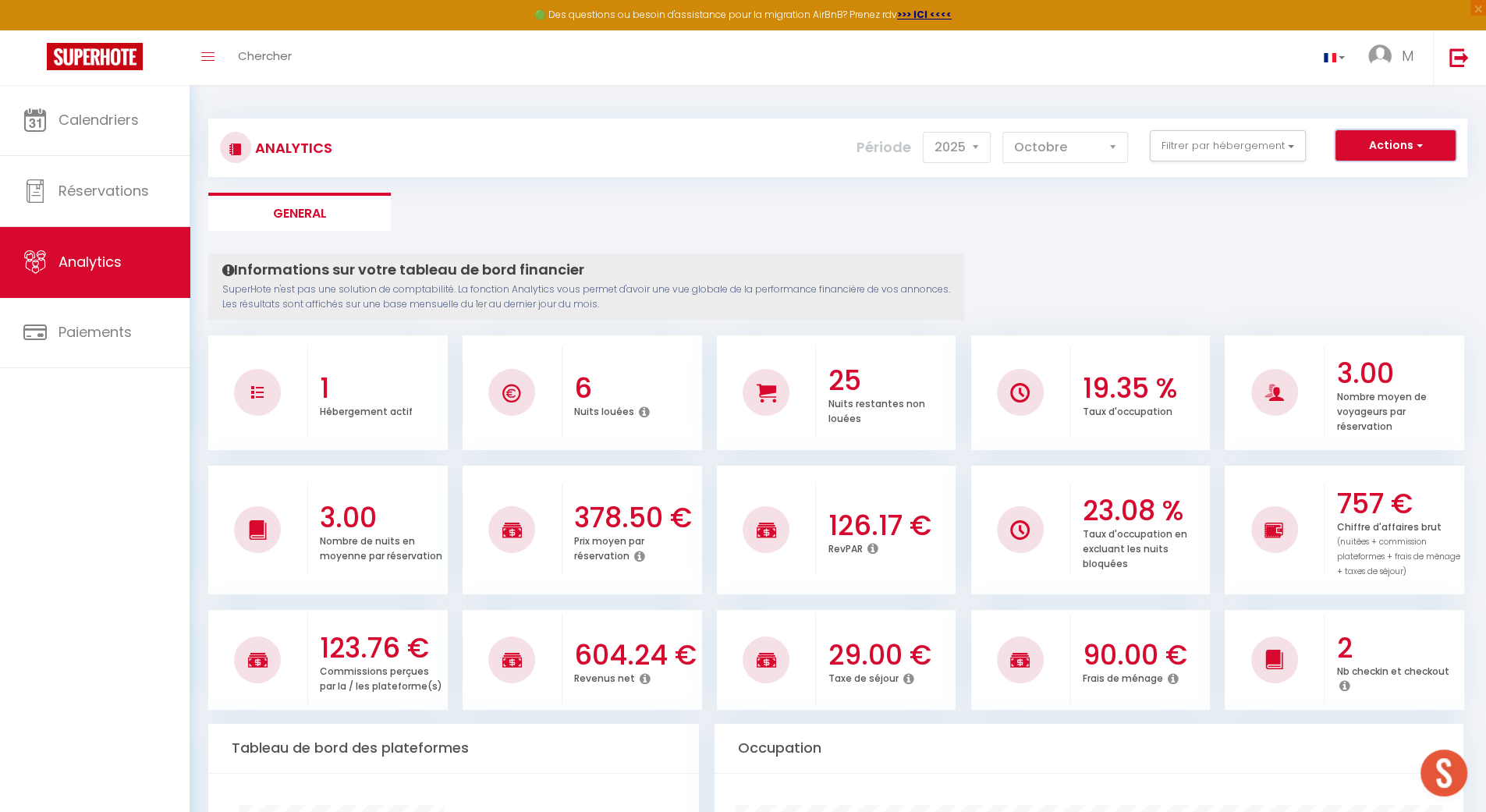
click at [1439, 159] on button "Actions" at bounding box center [1396, 146] width 120 height 31
click at [1419, 180] on link "Génération SuperConciergerie" at bounding box center [1356, 179] width 198 height 21
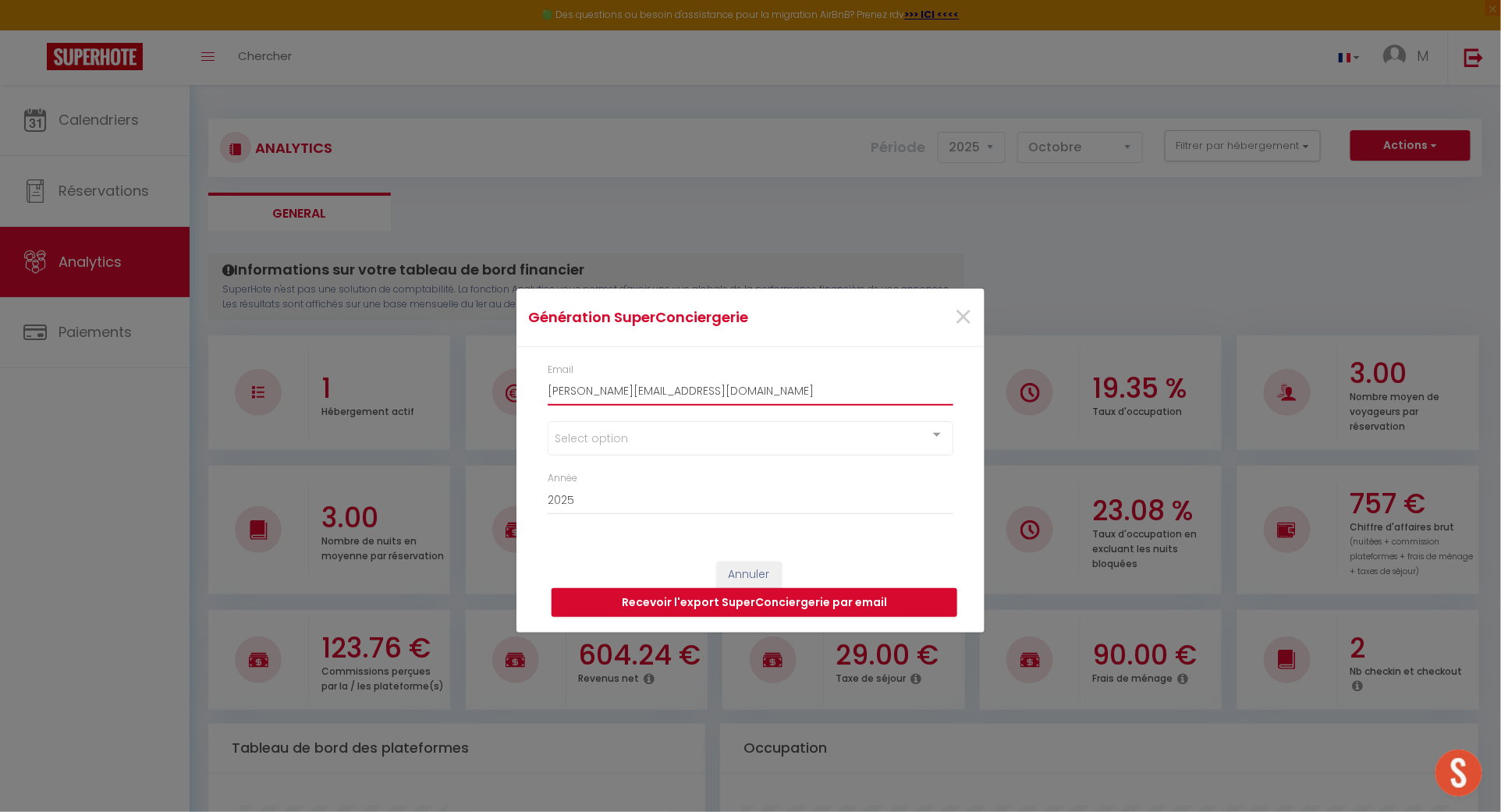
click at [768, 392] on input "[PERSON_NAME][EMAIL_ADDRESS][DOMAIN_NAME]" at bounding box center [750, 390] width 405 height 28
drag, startPoint x: 768, startPoint y: 392, endPoint x: 461, endPoint y: 390, distance: 307.0
click at [461, 390] on div "Génération SuperConciergerie × Email [PERSON_NAME][EMAIL_ADDRESS][DOMAIN_NAME] …" at bounding box center [750, 406] width 1501 height 812
click at [767, 445] on div "Select option" at bounding box center [750, 438] width 405 height 34
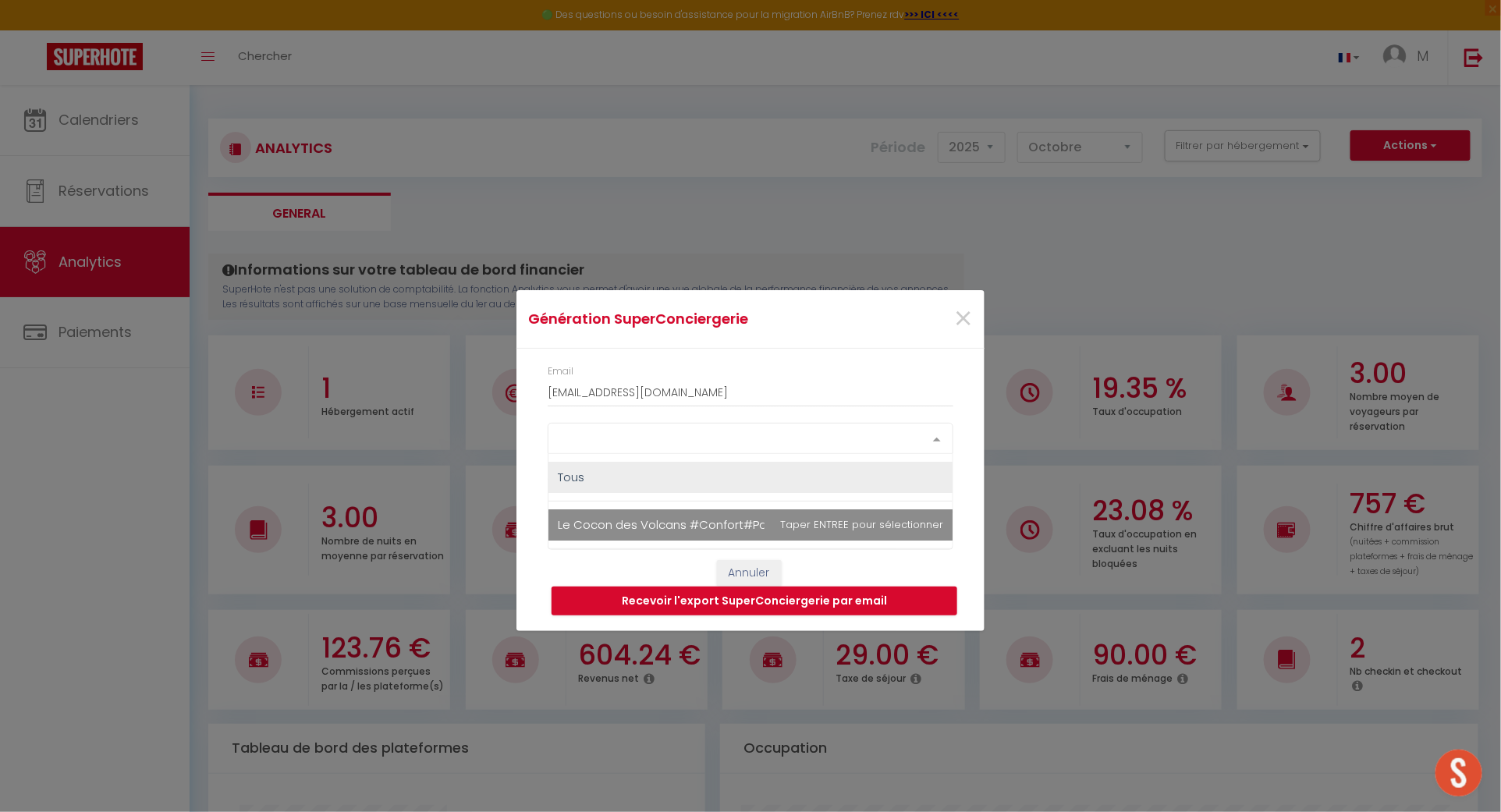
click at [711, 518] on span "Le Cocon des Volcans #Confort#Parking" at bounding box center [675, 524] width 236 height 16
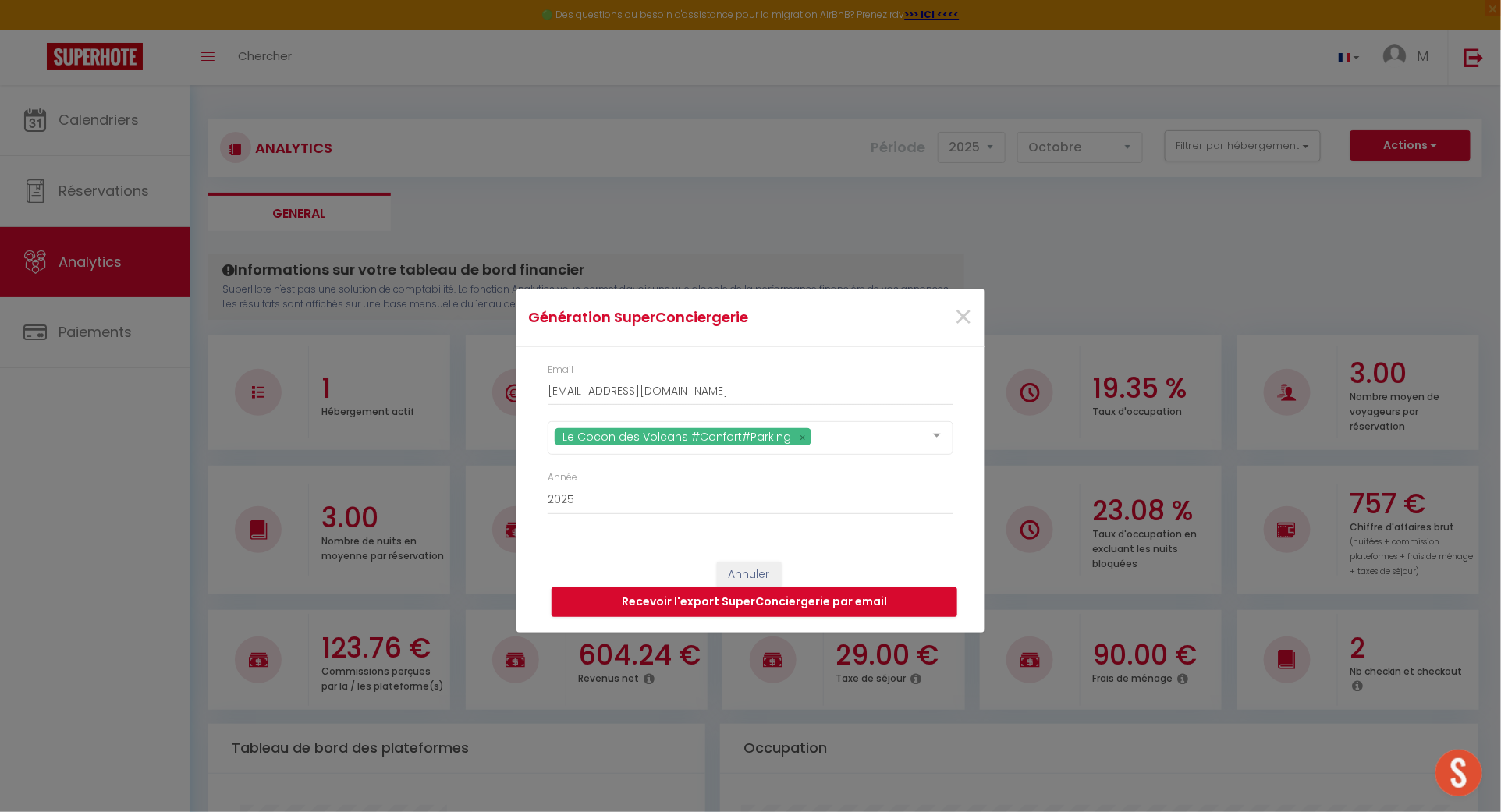
click at [631, 561] on div "Annuler Recevoir l'export SuperConciergerie par email" at bounding box center [750, 589] width 468 height 87
click at [786, 612] on button "Recevoir l'export SuperConciergerie par email" at bounding box center [754, 602] width 405 height 30
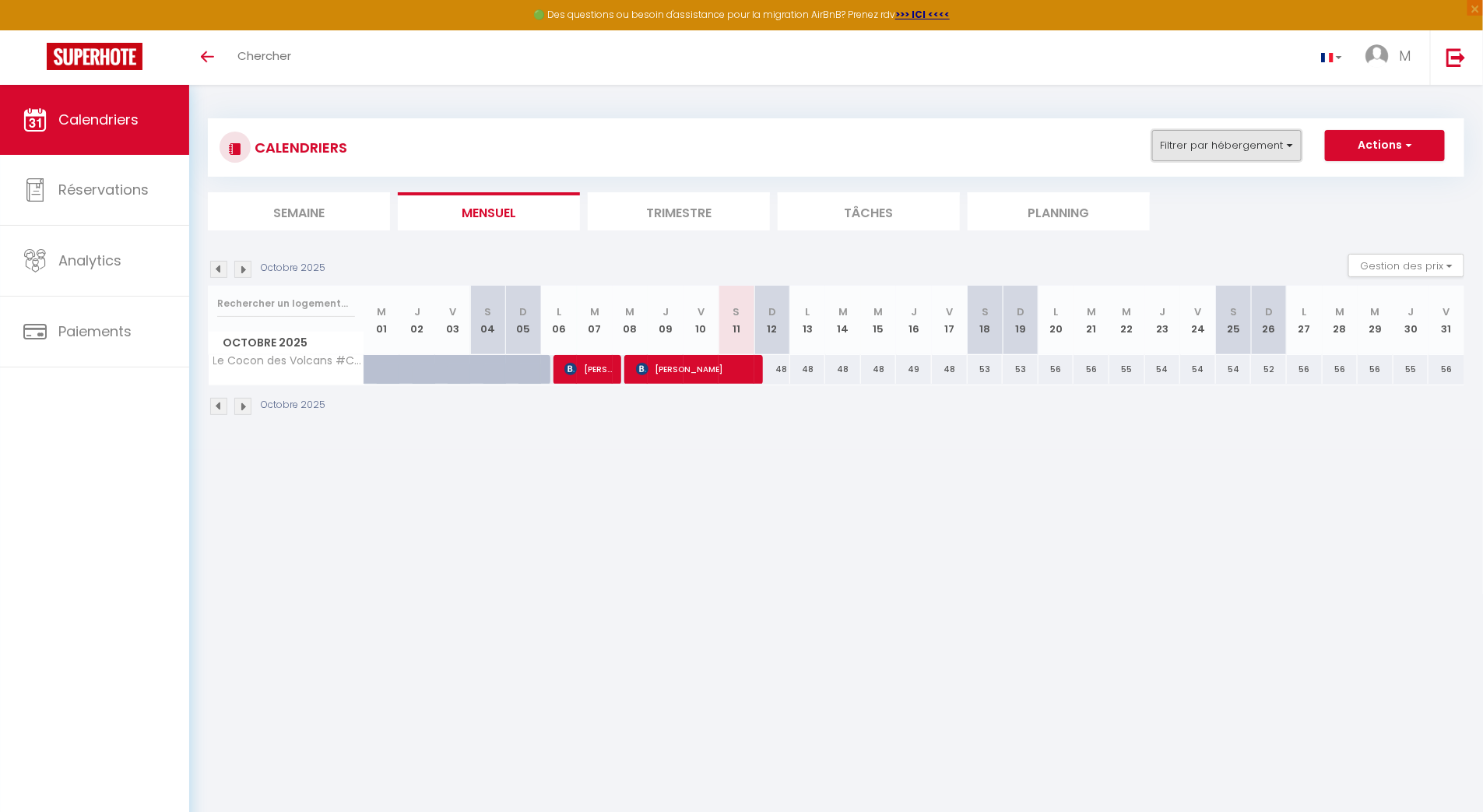
click at [1215, 142] on button "Filtrer par hébergement" at bounding box center [1227, 146] width 150 height 31
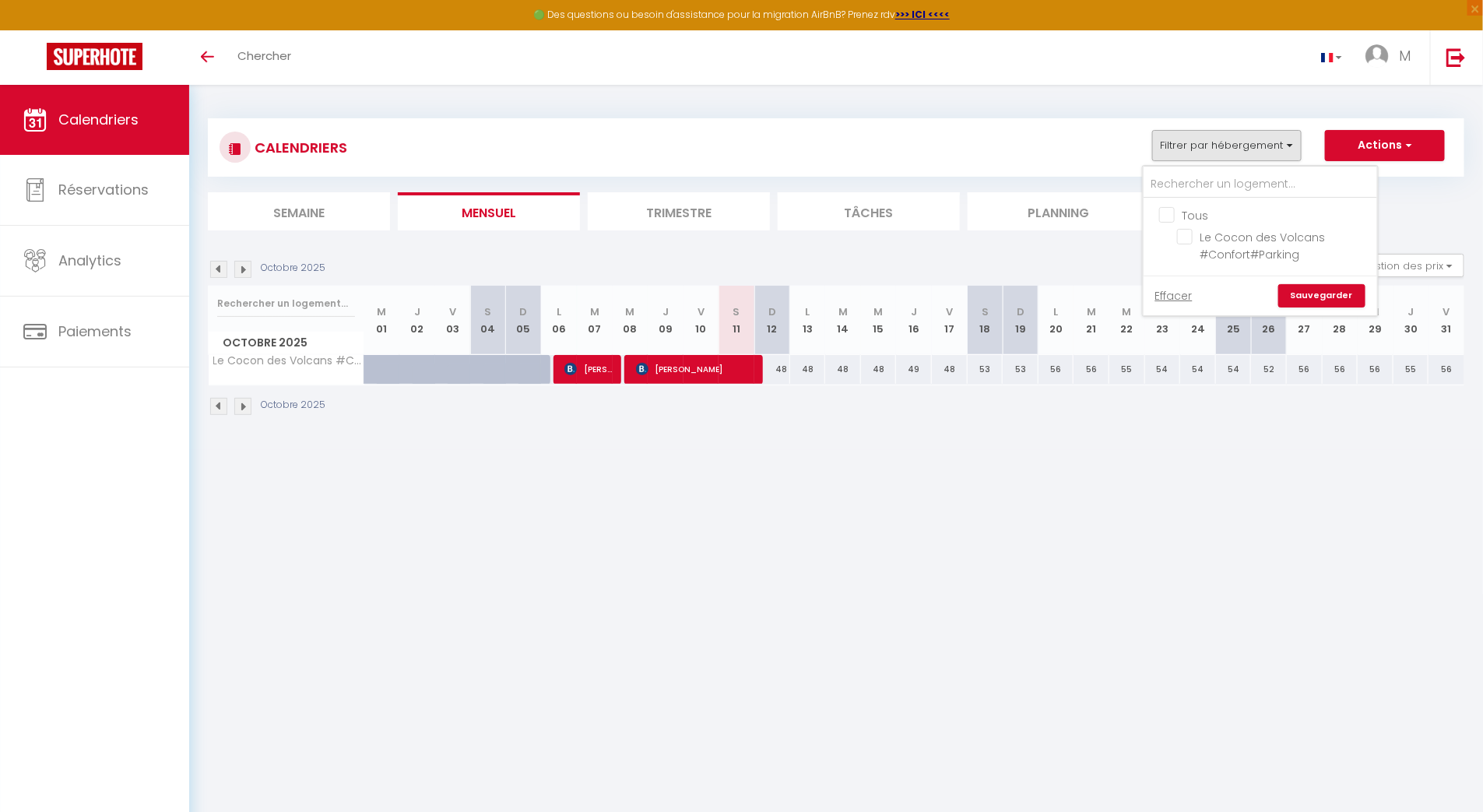
click at [1178, 206] on input "Tous" at bounding box center [1276, 214] width 233 height 16
checkbox input "true"
click at [1178, 206] on input "Tous" at bounding box center [1276, 214] width 233 height 16
checkbox input "false"
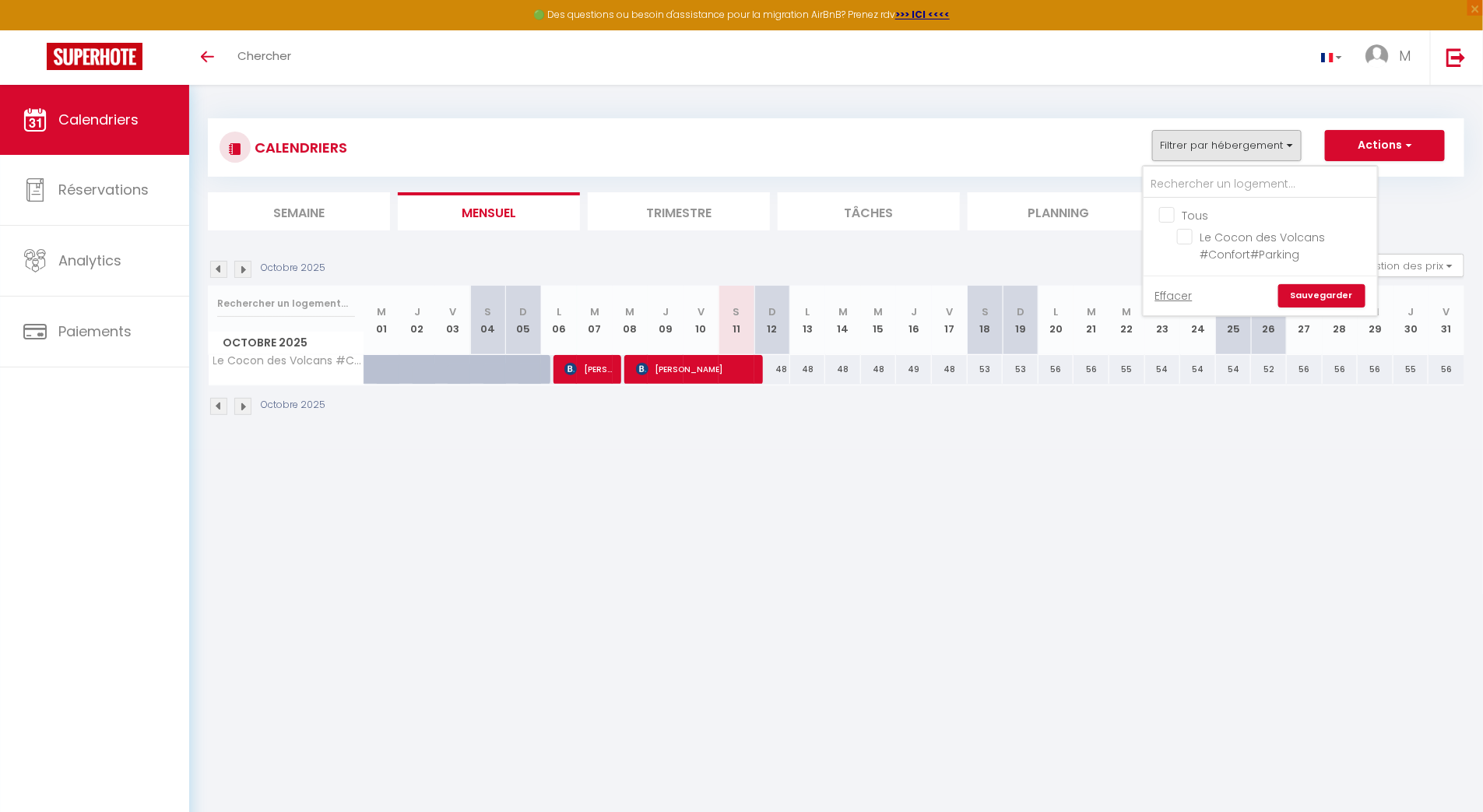
checkbox input "false"
click at [1335, 295] on link "Sauvegarder" at bounding box center [1322, 295] width 87 height 24
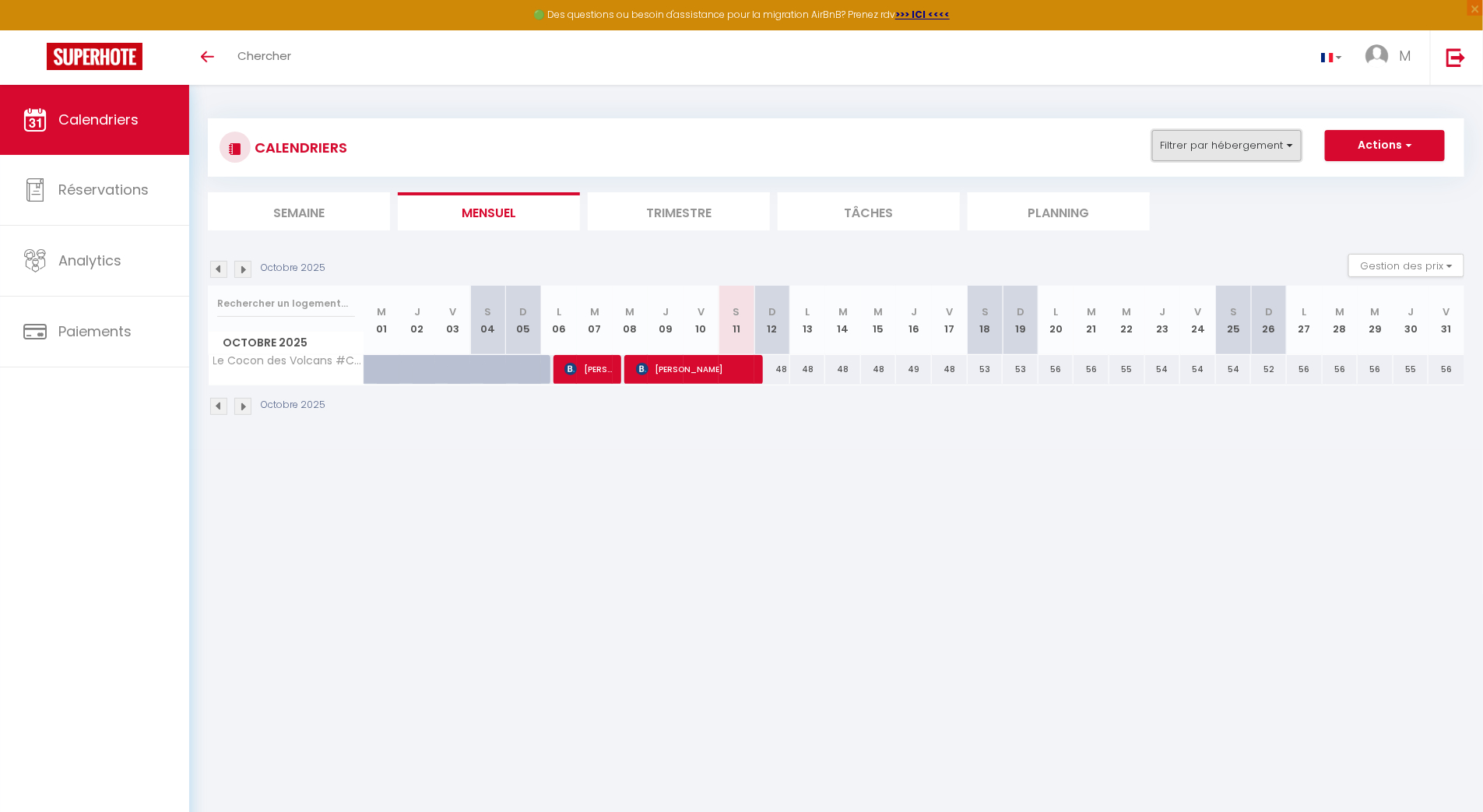
click at [1258, 142] on button "Filtrer par hébergement" at bounding box center [1227, 146] width 150 height 31
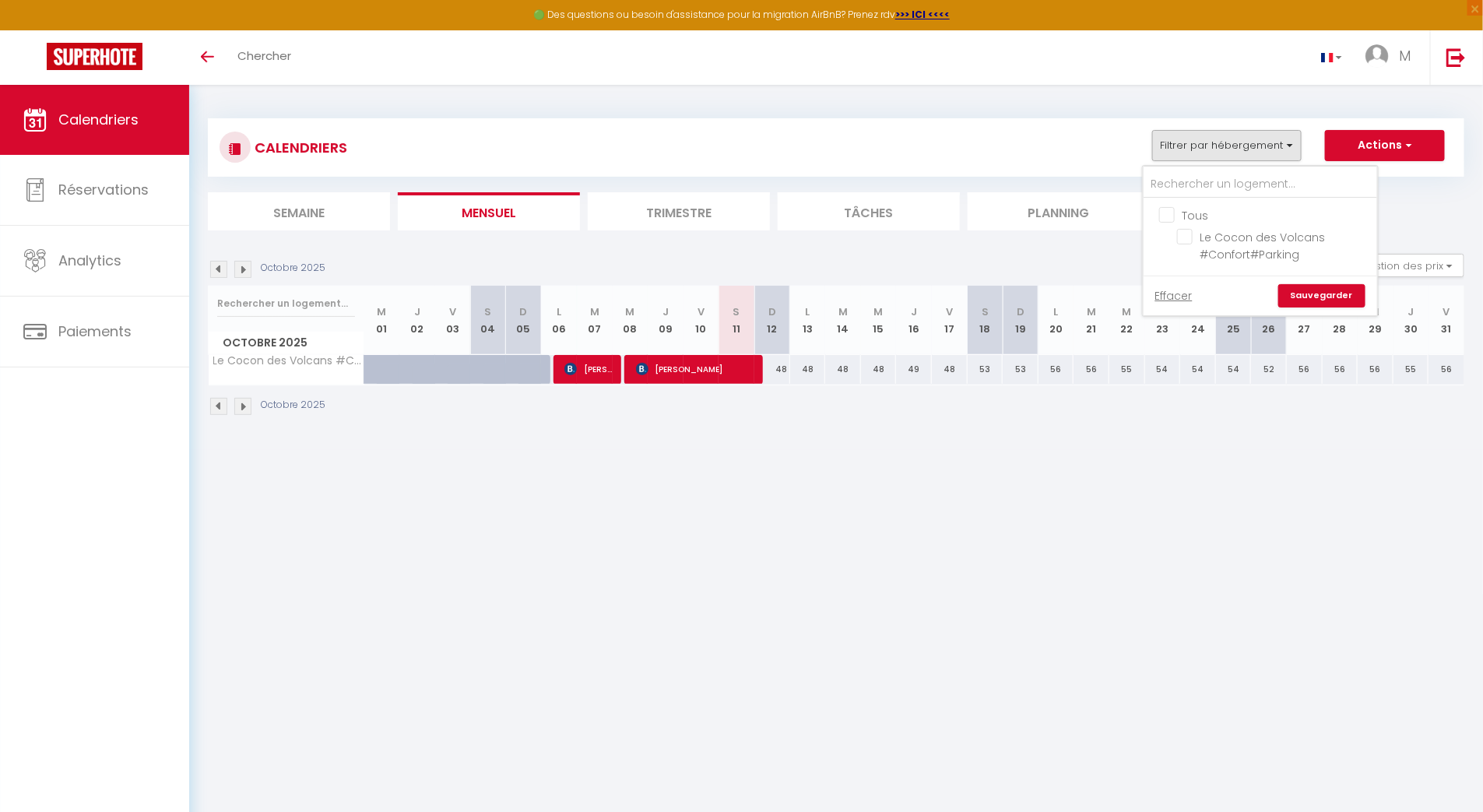
click at [1207, 203] on ul "Tous Le Cocon des Volcans #Confort#Parking" at bounding box center [1260, 237] width 233 height 77
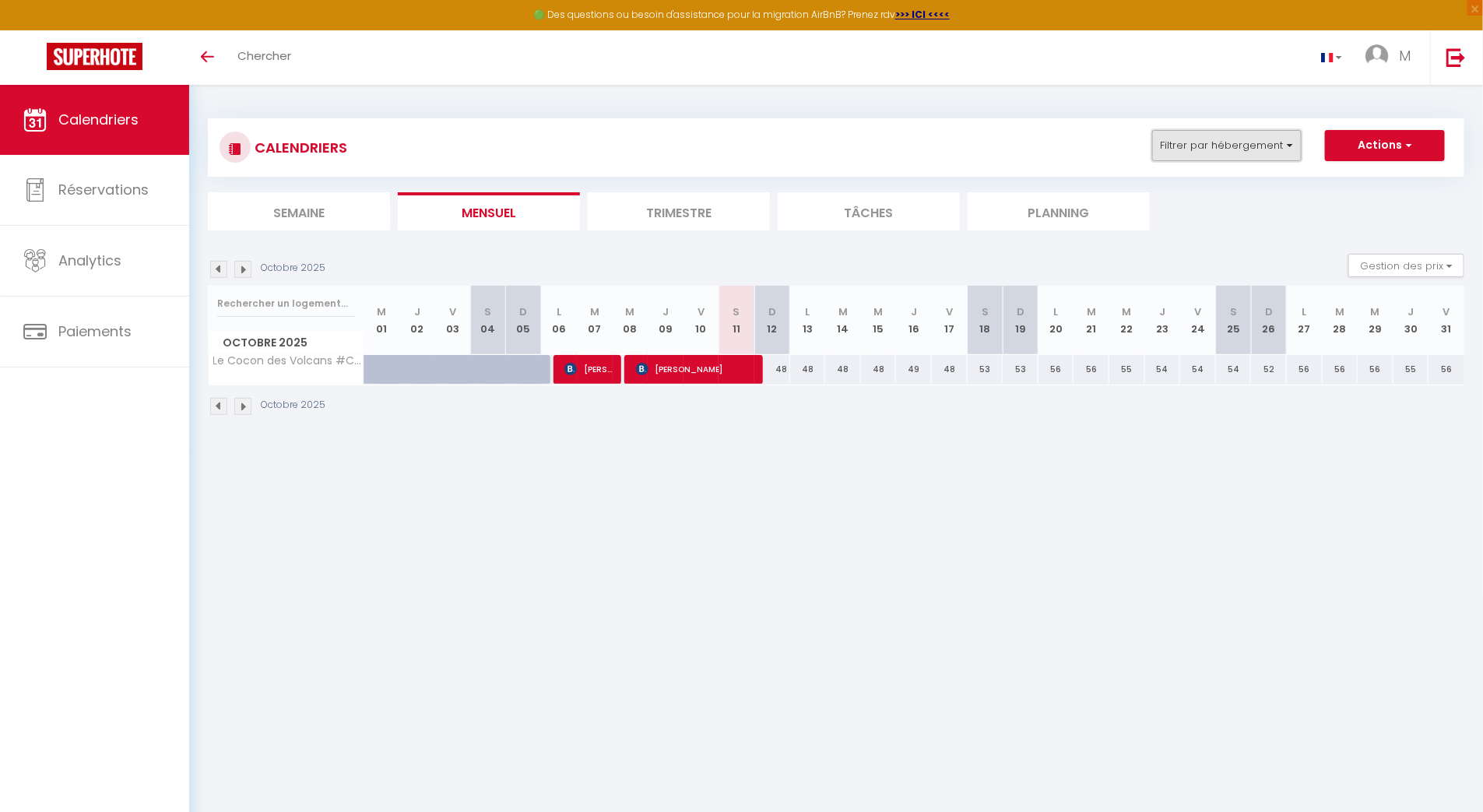
click at [1191, 150] on button "Filtrer par hébergement" at bounding box center [1227, 146] width 150 height 31
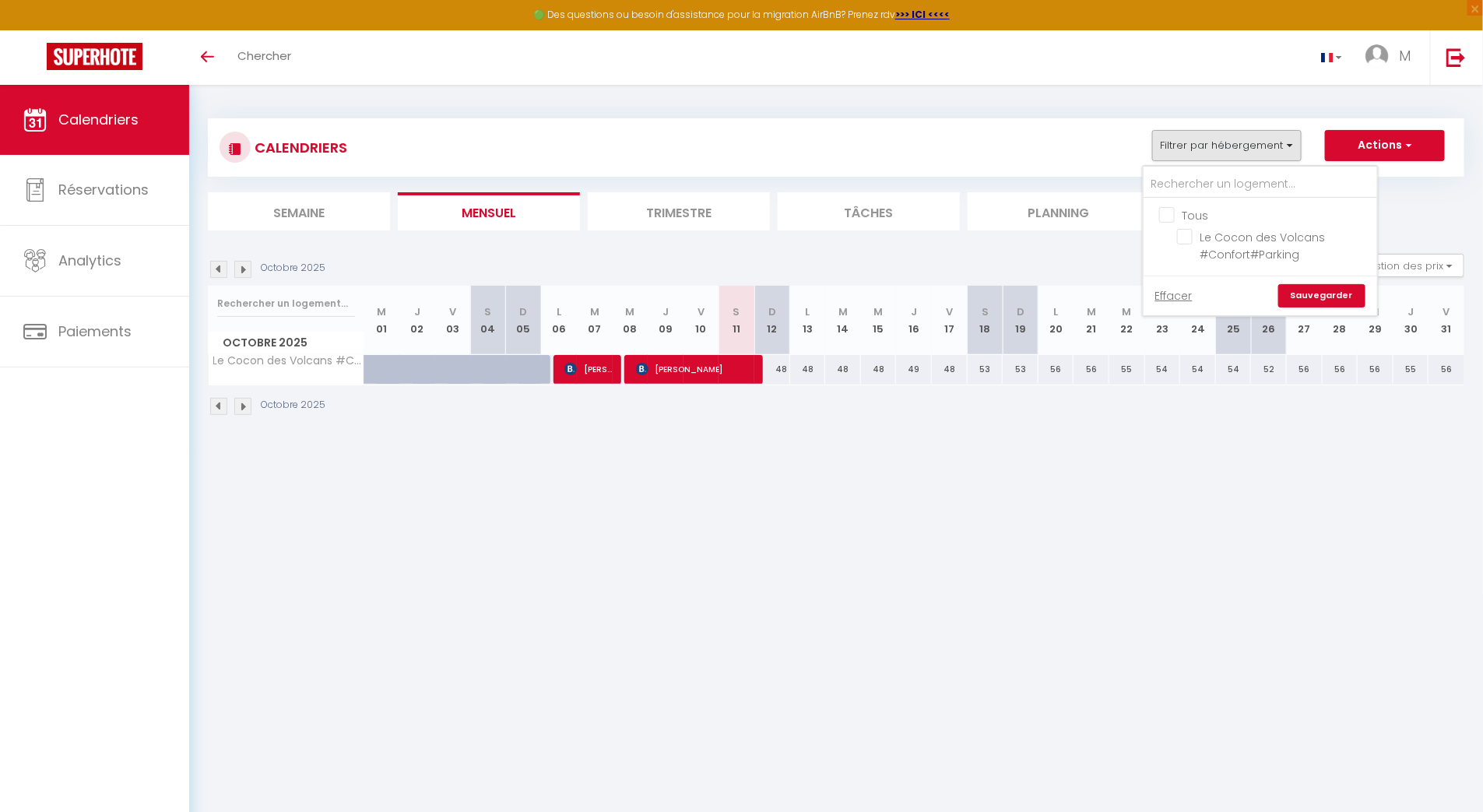
click at [1186, 216] on input "Tous" at bounding box center [1276, 214] width 233 height 16
checkbox input "true"
click at [1336, 293] on link "Sauvegarder" at bounding box center [1322, 295] width 87 height 24
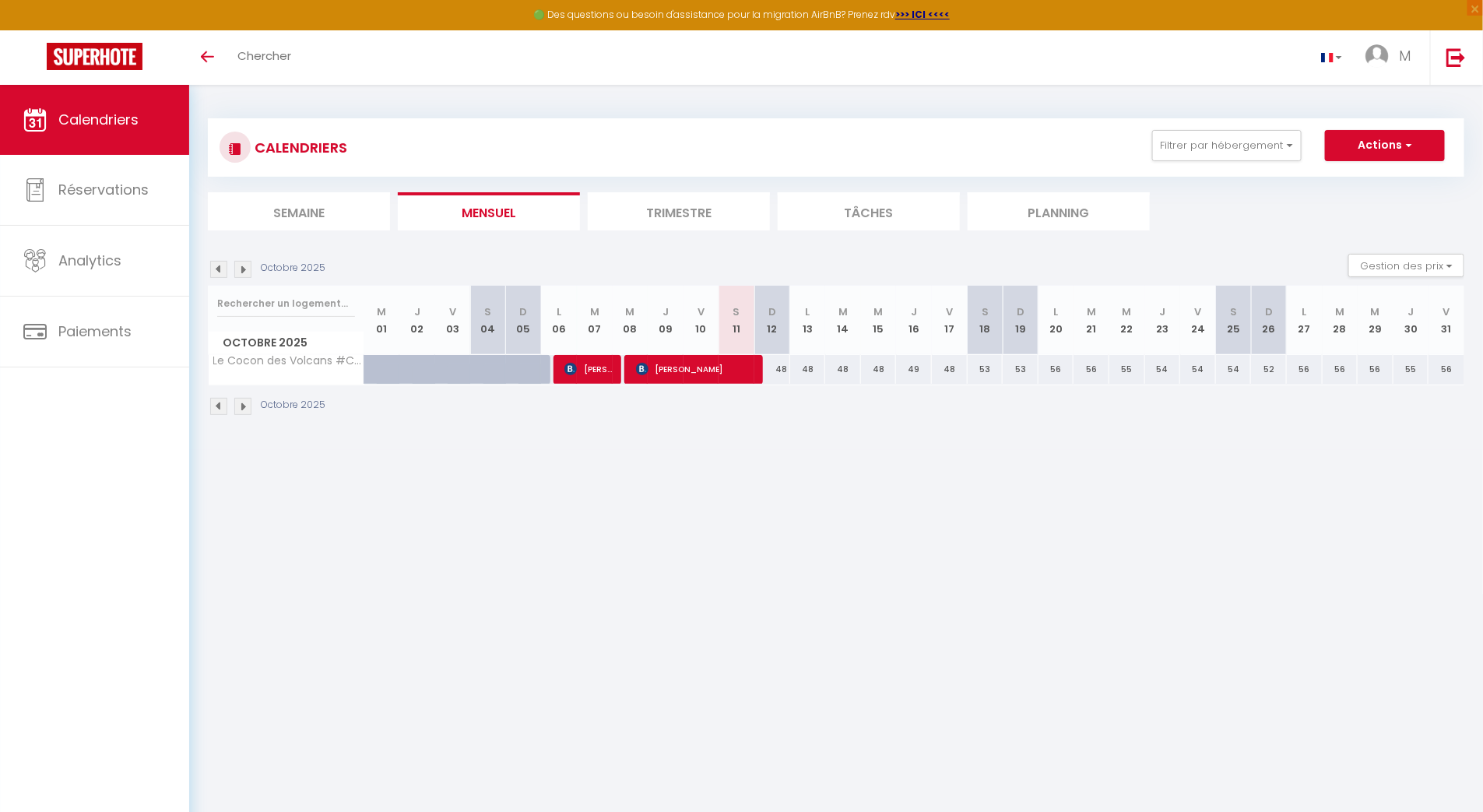
click at [1206, 165] on div "CALENDRIERS Filtrer par hébergement Tous Le Cocon des Volcans #Confort#Parking …" at bounding box center [836, 147] width 1233 height 35
click at [1212, 160] on button "Filtrer par hébergement" at bounding box center [1227, 146] width 150 height 31
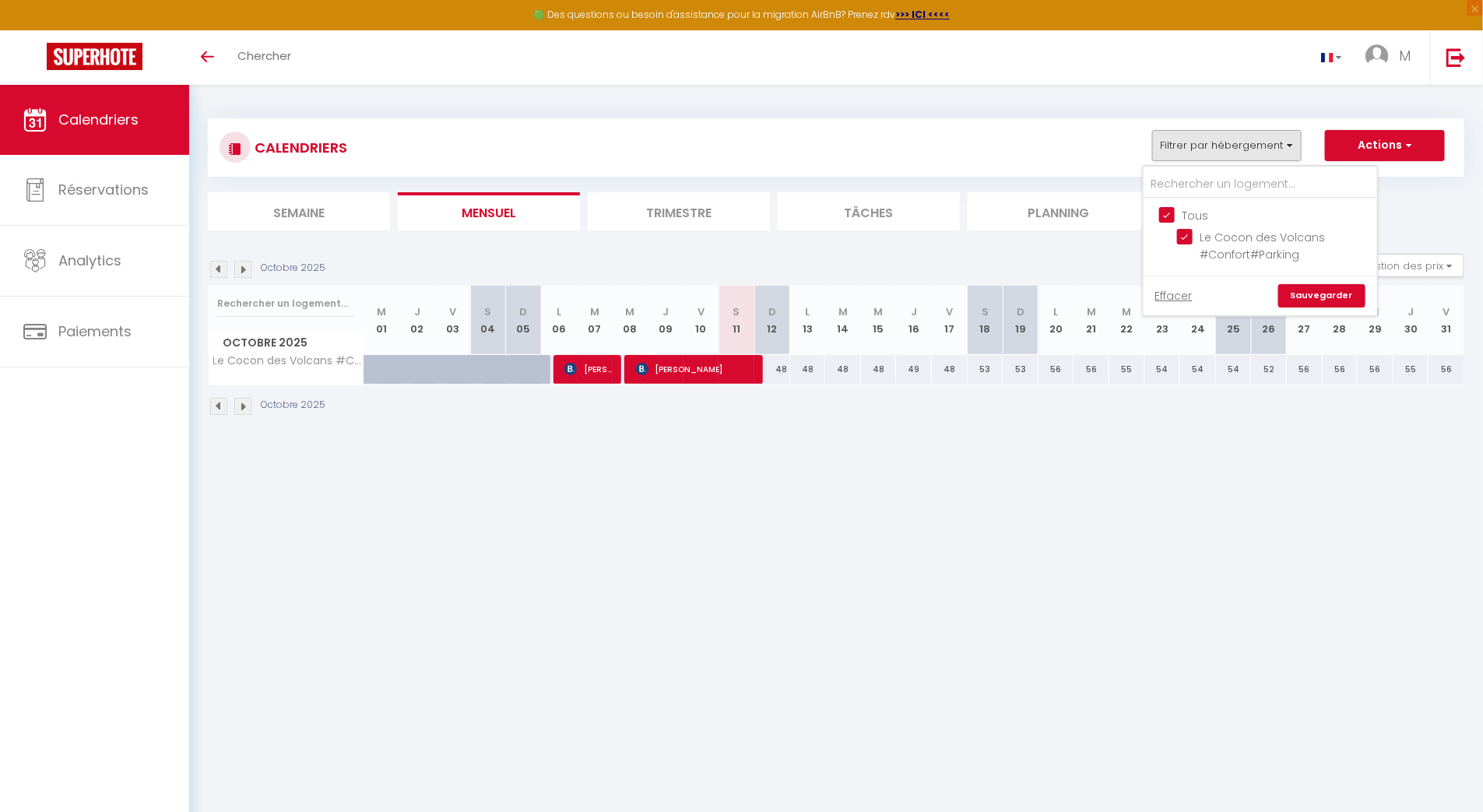
click at [1201, 211] on input "Tous" at bounding box center [1276, 214] width 233 height 16
checkbox input "false"
click at [1331, 293] on link "Sauvegarder" at bounding box center [1322, 295] width 87 height 24
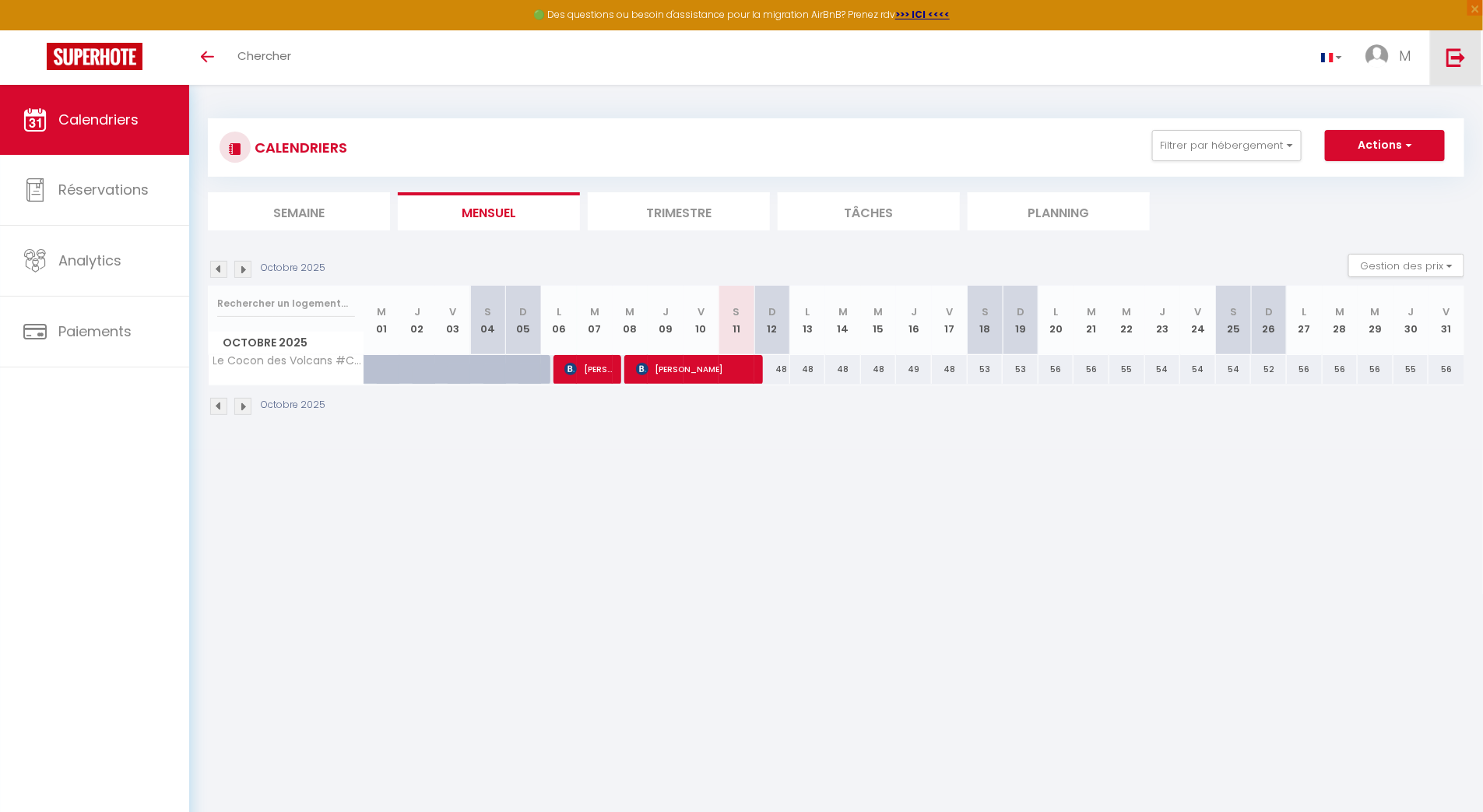
click at [1463, 60] on img at bounding box center [1456, 57] width 20 height 20
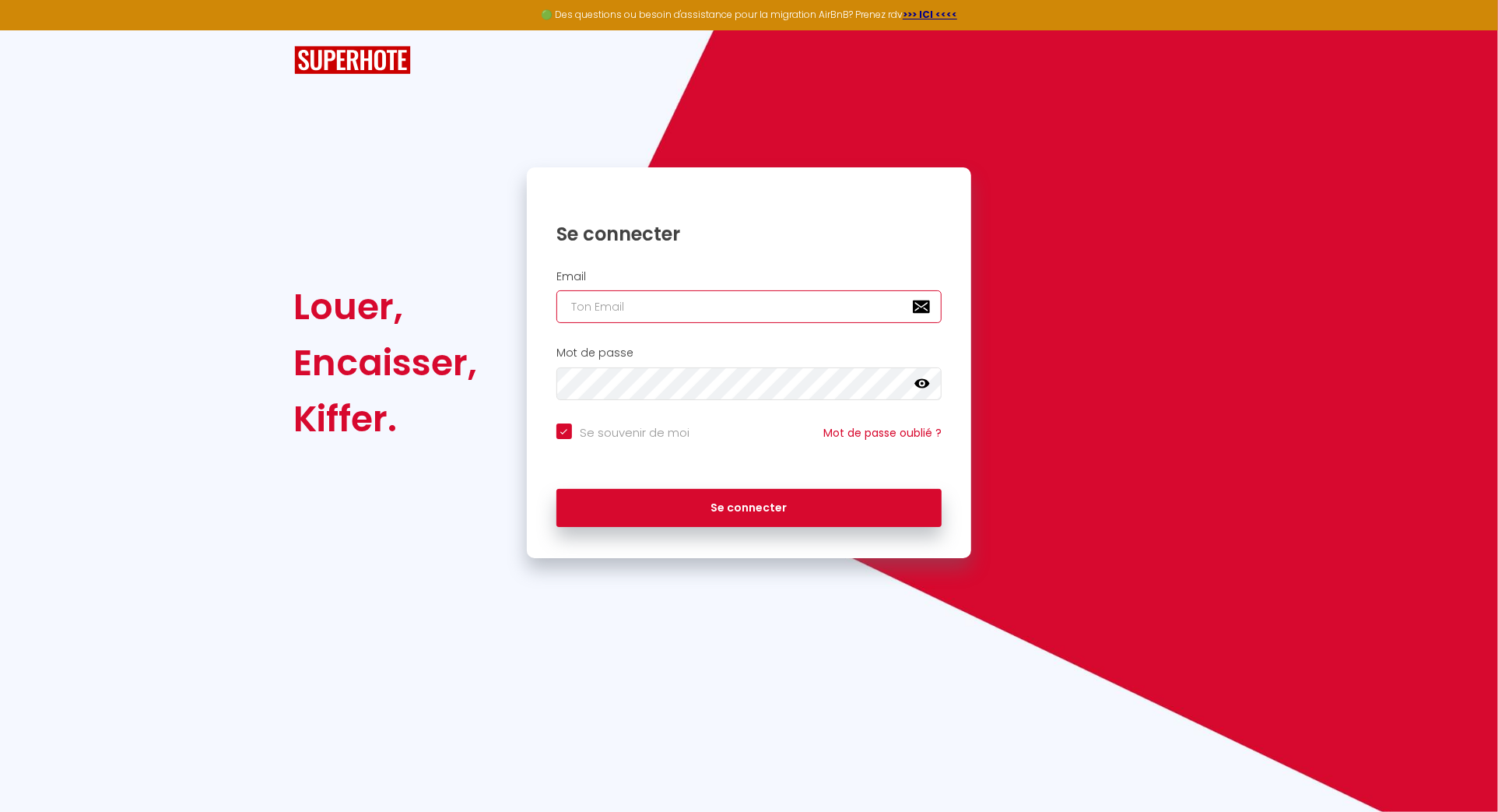
click at [689, 307] on input "email" at bounding box center [750, 307] width 386 height 33
type input "[EMAIL_ADDRESS][DOMAIN_NAME]"
click at [557, 489] on button "Se connecter" at bounding box center [750, 508] width 386 height 39
checkbox input "true"
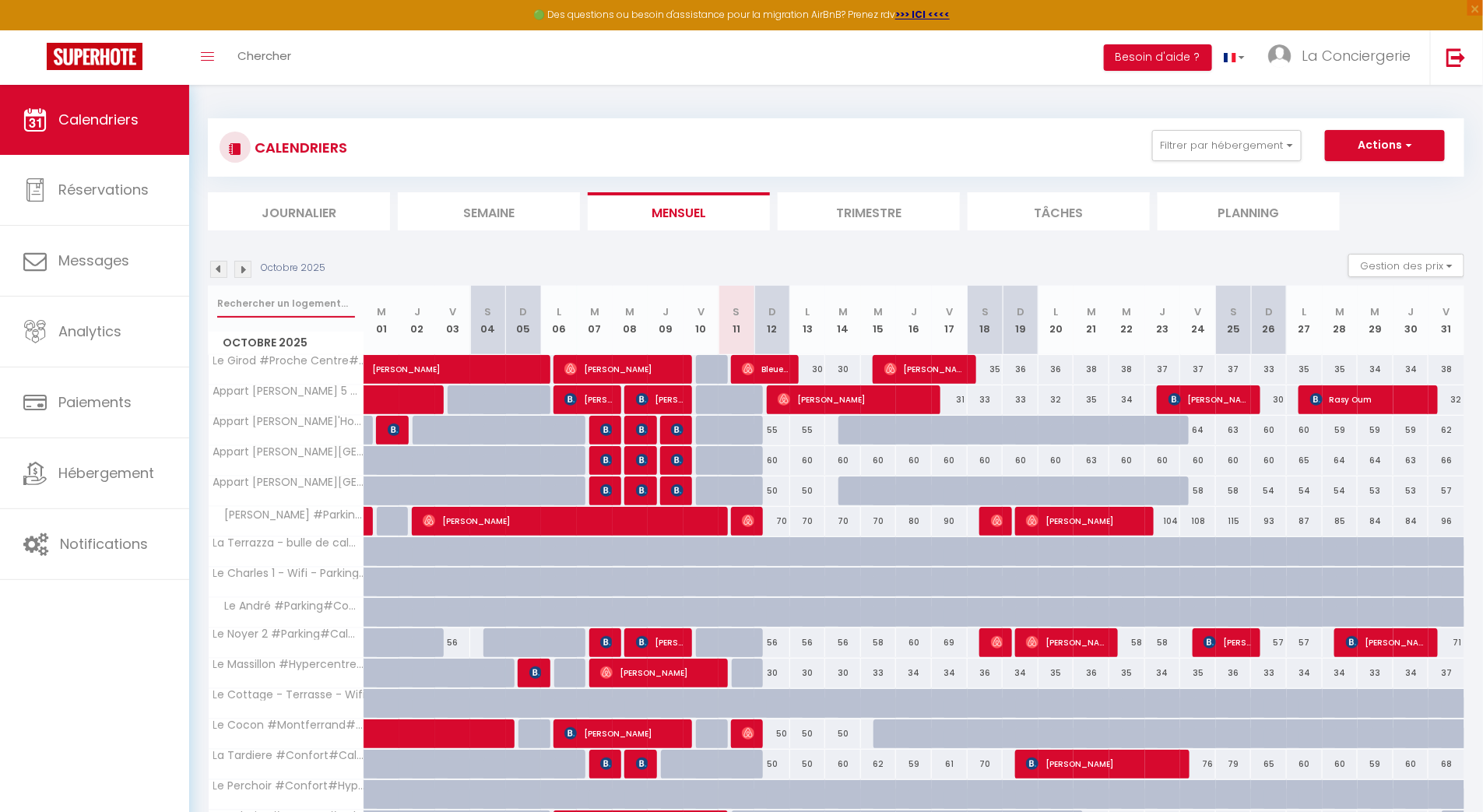
click at [278, 298] on input "text" at bounding box center [286, 304] width 138 height 28
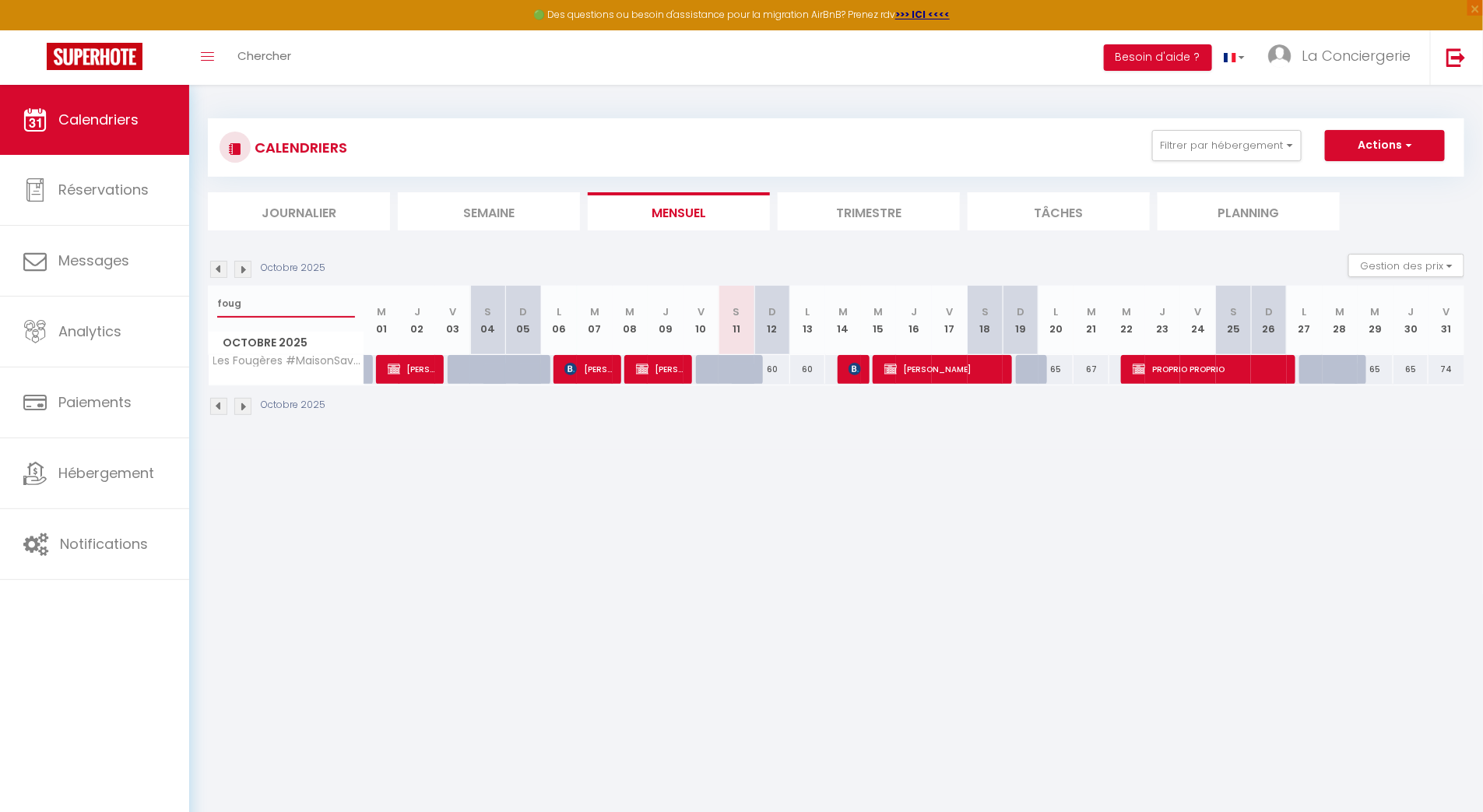
type input "foug"
click at [911, 371] on span "NATHALIE FAURIE" at bounding box center [943, 369] width 119 height 29
select select "OK"
select select "0"
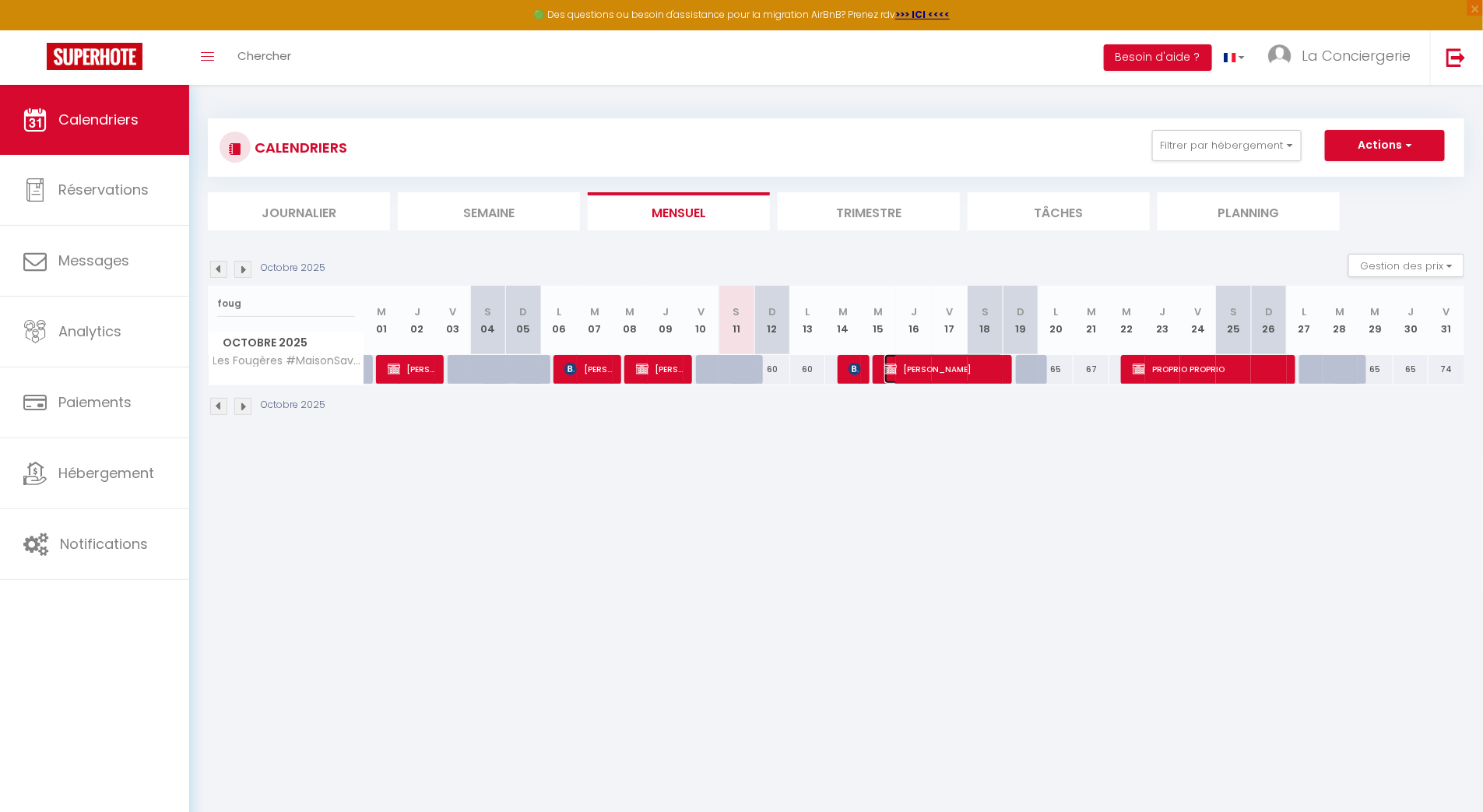
select select "0"
select select "1"
select select
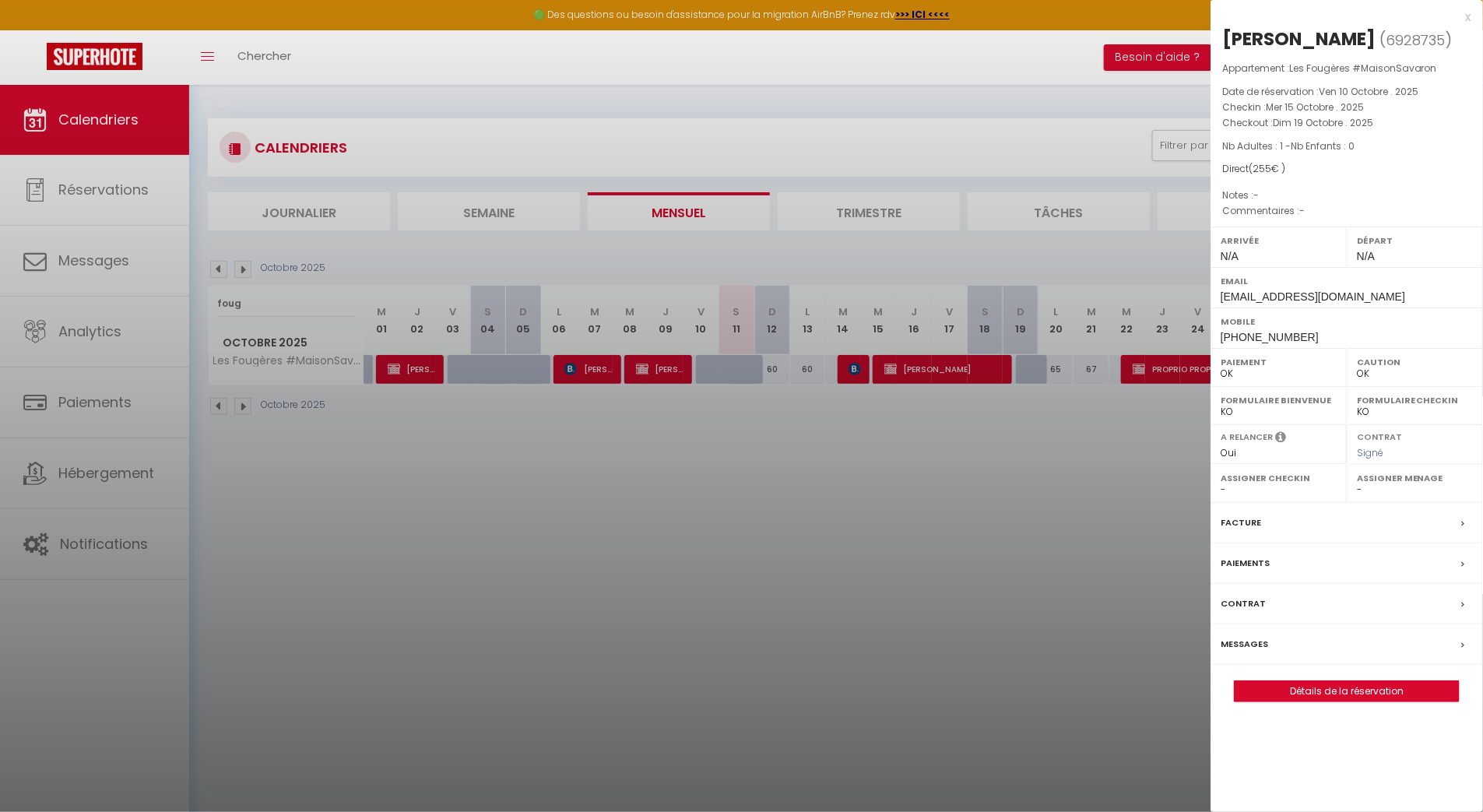
click at [953, 638] on div at bounding box center [741, 406] width 1483 height 812
